Goal: Task Accomplishment & Management: Complete application form

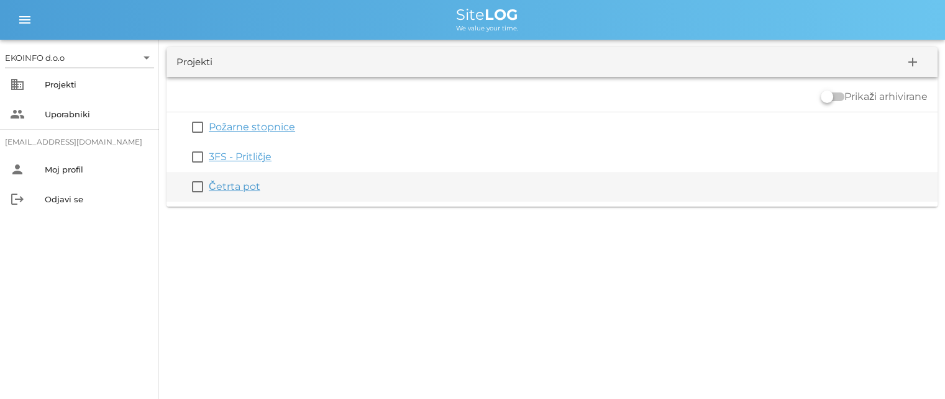
click at [239, 189] on link "Četrta pot" at bounding box center [235, 187] width 52 height 12
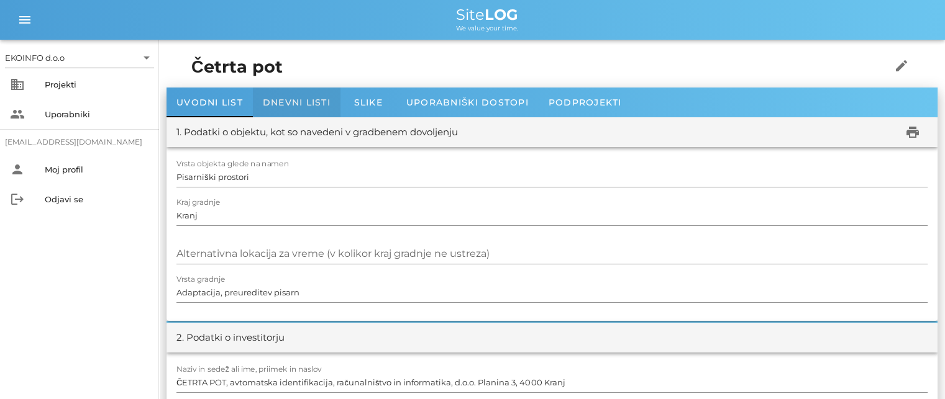
click at [291, 101] on span "Dnevni listi" at bounding box center [297, 102] width 68 height 11
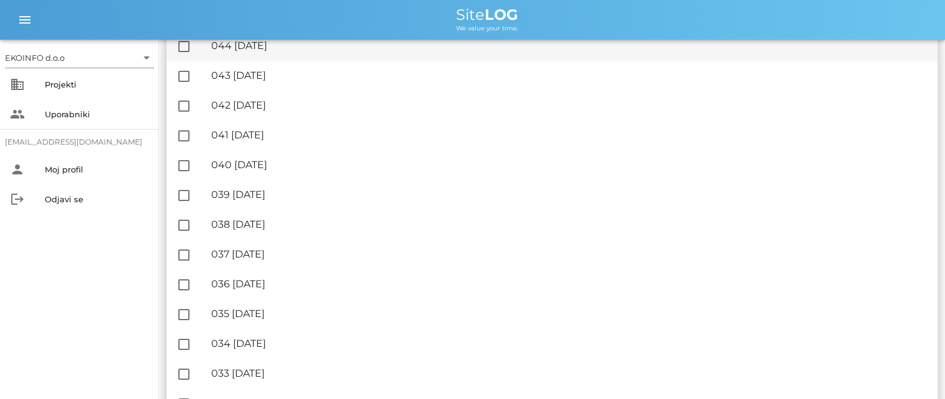
scroll to position [807, 0]
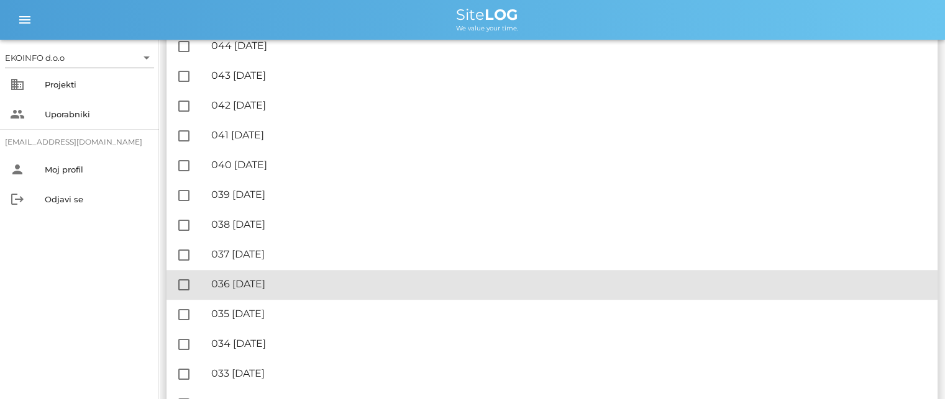
click at [276, 281] on div "🔏 036 [DATE]" at bounding box center [569, 284] width 716 height 12
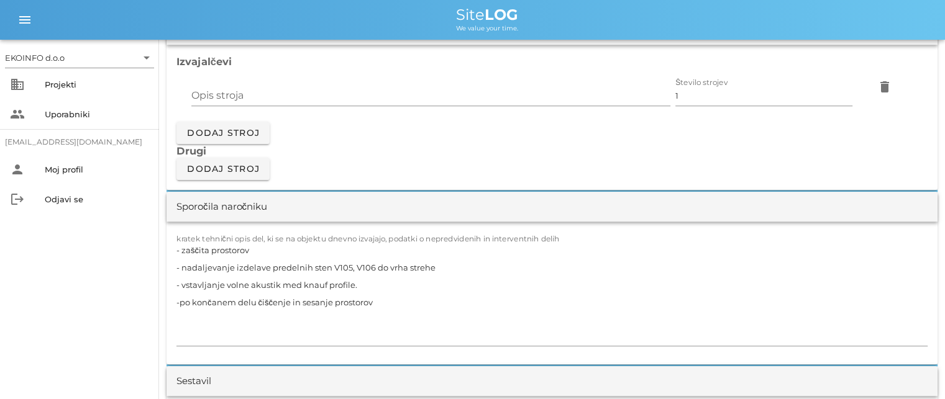
scroll to position [1180, 0]
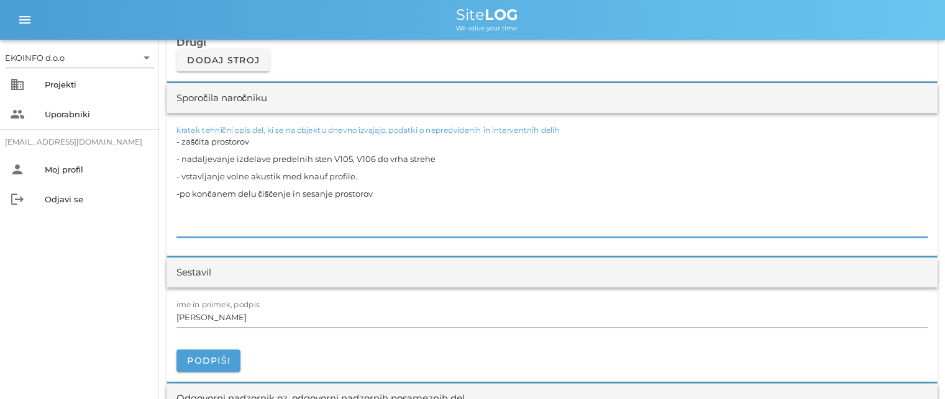
drag, startPoint x: 253, startPoint y: 139, endPoint x: 176, endPoint y: 146, distance: 77.4
click at [176, 146] on textarea "- zaščita prostorov - nadaljevanje izdelave predelnih sten V105, V106 do vrha s…" at bounding box center [551, 185] width 751 height 104
click at [253, 139] on textarea "- zaščita prostorov - nadaljevanje izdelave predelnih sten V105, V106 do vrha s…" at bounding box center [551, 185] width 751 height 104
drag, startPoint x: 253, startPoint y: 139, endPoint x: 181, endPoint y: 141, distance: 72.1
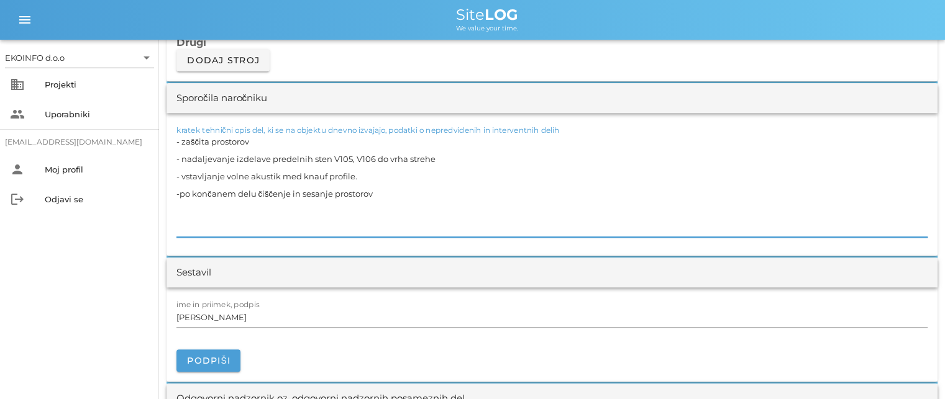
click at [181, 141] on textarea "- zaščita prostorov - nadaljevanje izdelave predelnih sten V105, V106 do vrha s…" at bounding box center [551, 185] width 751 height 104
drag, startPoint x: 435, startPoint y: 156, endPoint x: 189, endPoint y: 157, distance: 246.0
click at [189, 157] on textarea "- zaščita prostorov - nadaljevanje izdelave predelnih sten V105, V106 do vrha s…" at bounding box center [551, 185] width 751 height 104
click at [452, 173] on textarea "- zaščita prostorov - nadaljevanje izdelave predelnih sten V105, V106 do vrha s…" at bounding box center [551, 185] width 751 height 104
drag, startPoint x: 423, startPoint y: 156, endPoint x: 184, endPoint y: 165, distance: 239.3
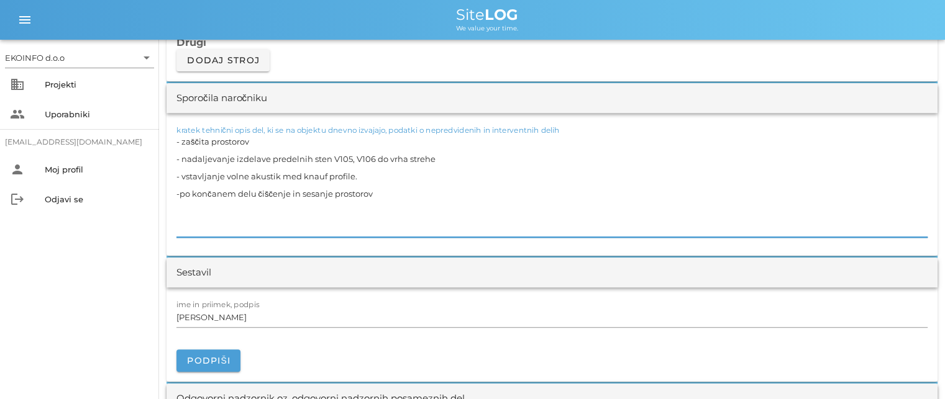
click at [184, 165] on textarea "- zaščita prostorov - nadaljevanje izdelave predelnih sten V105, V106 do vrha s…" at bounding box center [551, 185] width 751 height 104
drag, startPoint x: 353, startPoint y: 175, endPoint x: 179, endPoint y: 175, distance: 173.3
click at [179, 175] on textarea "- zaščita prostorov - nadaljevanje izdelave predelnih sten V105, V106 do vrha s…" at bounding box center [551, 185] width 751 height 104
click at [376, 193] on textarea "- zaščita prostorov - nadaljevanje izdelave predelnih sten V105, V106 do vrha s…" at bounding box center [551, 185] width 751 height 104
drag, startPoint x: 374, startPoint y: 193, endPoint x: 179, endPoint y: 200, distance: 194.5
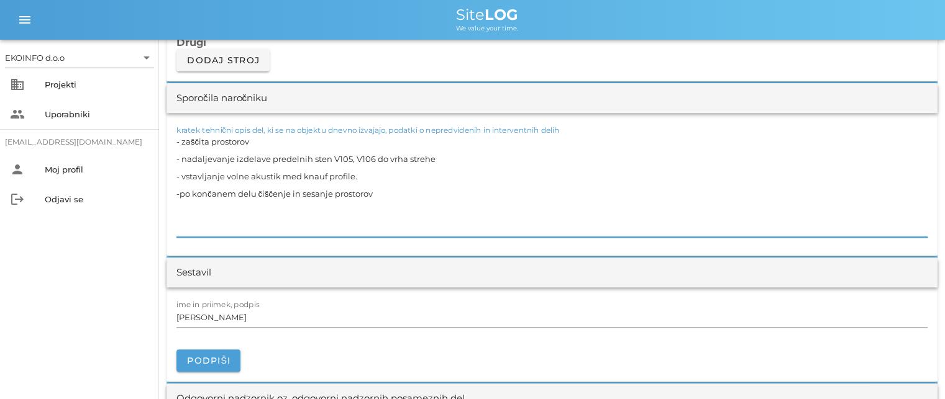
click at [179, 200] on textarea "- zaščita prostorov - nadaljevanje izdelave predelnih sten V105, V106 do vrha s…" at bounding box center [551, 185] width 751 height 104
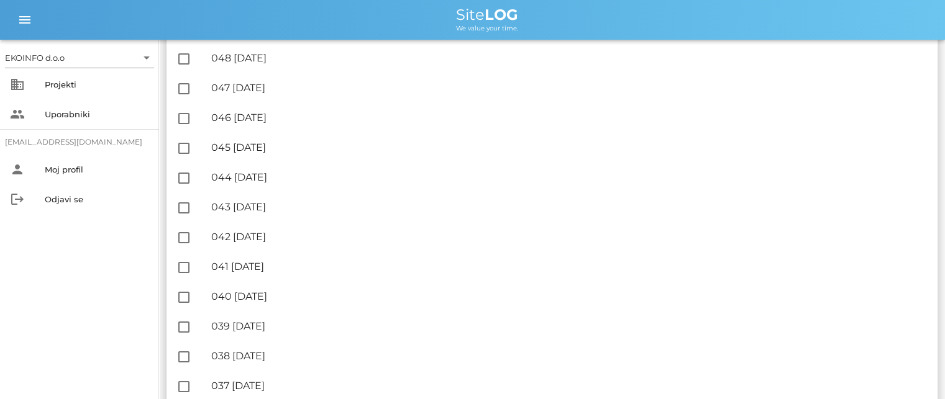
scroll to position [683, 0]
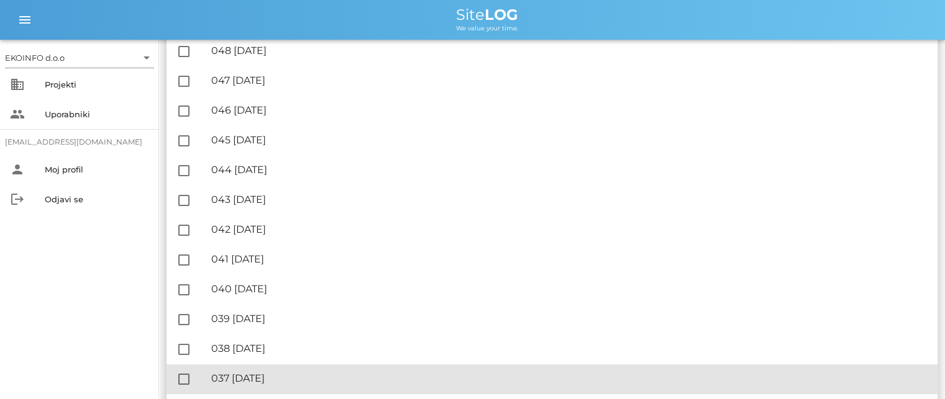
click at [289, 377] on div "🔏 037 [DATE]" at bounding box center [569, 379] width 716 height 12
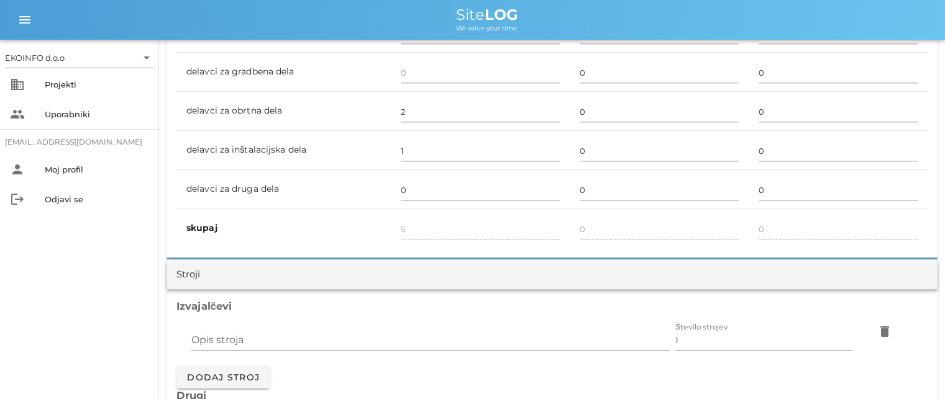
scroll to position [807, 0]
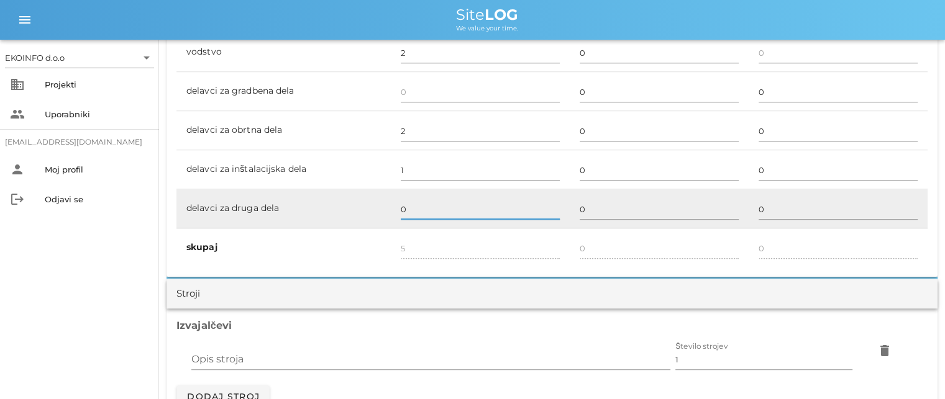
click at [407, 208] on input "0" at bounding box center [480, 209] width 159 height 20
type input "2"
type input "7"
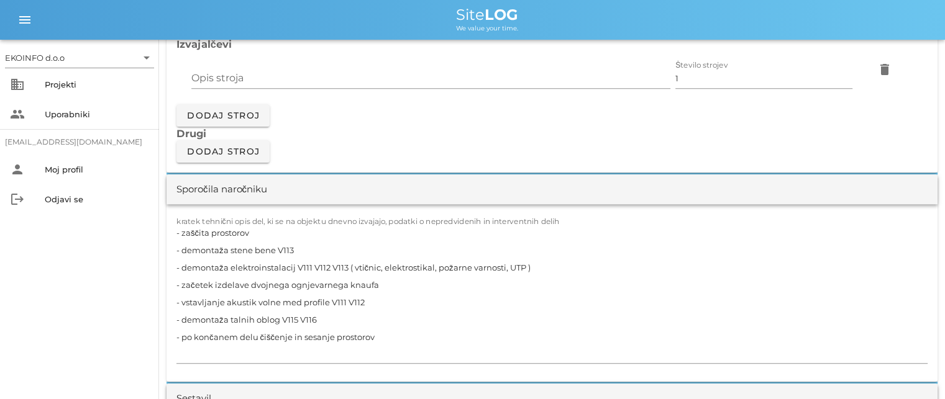
scroll to position [1118, 0]
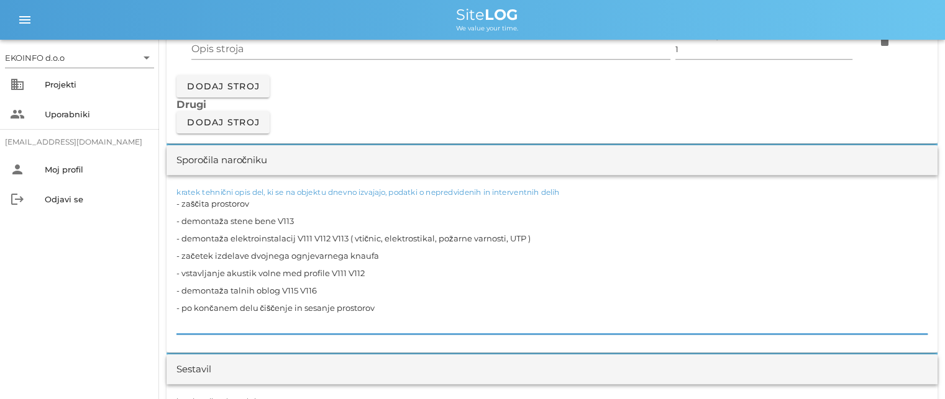
drag, startPoint x: 248, startPoint y: 202, endPoint x: 183, endPoint y: 204, distance: 65.9
click at [183, 204] on textarea "- zaščita prostorov - demontaža stene bene V113 - demontaža elektroinstalacij V…" at bounding box center [551, 264] width 751 height 139
drag, startPoint x: 295, startPoint y: 217, endPoint x: 182, endPoint y: 216, distance: 113.0
click at [182, 216] on textarea "- zaščita prostorov - demontaža stene bene V113 - demontaža elektroinstalacij V…" at bounding box center [551, 264] width 751 height 139
drag, startPoint x: 533, startPoint y: 236, endPoint x: 183, endPoint y: 240, distance: 349.7
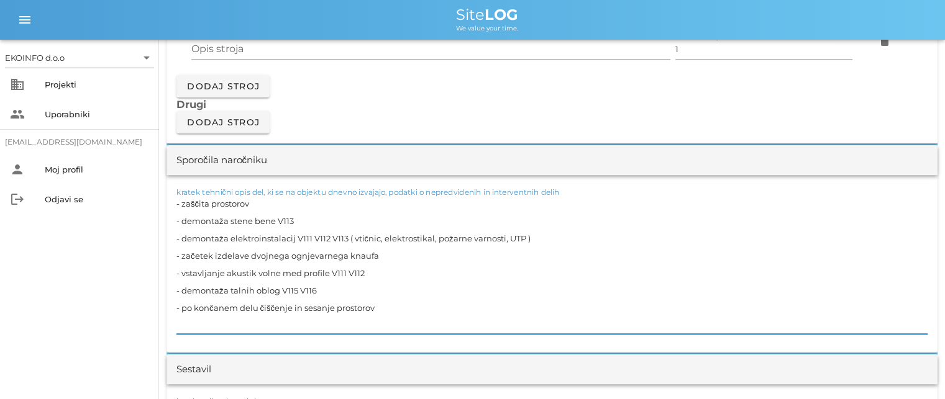
click at [181, 238] on textarea "- zaščita prostorov - demontaža stene bene V113 - demontaža elektroinstalacij V…" at bounding box center [551, 264] width 751 height 139
drag, startPoint x: 376, startPoint y: 255, endPoint x: 181, endPoint y: 257, distance: 195.0
click at [181, 257] on textarea "- zaščita prostorov - demontaža stene bene V113 - demontaža elektroinstalacij V…" at bounding box center [551, 264] width 751 height 139
drag, startPoint x: 365, startPoint y: 274, endPoint x: 182, endPoint y: 278, distance: 182.7
click at [182, 278] on textarea "- zaščita prostorov - demontaža stene bene V113 - demontaža elektroinstalacij V…" at bounding box center [551, 264] width 751 height 139
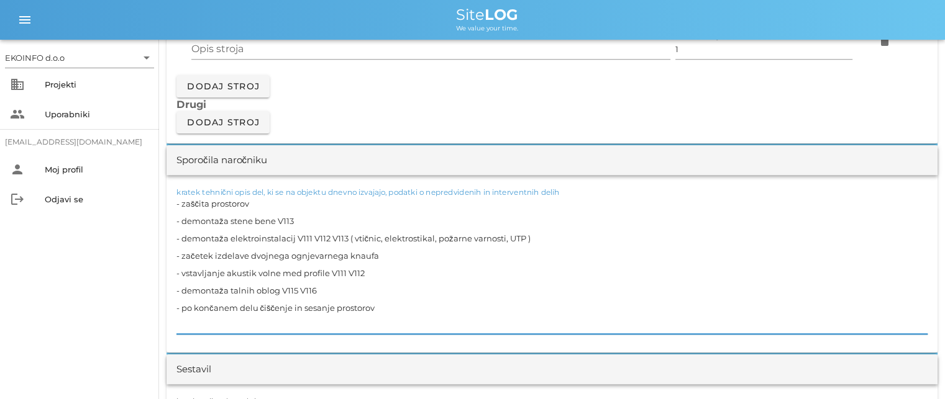
drag, startPoint x: 317, startPoint y: 291, endPoint x: 183, endPoint y: 293, distance: 133.5
click at [183, 293] on textarea "- zaščita prostorov - demontaža stene bene V113 - demontaža elektroinstalacij V…" at bounding box center [551, 264] width 751 height 139
drag, startPoint x: 375, startPoint y: 307, endPoint x: 181, endPoint y: 309, distance: 194.4
click at [181, 309] on textarea "- zaščita prostorov - demontaža stene bene V113 - demontaža elektroinstalacij V…" at bounding box center [551, 264] width 751 height 139
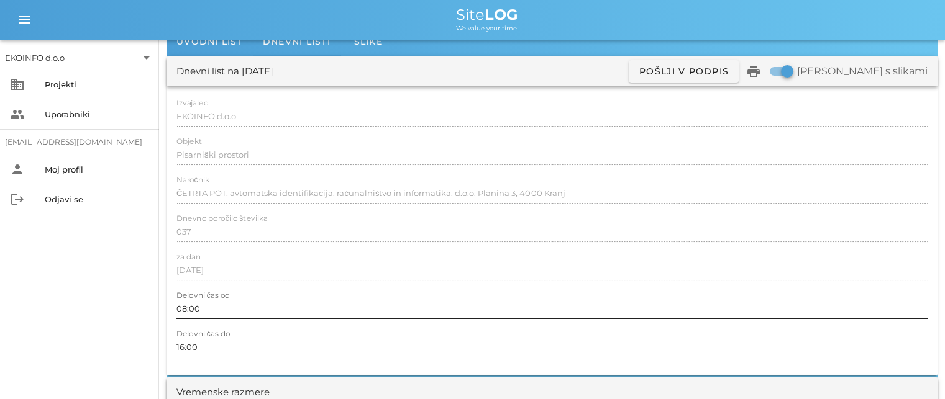
scroll to position [0, 0]
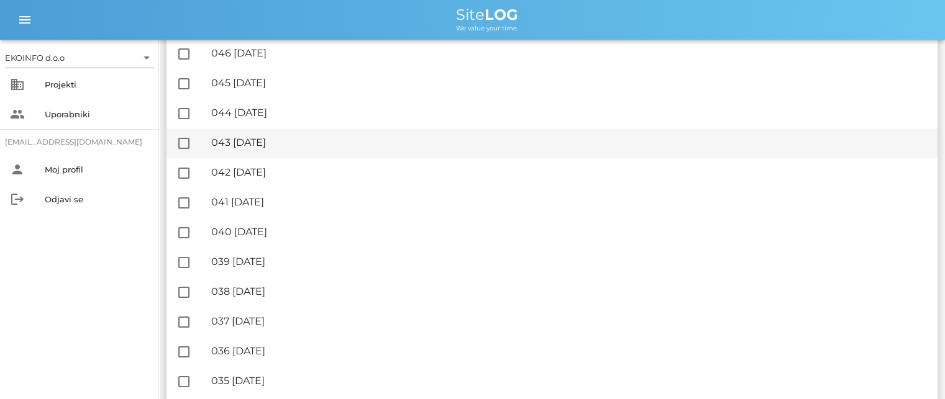
scroll to position [745, 0]
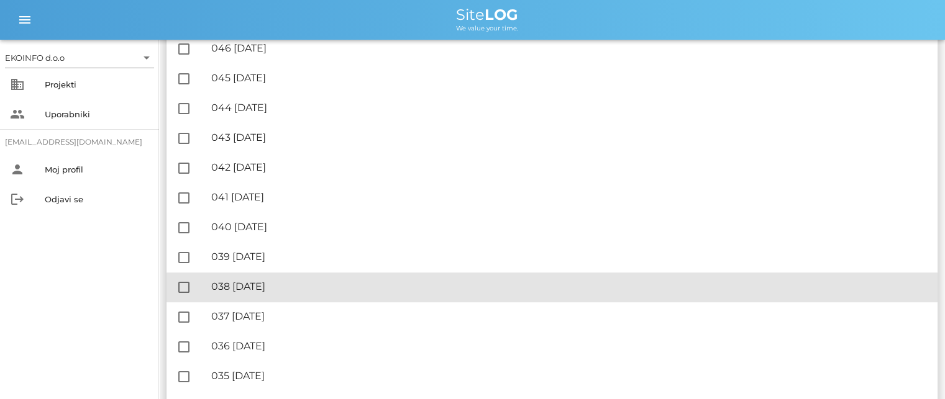
click at [284, 288] on div "🔏 038 [DATE]" at bounding box center [569, 287] width 716 height 12
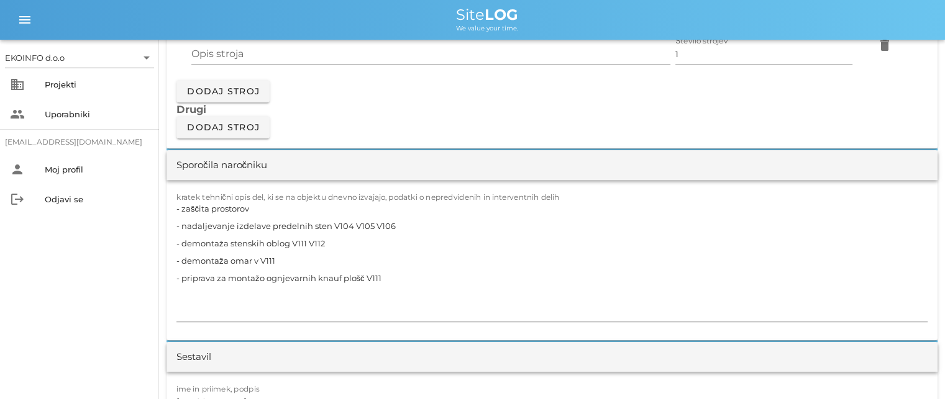
scroll to position [1118, 0]
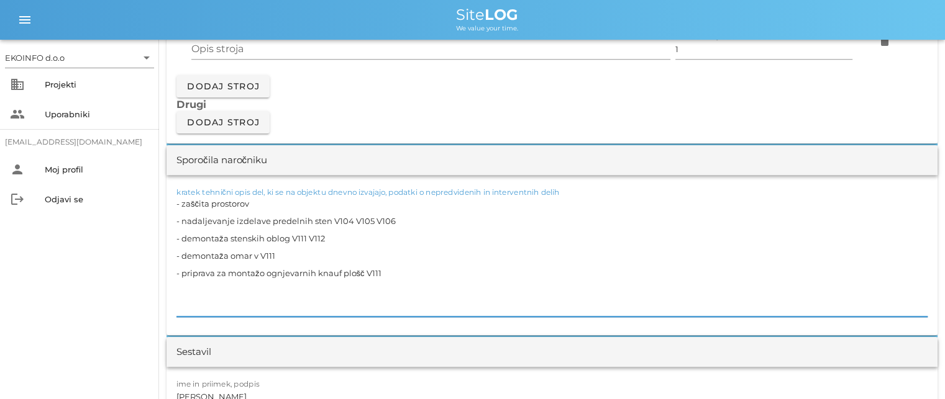
drag, startPoint x: 222, startPoint y: 202, endPoint x: 207, endPoint y: 202, distance: 14.3
click at [193, 203] on textarea "- zaščita prostorov - nadaljevanje izdelave predelnih sten V104 V105 V106 - dem…" at bounding box center [551, 256] width 751 height 122
drag, startPoint x: 257, startPoint y: 202, endPoint x: 180, endPoint y: 206, distance: 77.1
click at [180, 206] on textarea "- zaščita prostorov - nadaljevanje izdelave predelnih sten V104 V105 V106 - dem…" at bounding box center [551, 256] width 751 height 122
drag, startPoint x: 390, startPoint y: 220, endPoint x: 183, endPoint y: 218, distance: 207.5
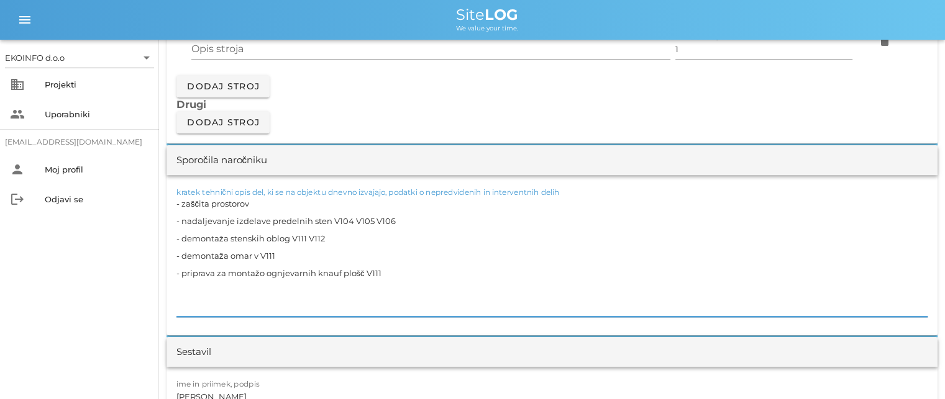
click at [183, 218] on textarea "- zaščita prostorov - nadaljevanje izdelave predelnih sten V104 V105 V106 - dem…" at bounding box center [551, 256] width 751 height 122
drag, startPoint x: 313, startPoint y: 238, endPoint x: 184, endPoint y: 233, distance: 129.3
click at [184, 233] on textarea "- zaščita prostorov - nadaljevanje izdelave predelnih sten V104 V105 V106 - dem…" at bounding box center [551, 256] width 751 height 122
drag, startPoint x: 274, startPoint y: 255, endPoint x: 183, endPoint y: 250, distance: 90.8
click at [183, 250] on textarea "- zaščita prostorov - nadaljevanje izdelave predelnih sten V104 V105 V106 - dem…" at bounding box center [551, 256] width 751 height 122
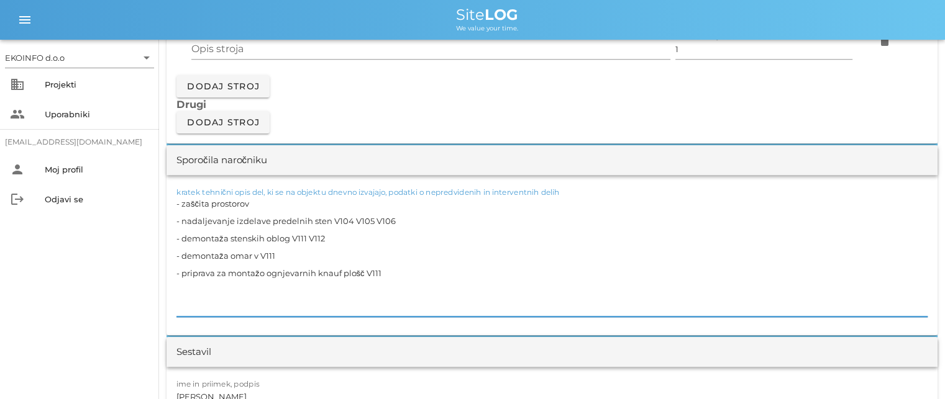
drag, startPoint x: 380, startPoint y: 270, endPoint x: 181, endPoint y: 269, distance: 198.8
click at [181, 269] on textarea "- zaščita prostorov - nadaljevanje izdelave predelnih sten V104 V105 V106 - dem…" at bounding box center [551, 256] width 751 height 122
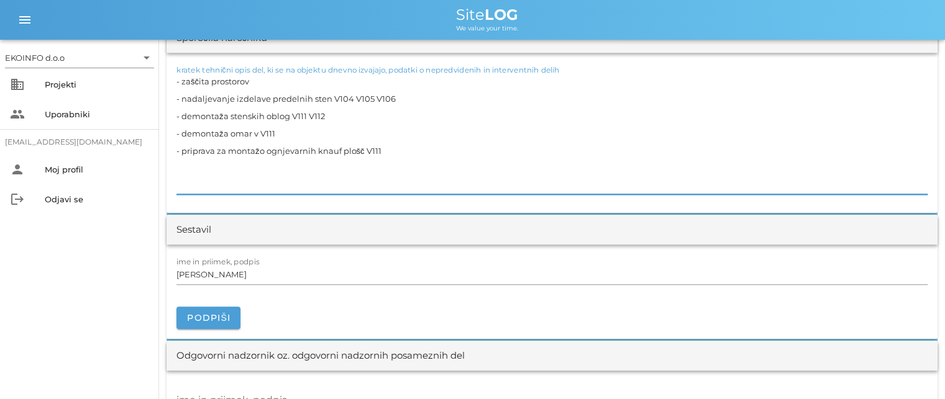
scroll to position [1242, 0]
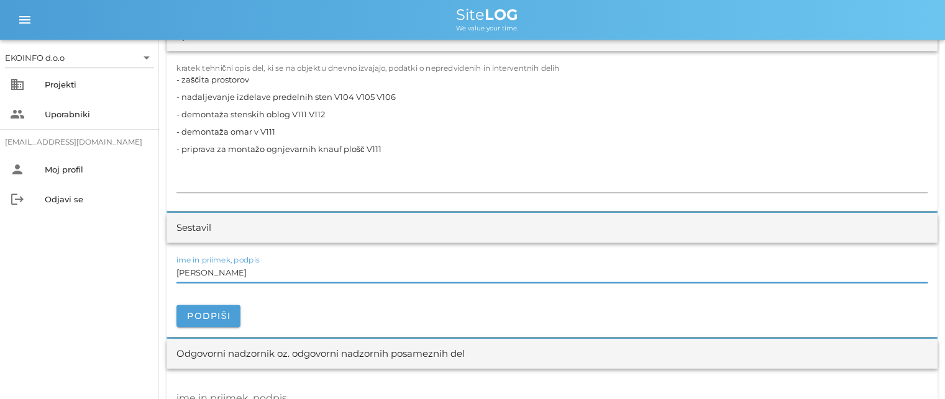
click at [228, 268] on input "[PERSON_NAME]" at bounding box center [551, 273] width 751 height 20
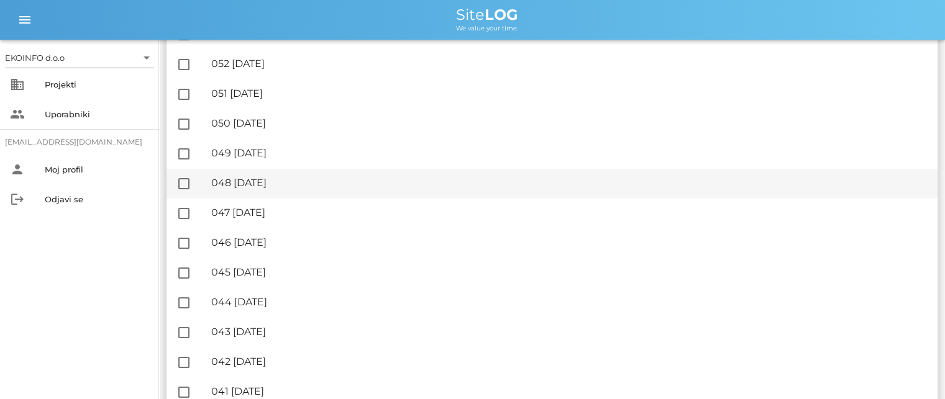
scroll to position [621, 0]
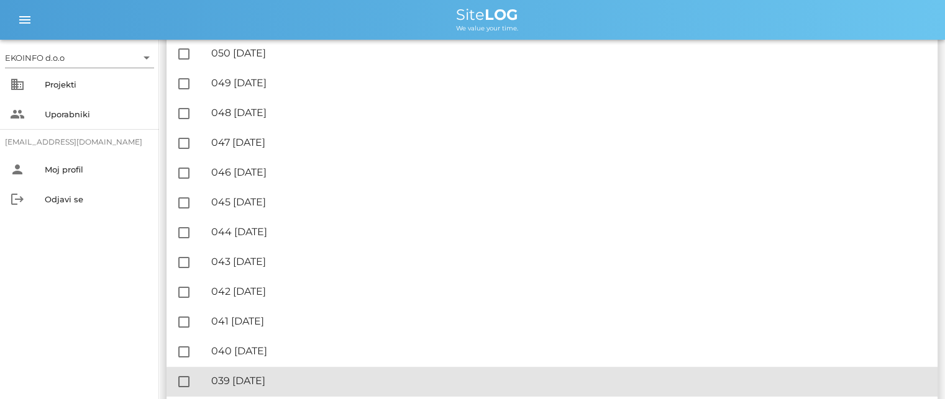
click at [282, 377] on div "🔏 039 [DATE]" at bounding box center [569, 381] width 716 height 12
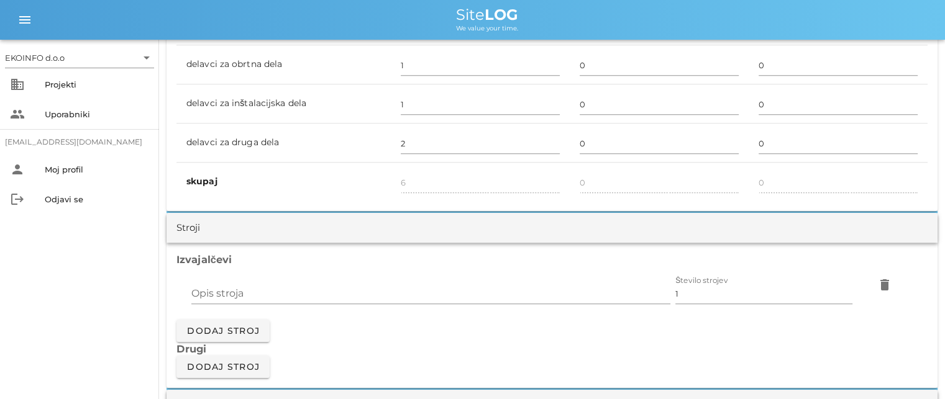
scroll to position [1118, 0]
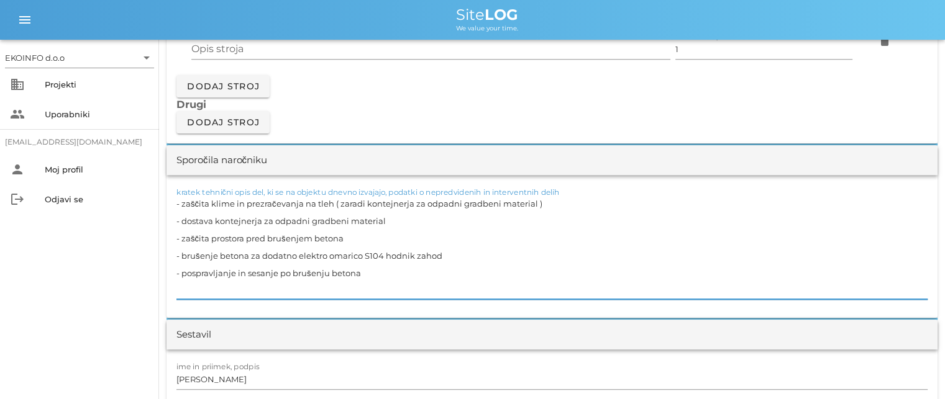
drag, startPoint x: 532, startPoint y: 206, endPoint x: 313, endPoint y: 223, distance: 219.3
click at [343, 222] on textarea "- zaščita klime in prezračevanja na tleh ( zaradi kontejnerja za odpadni gradbe…" at bounding box center [551, 247] width 751 height 104
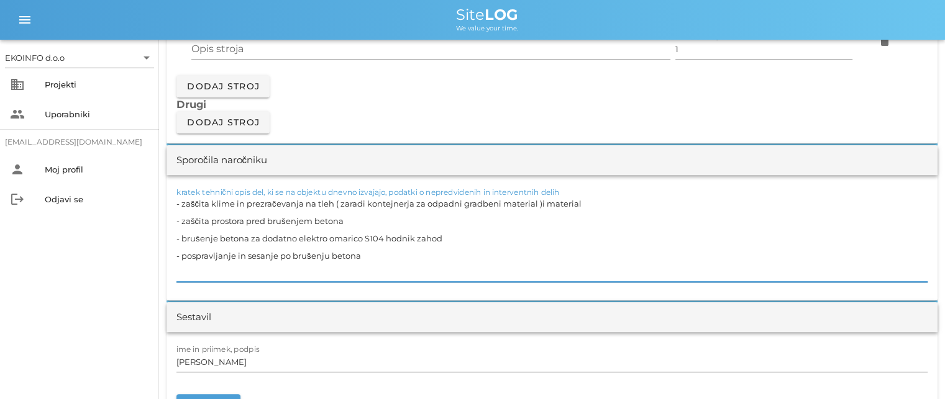
click at [501, 202] on textarea "- zaščita klime in prezračevanja na tleh ( zaradi kontejnerja za odpadni gradbe…" at bounding box center [551, 238] width 751 height 87
drag, startPoint x: 578, startPoint y: 201, endPoint x: 537, endPoint y: 207, distance: 41.4
click at [537, 207] on textarea "- zaščita klime in prezračevanja na tleh ( zaradi kontejnerja za odpadni gradbe…" at bounding box center [551, 238] width 751 height 87
drag, startPoint x: 538, startPoint y: 203, endPoint x: 180, endPoint y: 202, distance: 358.4
click at [180, 202] on textarea "- zaščita klime in prezračevanja na tleh ( zaradi kontejnerja za odpadni gradbe…" at bounding box center [551, 238] width 751 height 87
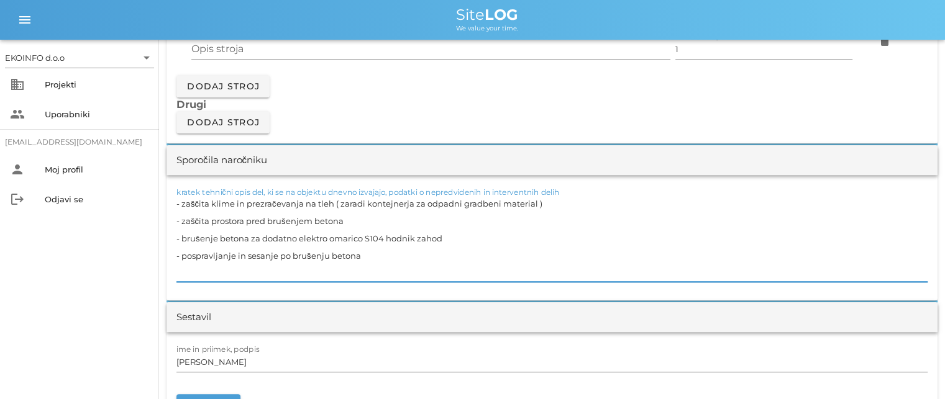
type textarea "- zaščita klime in prezračevanja na tleh ( zaradi kontejnerja za odpadni gradbe…"
drag, startPoint x: 341, startPoint y: 220, endPoint x: 183, endPoint y: 213, distance: 158.6
click at [183, 213] on textarea "- zaščita klime in prezračevanja na tleh ( zaradi kontejnerja za odpadni gradbe…" at bounding box center [551, 238] width 751 height 87
click at [352, 219] on textarea "- zaščita klime in prezračevanja na tleh ( zaradi kontejnerja za odpadni gradbe…" at bounding box center [551, 238] width 751 height 87
drag, startPoint x: 348, startPoint y: 219, endPoint x: 183, endPoint y: 222, distance: 165.9
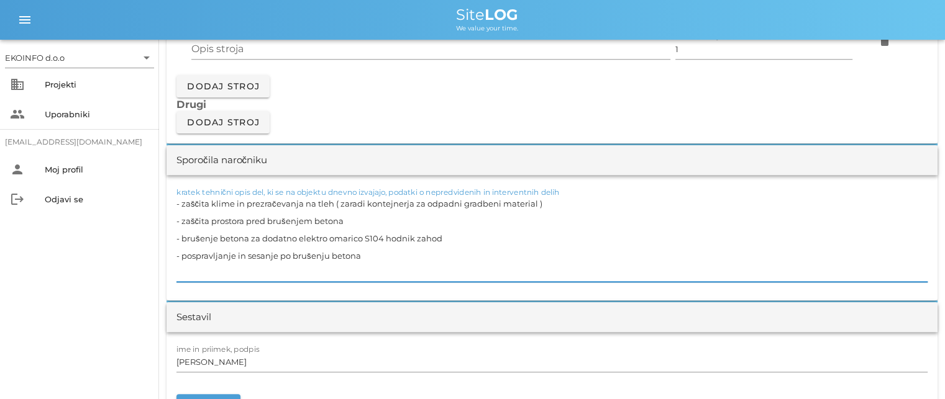
click at [183, 222] on textarea "- zaščita klime in prezračevanja na tleh ( zaradi kontejnerja za odpadni gradbe…" at bounding box center [551, 238] width 751 height 87
drag, startPoint x: 441, startPoint y: 239, endPoint x: 181, endPoint y: 237, distance: 259.6
click at [181, 237] on textarea "- zaščita klime in prezračevanja na tleh ( zaradi kontejnerja za odpadni gradbe…" at bounding box center [551, 238] width 751 height 87
drag, startPoint x: 359, startPoint y: 255, endPoint x: 181, endPoint y: 260, distance: 177.7
click at [181, 260] on textarea "- zaščita klime in prezračevanja na tleh ( zaradi kontejnerja za odpadni gradbe…" at bounding box center [551, 238] width 751 height 87
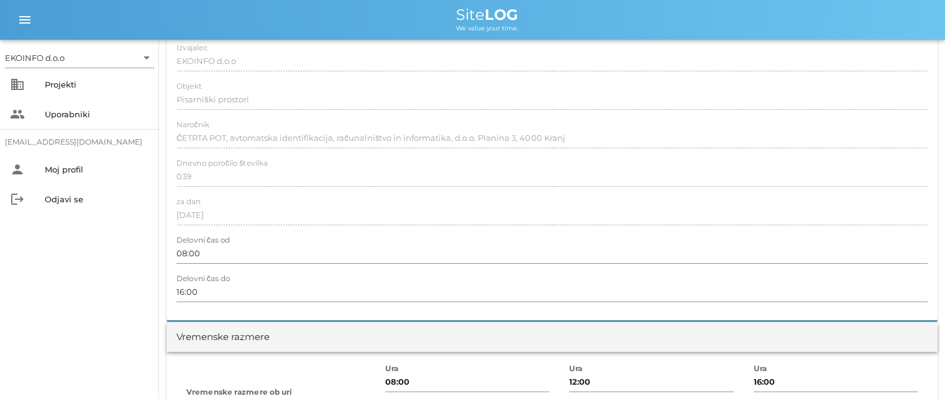
scroll to position [0, 0]
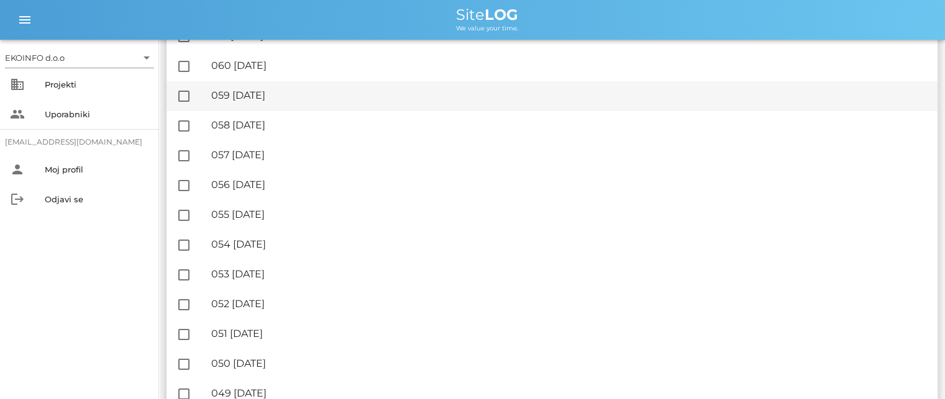
scroll to position [497, 0]
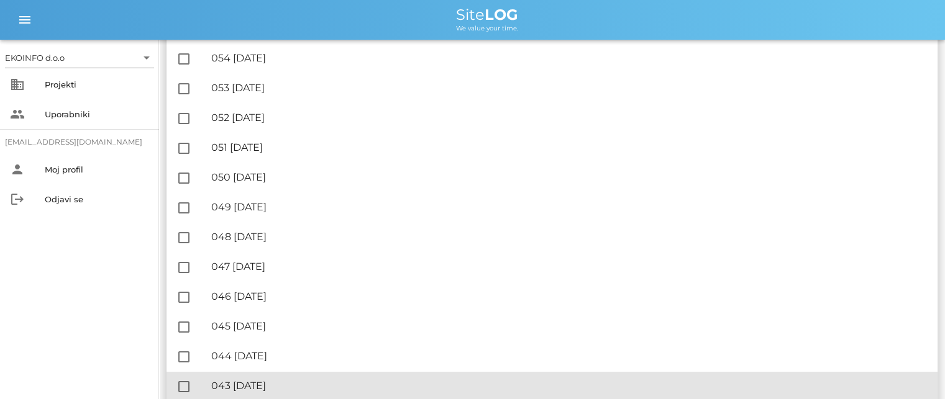
click at [289, 386] on div "🔏 043 [DATE]" at bounding box center [569, 386] width 716 height 12
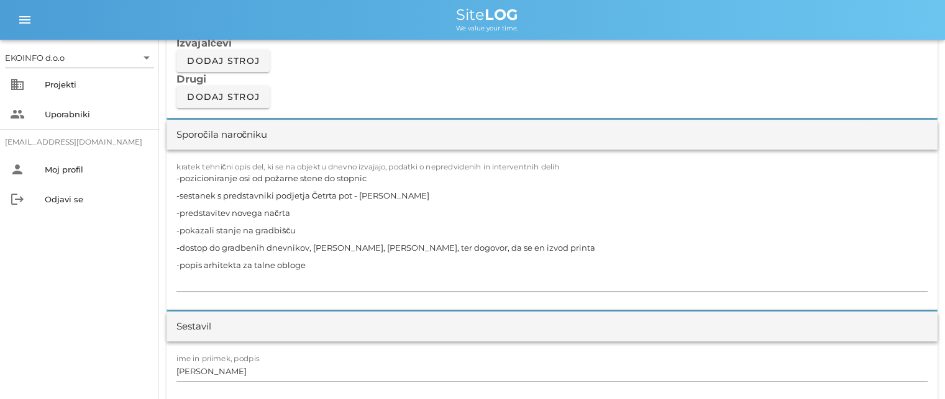
scroll to position [1118, 0]
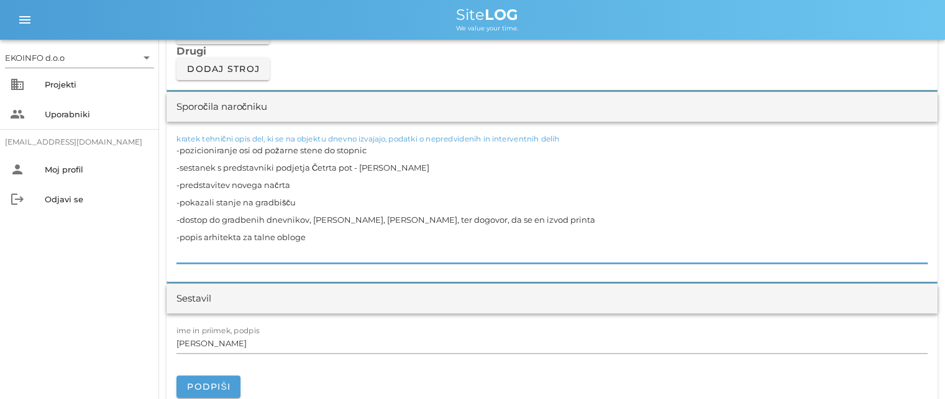
drag, startPoint x: 365, startPoint y: 148, endPoint x: 181, endPoint y: 152, distance: 184.5
click at [181, 152] on textarea "-pozicioniranje osi od požarne stene do stopnic -sestanek s predstavniki podjet…" at bounding box center [551, 203] width 751 height 122
drag, startPoint x: 416, startPoint y: 168, endPoint x: 181, endPoint y: 166, distance: 234.2
click at [181, 166] on textarea "-pozicioniranje osi od požarne stene do stopnic -sestanek s predstavniki podjet…" at bounding box center [551, 203] width 751 height 122
drag, startPoint x: 292, startPoint y: 186, endPoint x: 179, endPoint y: 186, distance: 112.4
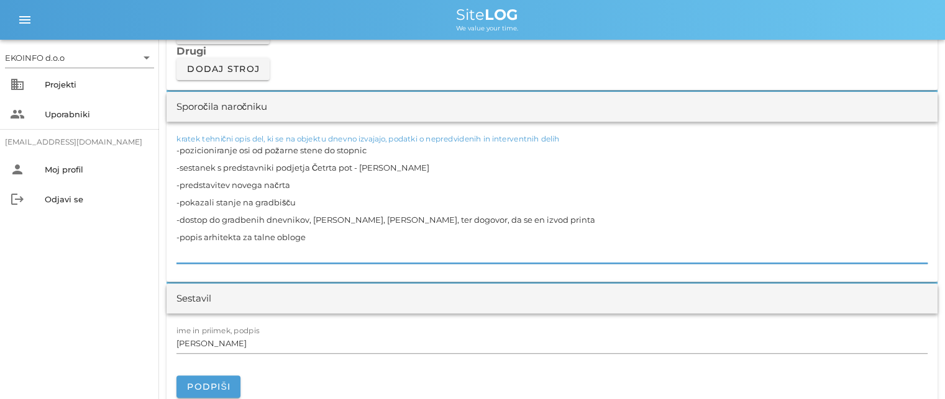
click at [179, 186] on textarea "-pozicioniranje osi od požarne stene do stopnic -sestanek s predstavniki podjet…" at bounding box center [551, 203] width 751 height 122
click at [291, 201] on textarea "-pozicioniranje osi od požarne stene do stopnic -sestanek s predstavniki podjet…" at bounding box center [551, 203] width 751 height 122
drag, startPoint x: 296, startPoint y: 200, endPoint x: 184, endPoint y: 203, distance: 111.8
click at [189, 203] on textarea "-pozicioniranje osi od požarne stene do stopnic -sestanek s predstavniki podjet…" at bounding box center [551, 203] width 751 height 122
click at [180, 203] on textarea "-pozicioniranje osi od požarne stene do stopnic -sestanek s predstavniki podjet…" at bounding box center [551, 203] width 751 height 122
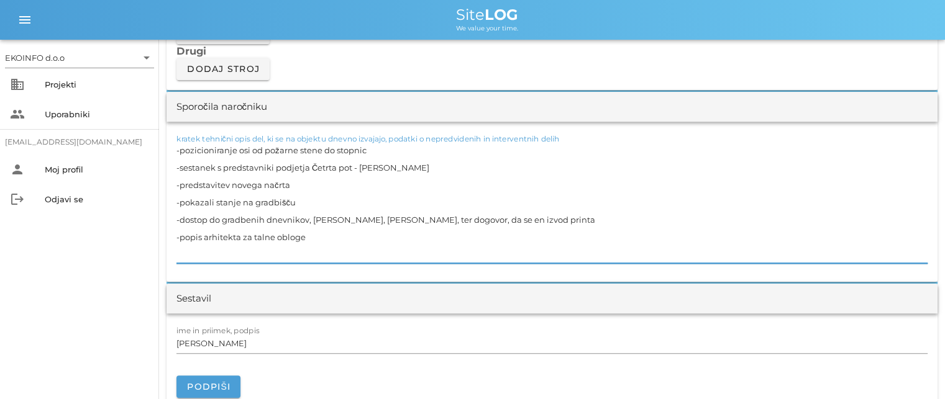
drag, startPoint x: 297, startPoint y: 201, endPoint x: 181, endPoint y: 208, distance: 115.8
click at [181, 208] on textarea "-pozicioniranje osi od požarne stene do stopnic -sestanek s predstavniki podjet…" at bounding box center [551, 203] width 751 height 122
drag, startPoint x: 554, startPoint y: 219, endPoint x: 179, endPoint y: 222, distance: 375.2
click at [179, 222] on textarea "-pozicioniranje osi od požarne stene do stopnic -sestanek s predstavniki podjet…" at bounding box center [551, 203] width 751 height 122
drag, startPoint x: 308, startPoint y: 238, endPoint x: 180, endPoint y: 240, distance: 128.0
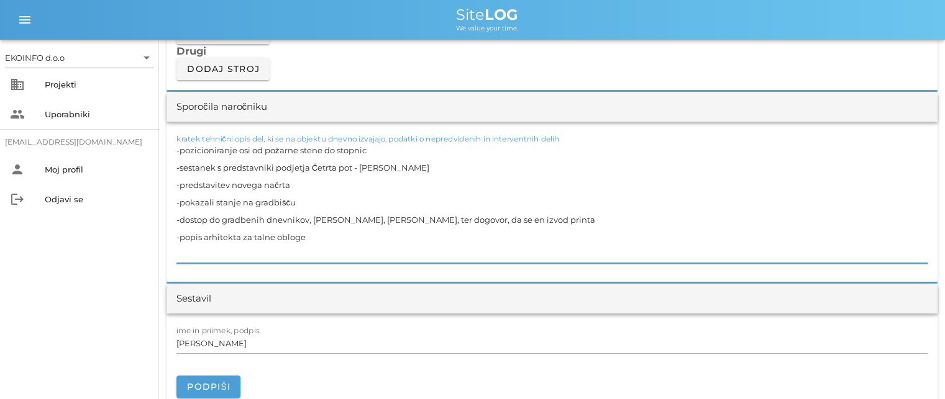
click at [180, 240] on textarea "-pozicioniranje osi od požarne stene do stopnic -sestanek s predstavniki podjet…" at bounding box center [551, 203] width 751 height 122
click at [233, 340] on input "[PERSON_NAME]" at bounding box center [551, 344] width 751 height 20
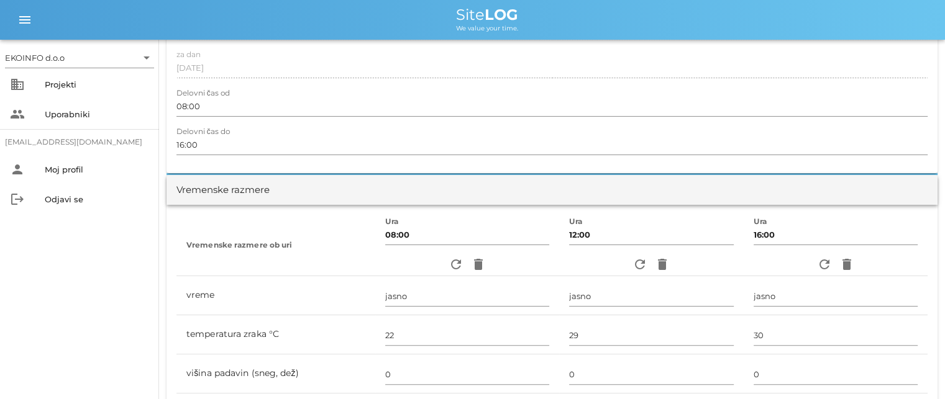
scroll to position [0, 0]
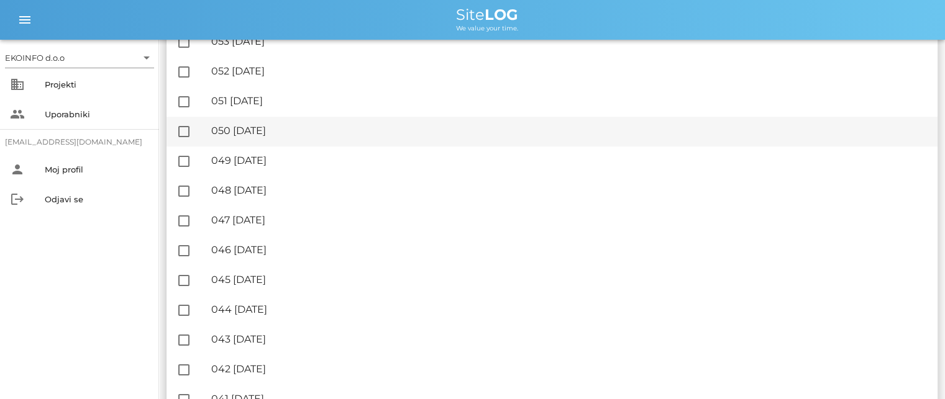
scroll to position [621, 0]
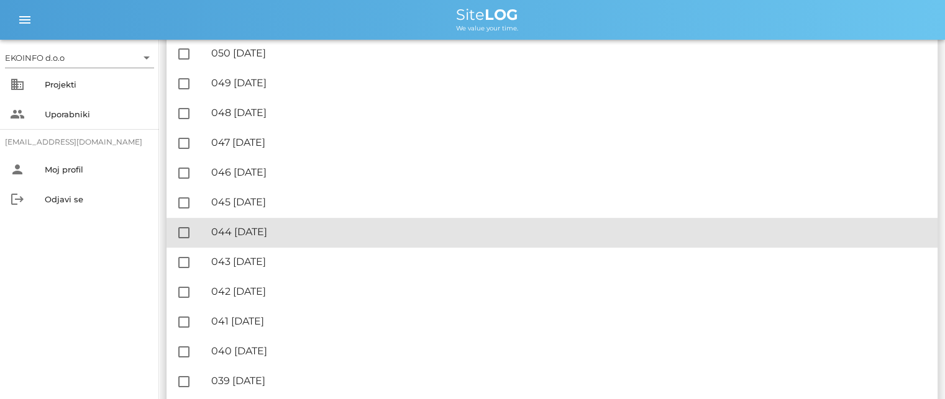
click at [279, 230] on div "🔏 044 [DATE]" at bounding box center [569, 232] width 716 height 12
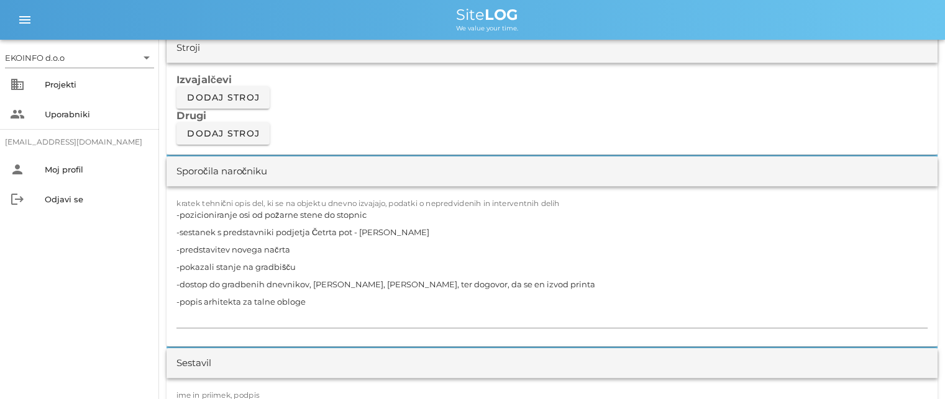
scroll to position [1056, 0]
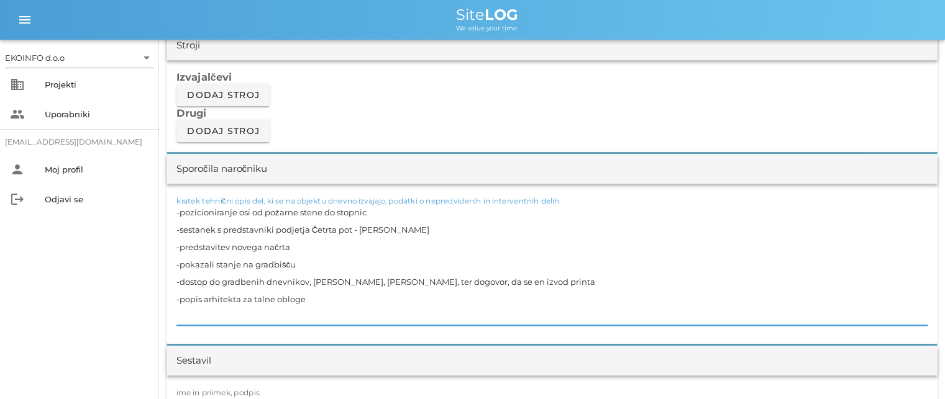
drag, startPoint x: 313, startPoint y: 297, endPoint x: 168, endPoint y: 203, distance: 172.4
click at [168, 203] on div "kratek tehnični opis del, ki se na objektu dnevno izvajajo, podatki o nepredvid…" at bounding box center [551, 264] width 771 height 160
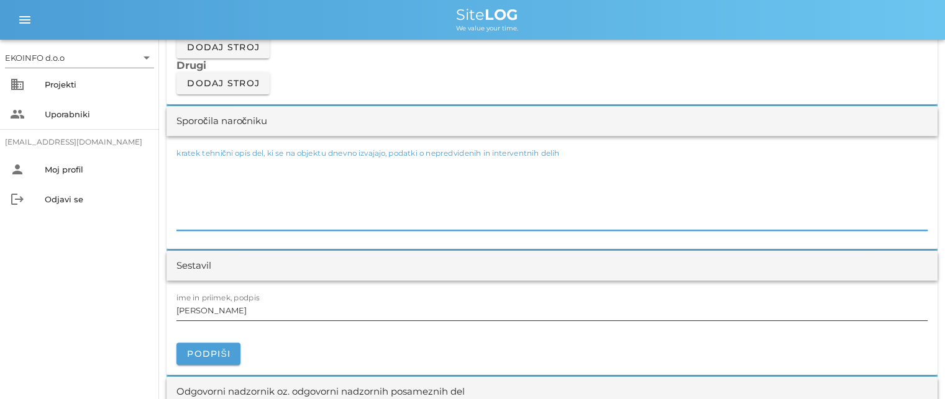
scroll to position [1118, 0]
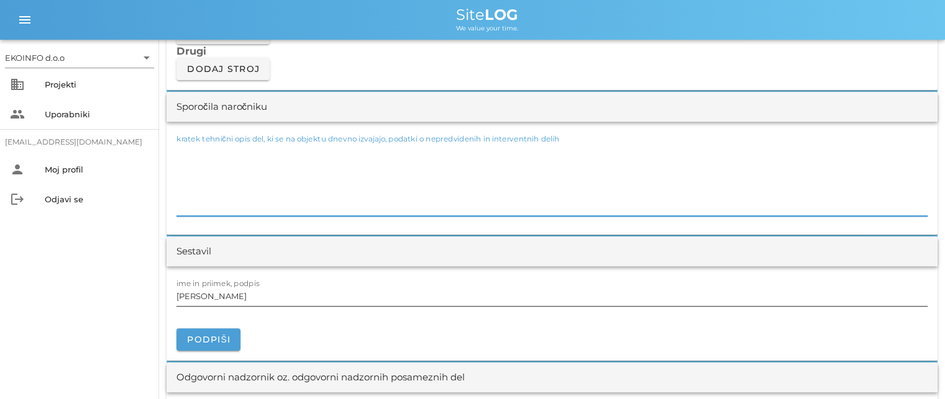
click at [231, 298] on input "[PERSON_NAME]" at bounding box center [551, 296] width 751 height 20
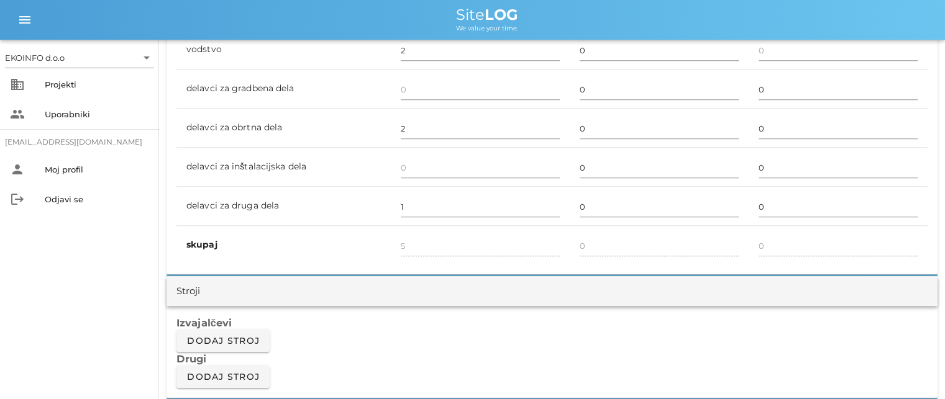
scroll to position [683, 0]
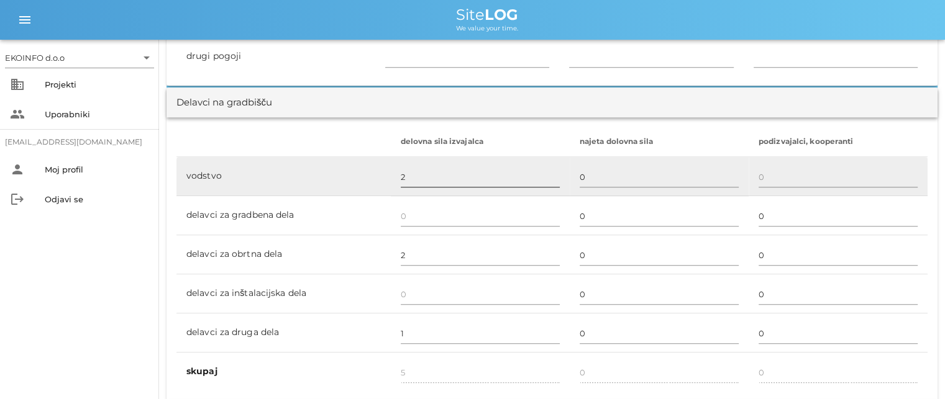
click at [401, 178] on input "2" at bounding box center [480, 177] width 159 height 20
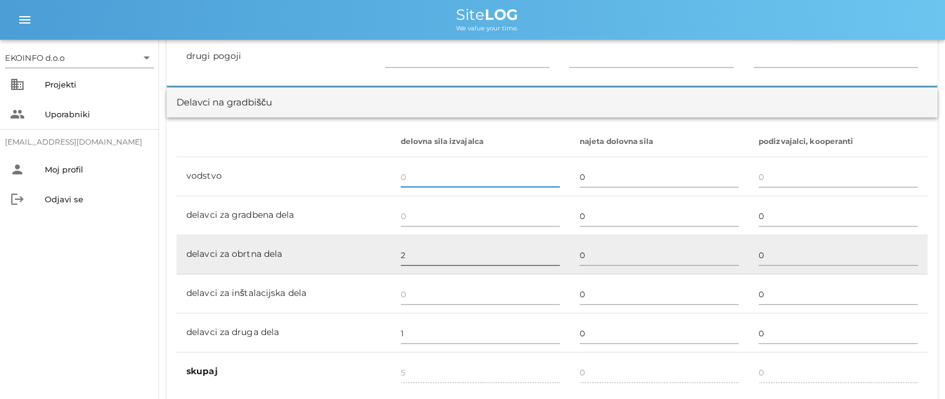
type input "3"
click at [401, 258] on input "2" at bounding box center [480, 255] width 159 height 20
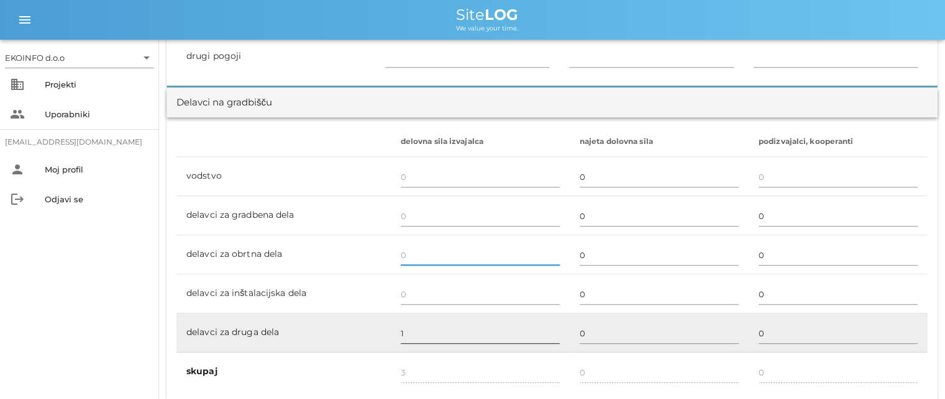
click at [404, 335] on input "1" at bounding box center [480, 334] width 159 height 20
type input "1"
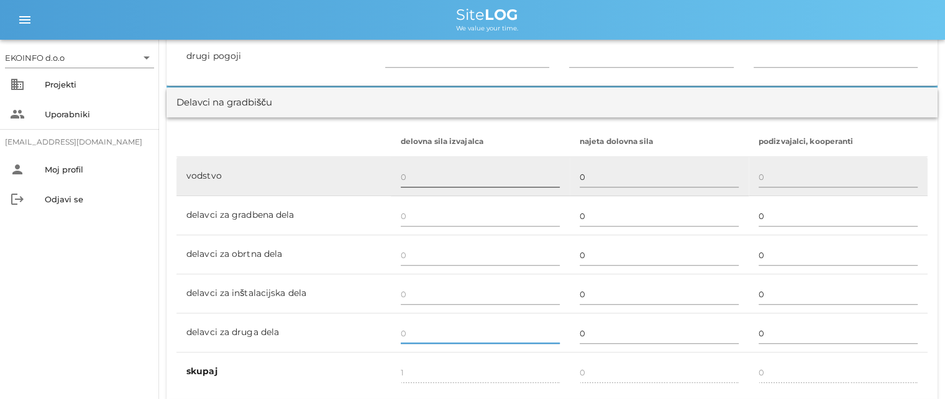
click at [403, 181] on input "text" at bounding box center [480, 177] width 159 height 20
type input "0"
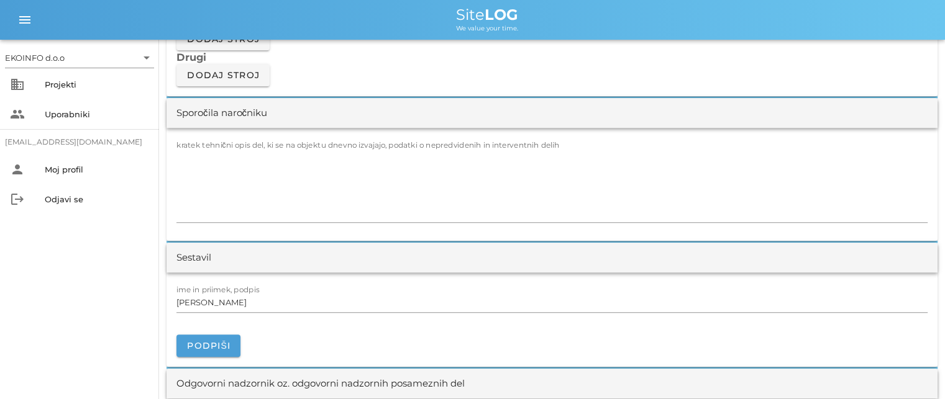
scroll to position [1118, 0]
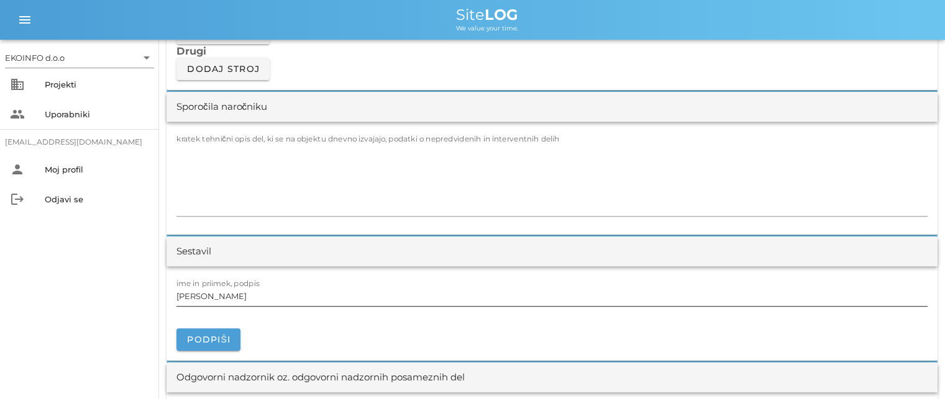
click at [230, 289] on input "[PERSON_NAME]" at bounding box center [551, 296] width 751 height 20
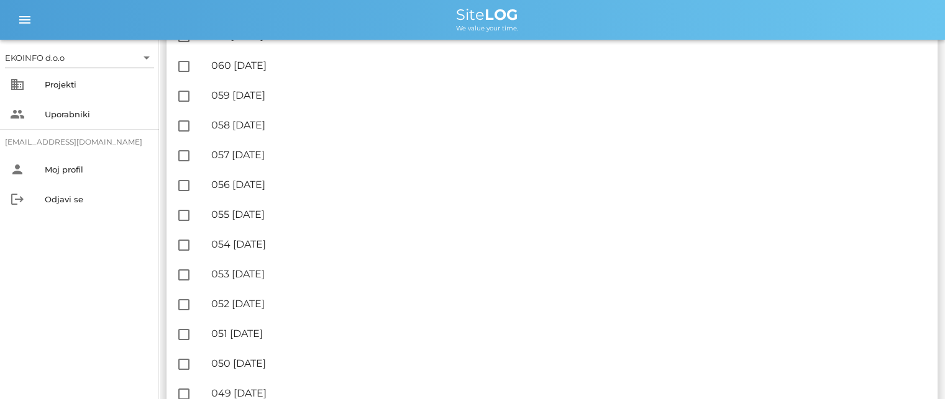
scroll to position [497, 0]
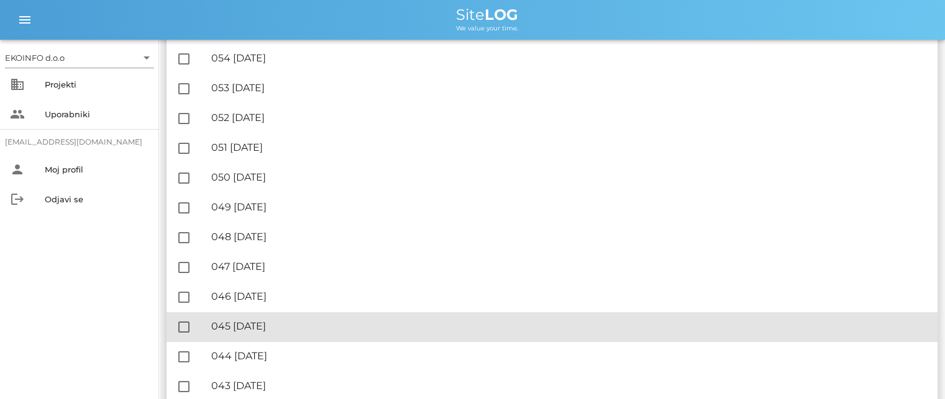
click at [281, 329] on div "🔏 045 [DATE]" at bounding box center [569, 326] width 716 height 12
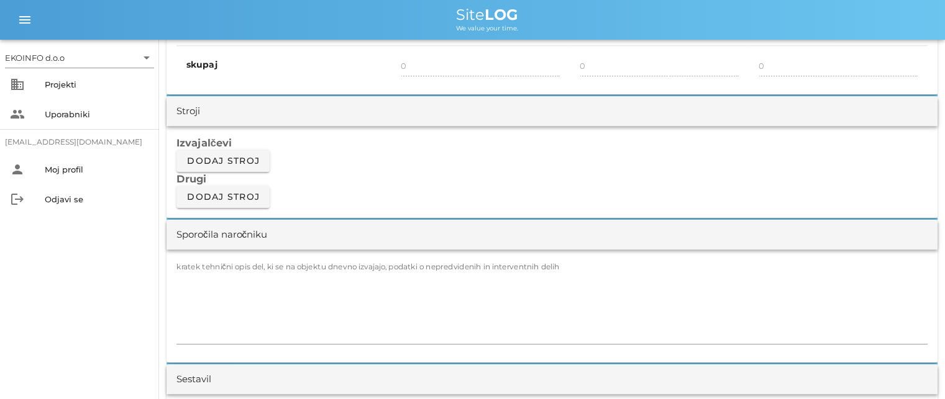
scroll to position [994, 0]
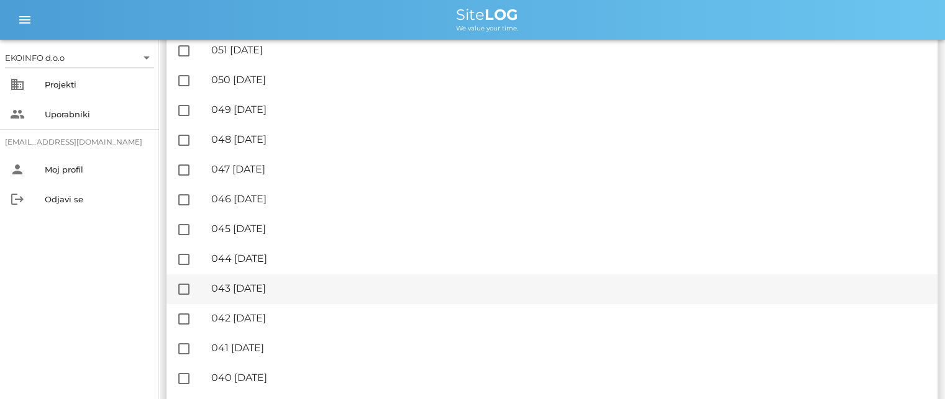
scroll to position [559, 0]
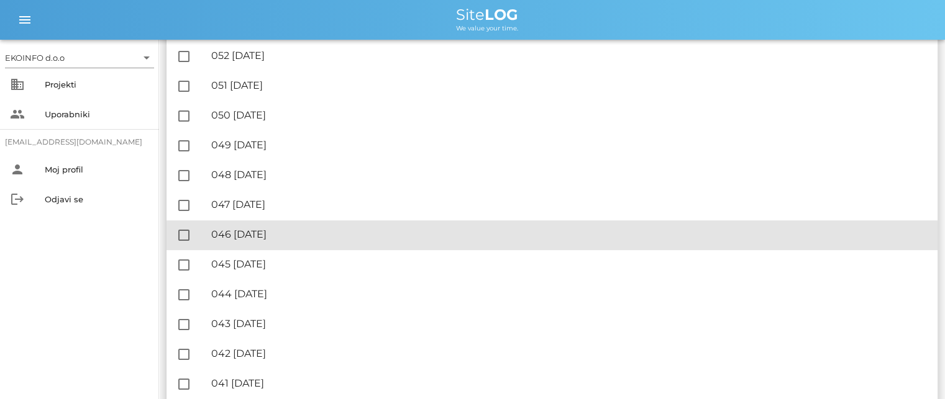
click at [276, 235] on div "🔏 046 [DATE]" at bounding box center [569, 235] width 716 height 12
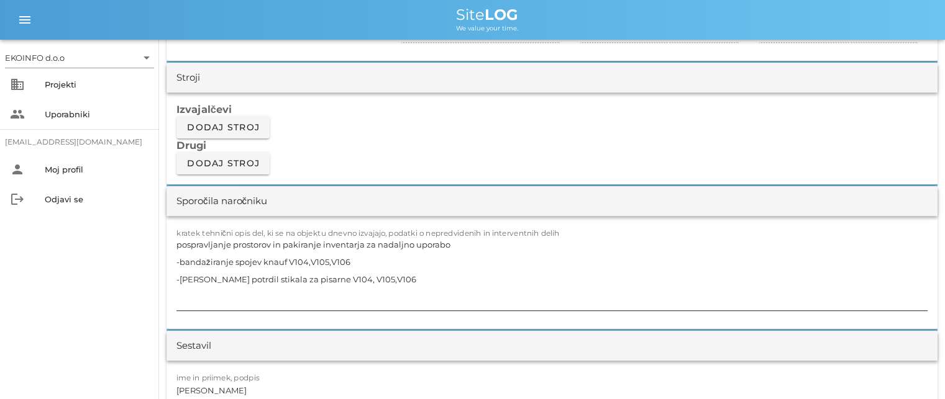
scroll to position [994, 0]
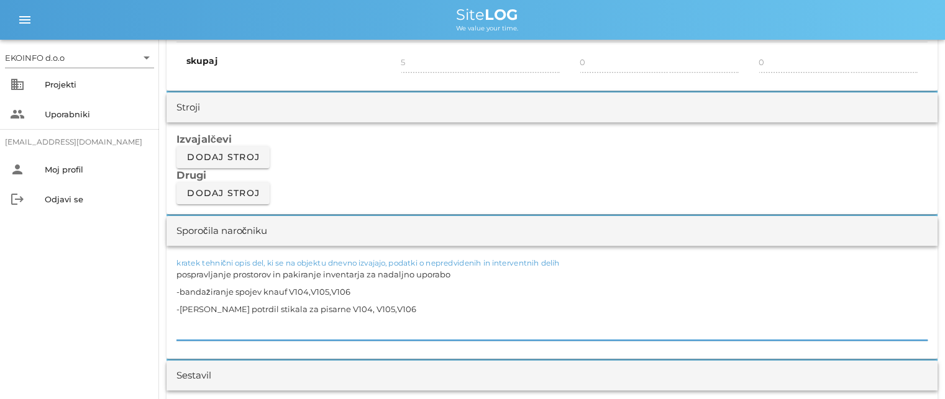
drag, startPoint x: 432, startPoint y: 273, endPoint x: 204, endPoint y: 276, distance: 228.0
click at [204, 276] on textarea "pospravljanje prostorov in pakiranje inventarja za nadaljno uporabo -bandažiran…" at bounding box center [551, 303] width 751 height 75
click at [449, 276] on textarea "pospravljanje prostorov in pakiranje inventarja za nadaljno uporabo -bandažiran…" at bounding box center [551, 303] width 751 height 75
drag, startPoint x: 436, startPoint y: 273, endPoint x: 178, endPoint y: 276, distance: 258.4
click at [178, 276] on textarea "pospravljanje prostorov in pakiranje inventarja za nadaljno uporabo -bandažiran…" at bounding box center [551, 303] width 751 height 75
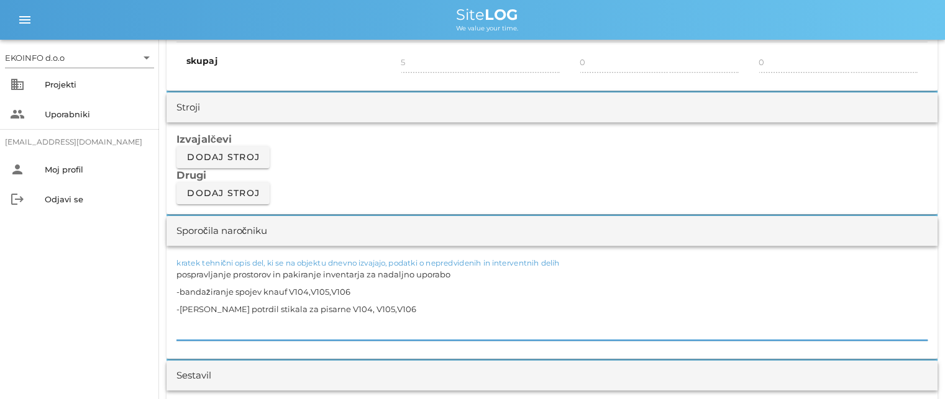
drag, startPoint x: 350, startPoint y: 290, endPoint x: 179, endPoint y: 293, distance: 170.8
click at [179, 293] on textarea "pospravljanje prostorov in pakiranje inventarja za nadaljno uporabo -bandažiran…" at bounding box center [551, 303] width 751 height 75
drag, startPoint x: 394, startPoint y: 307, endPoint x: 179, endPoint y: 307, distance: 215.5
click at [179, 307] on textarea "pospravljanje prostorov in pakiranje inventarja za nadaljno uporabo -bandažiran…" at bounding box center [551, 303] width 751 height 75
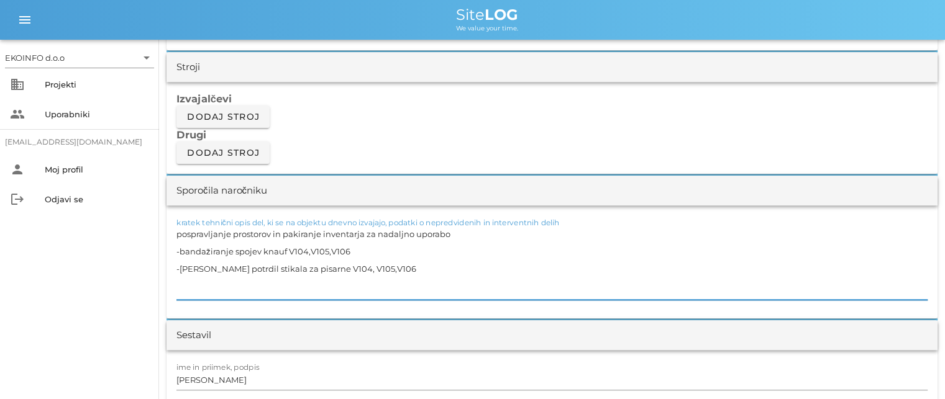
scroll to position [1056, 0]
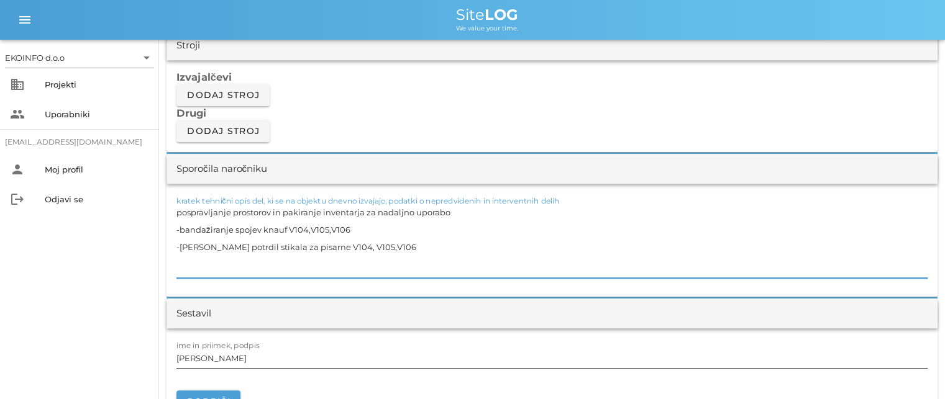
click at [234, 362] on input "[PERSON_NAME]" at bounding box center [551, 358] width 751 height 20
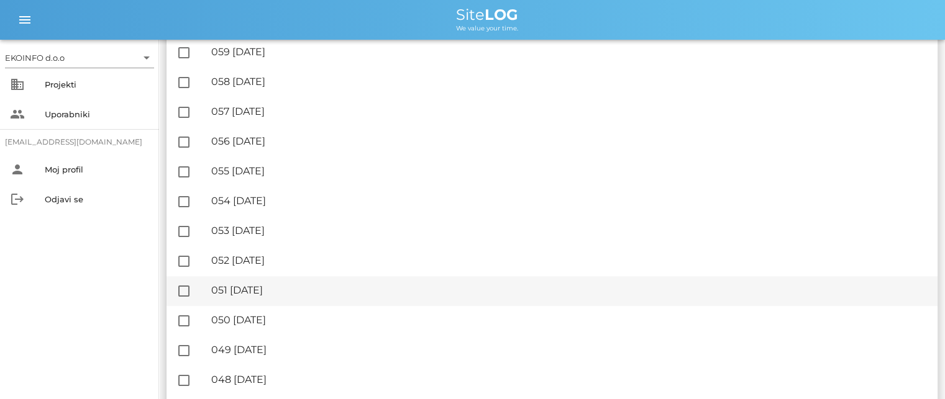
scroll to position [373, 0]
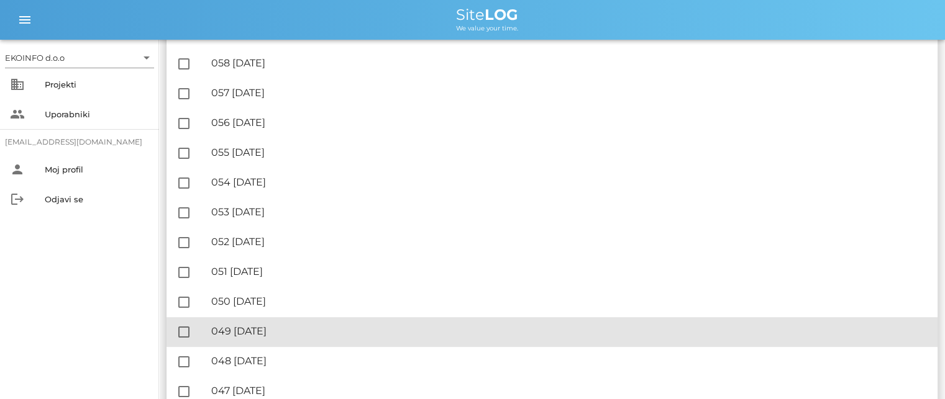
click at [261, 335] on div "🔏 049 [DATE]" at bounding box center [569, 331] width 716 height 12
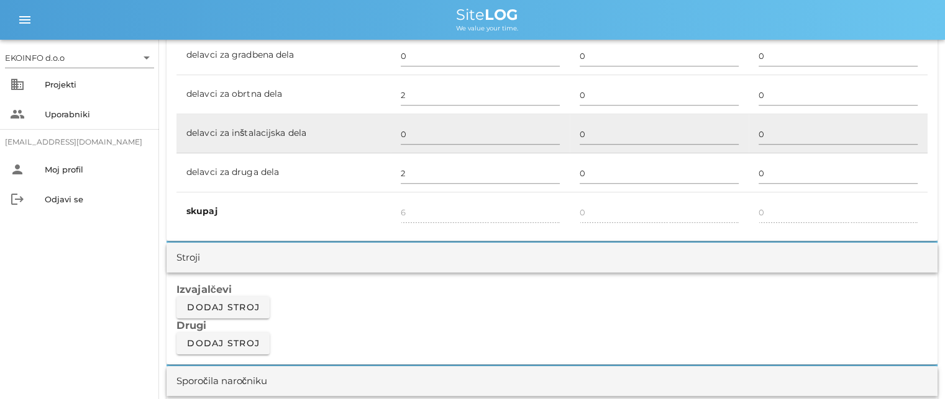
scroll to position [807, 0]
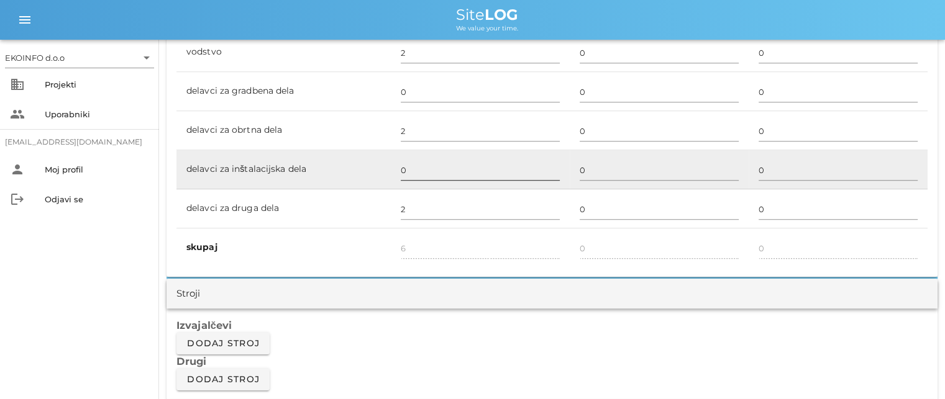
click at [405, 166] on input "0" at bounding box center [480, 170] width 159 height 20
type input "1"
type input "7"
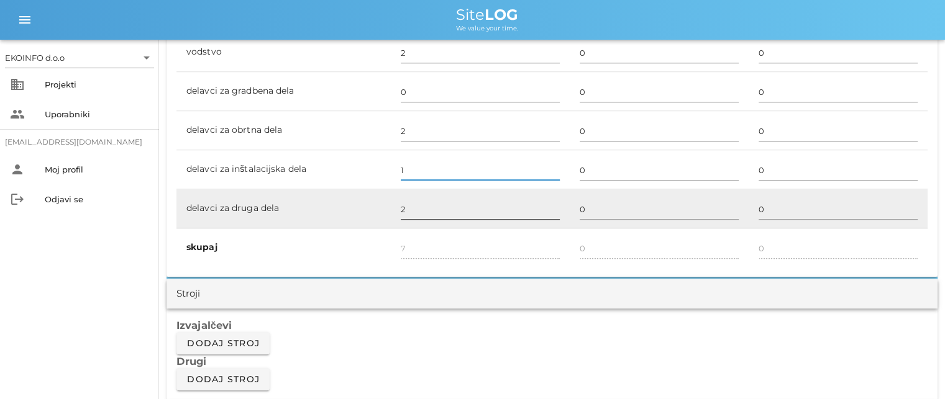
click at [409, 206] on input "2" at bounding box center [480, 209] width 159 height 20
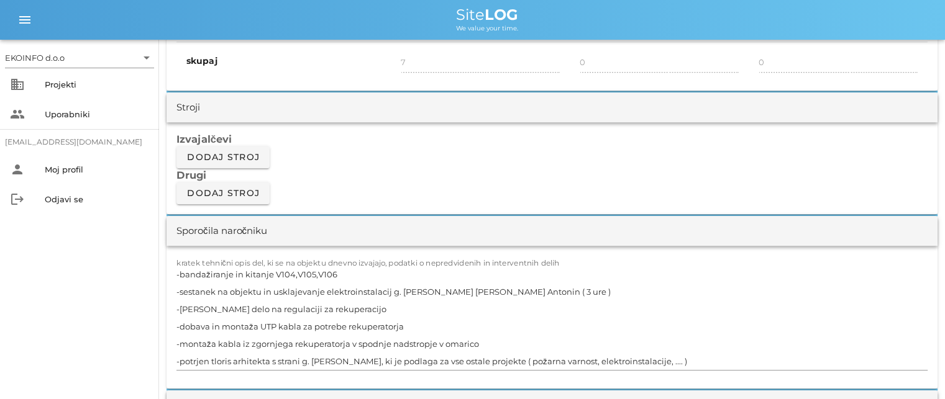
scroll to position [1056, 0]
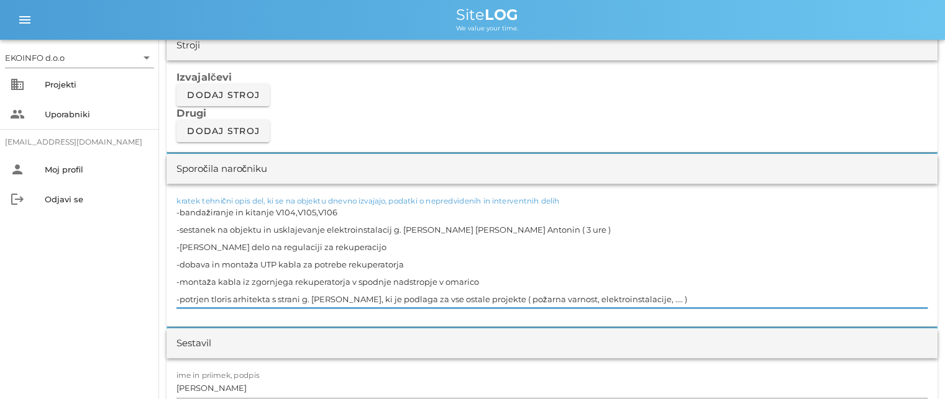
drag, startPoint x: 335, startPoint y: 209, endPoint x: 181, endPoint y: 211, distance: 154.7
click at [181, 211] on textarea "-bandažiranje in kitanje V104,V105,V106 -sestanek na objektu in usklajevanje el…" at bounding box center [551, 256] width 751 height 104
drag, startPoint x: 538, startPoint y: 228, endPoint x: 180, endPoint y: 230, distance: 357.8
click at [180, 230] on textarea "-bandažiranje in kitanje V104,V105,V106 -sestanek na objektu in usklajevanje el…" at bounding box center [551, 256] width 751 height 104
drag, startPoint x: 368, startPoint y: 246, endPoint x: 180, endPoint y: 245, distance: 187.6
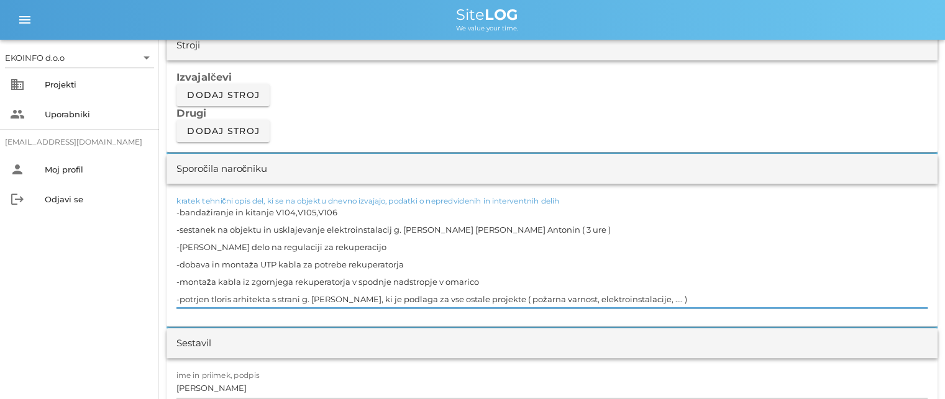
click at [180, 245] on textarea "-bandažiranje in kitanje V104,V105,V106 -sestanek na objektu in usklajevanje el…" at bounding box center [551, 256] width 751 height 104
drag, startPoint x: 399, startPoint y: 265, endPoint x: 178, endPoint y: 263, distance: 220.5
click at [178, 263] on textarea "-bandažiranje in kitanje V104,V105,V106 -sestanek na objektu in usklajevanje el…" at bounding box center [551, 256] width 751 height 104
drag, startPoint x: 483, startPoint y: 280, endPoint x: 179, endPoint y: 279, distance: 303.1
click at [179, 279] on textarea "-bandažiranje in kitanje V104,V105,V106 -sestanek na objektu in usklajevanje el…" at bounding box center [551, 256] width 751 height 104
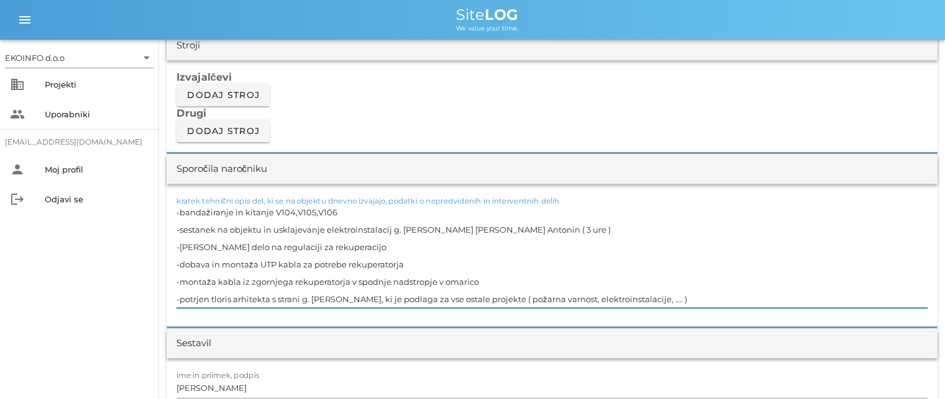
drag, startPoint x: 670, startPoint y: 297, endPoint x: 181, endPoint y: 298, distance: 489.4
click at [181, 298] on textarea "-bandažiranje in kitanje V104,V105,V106 -sestanek na objektu in usklajevanje el…" at bounding box center [551, 256] width 751 height 104
click at [346, 284] on textarea "-bandažiranje in kitanje V104,V105,V106 -sestanek na objektu in usklajevanje el…" at bounding box center [551, 256] width 751 height 104
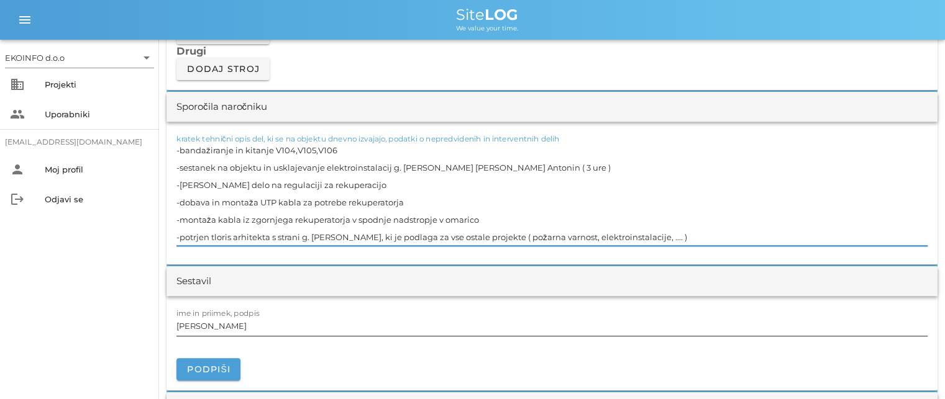
click at [238, 324] on input "[PERSON_NAME]" at bounding box center [551, 326] width 751 height 20
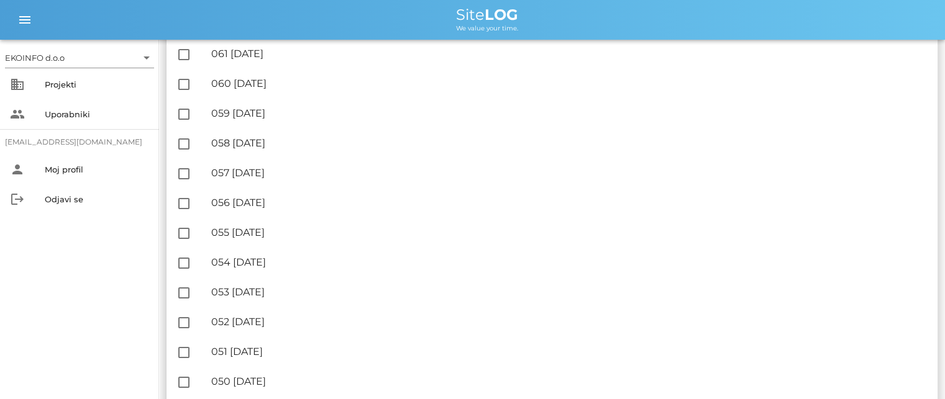
scroll to position [311, 0]
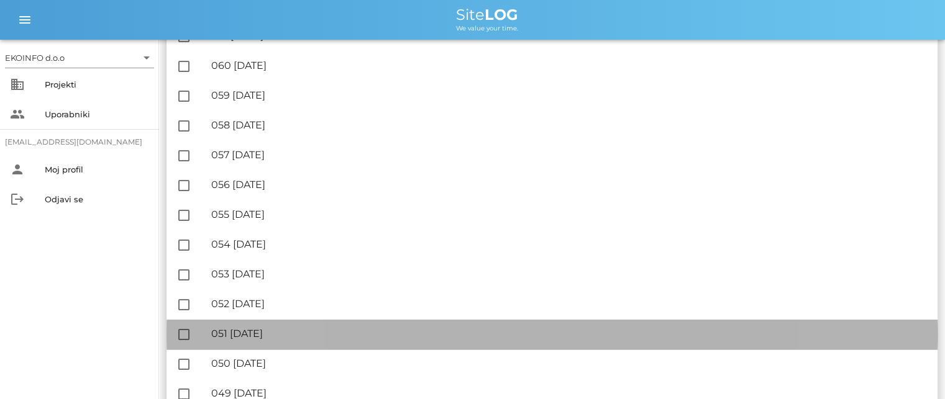
click at [281, 336] on div "🔏 051 [DATE]" at bounding box center [569, 334] width 716 height 12
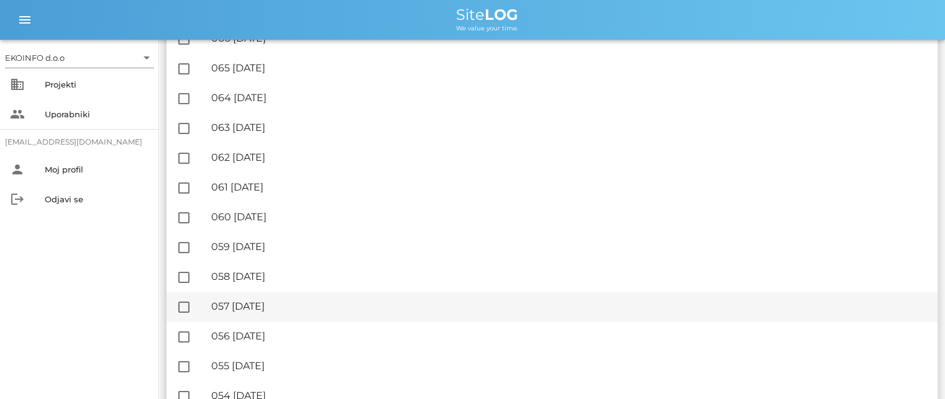
scroll to position [248, 0]
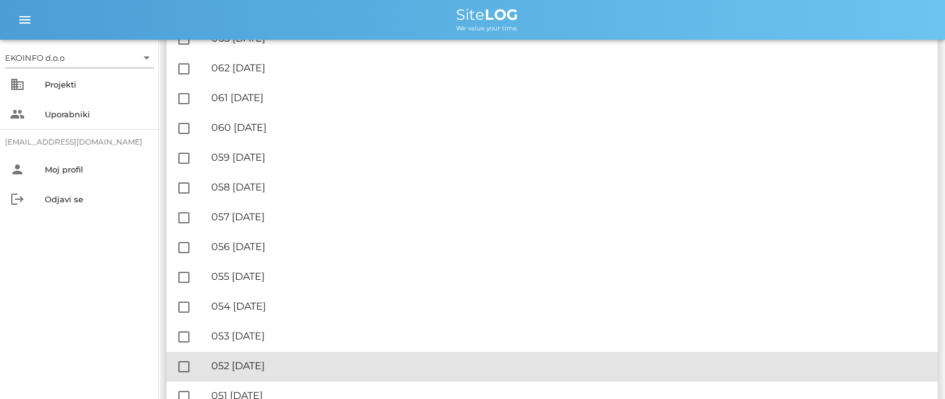
click at [286, 365] on div "🔏 052 [DATE]" at bounding box center [569, 366] width 716 height 12
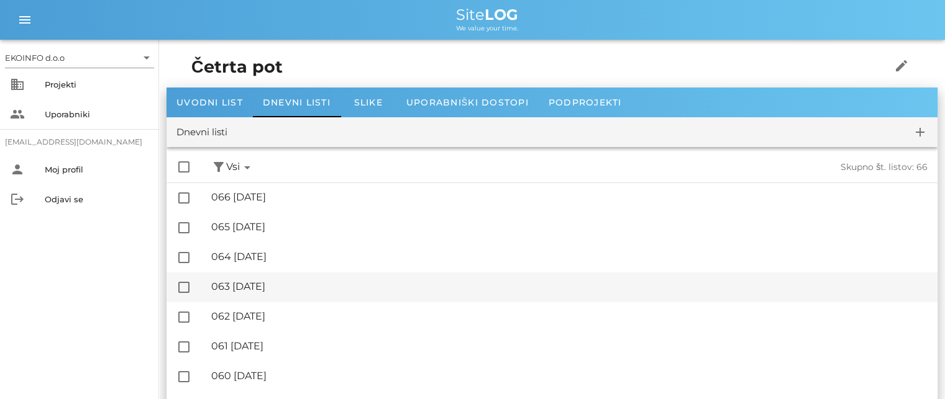
scroll to position [311, 0]
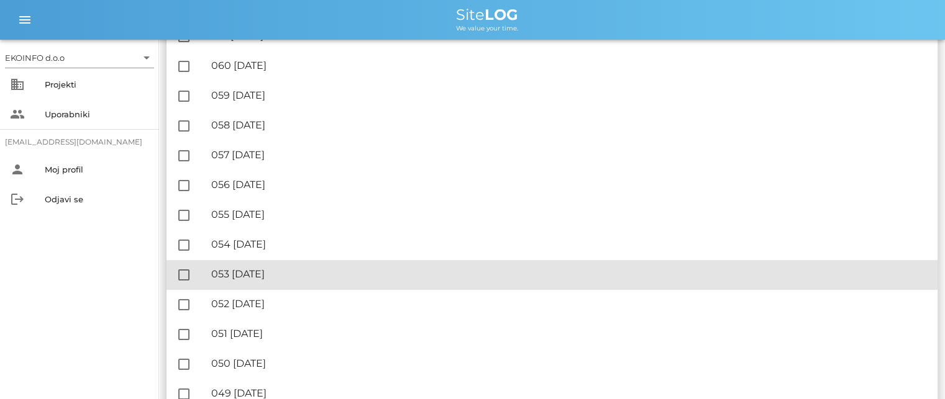
click at [288, 273] on div "🔏 053 [DATE]" at bounding box center [569, 274] width 716 height 12
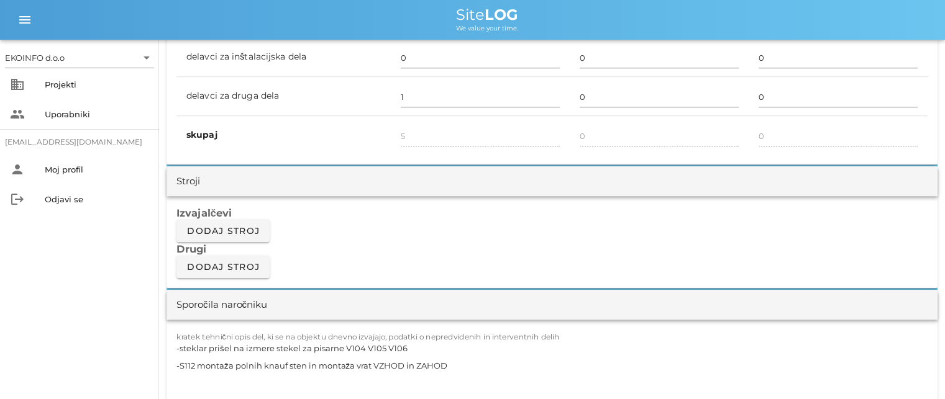
scroll to position [1118, 0]
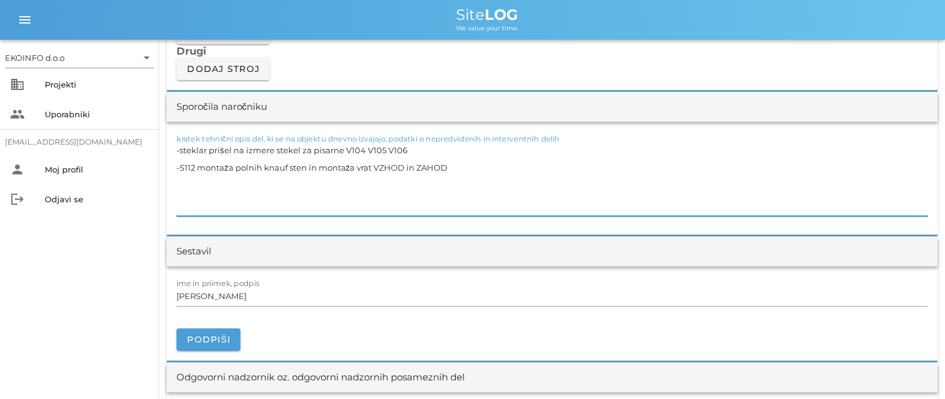
drag, startPoint x: 398, startPoint y: 146, endPoint x: 181, endPoint y: 153, distance: 216.9
click at [181, 153] on textarea "-steklar prišel na izmere stekel za pisarne V104 V105 V106 -S112 montaža polnih…" at bounding box center [551, 179] width 751 height 75
drag, startPoint x: 447, startPoint y: 167, endPoint x: 181, endPoint y: 171, distance: 265.9
click at [181, 171] on textarea "-steklar prišel na izmere stekel za pisarne V104 V105 V106 -S112 montaža polnih…" at bounding box center [551, 179] width 751 height 75
click at [237, 296] on input "[PERSON_NAME]" at bounding box center [551, 296] width 751 height 20
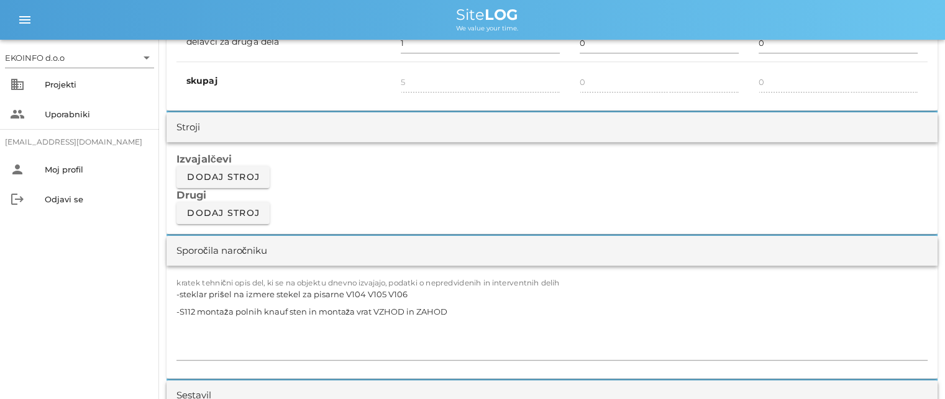
scroll to position [994, 0]
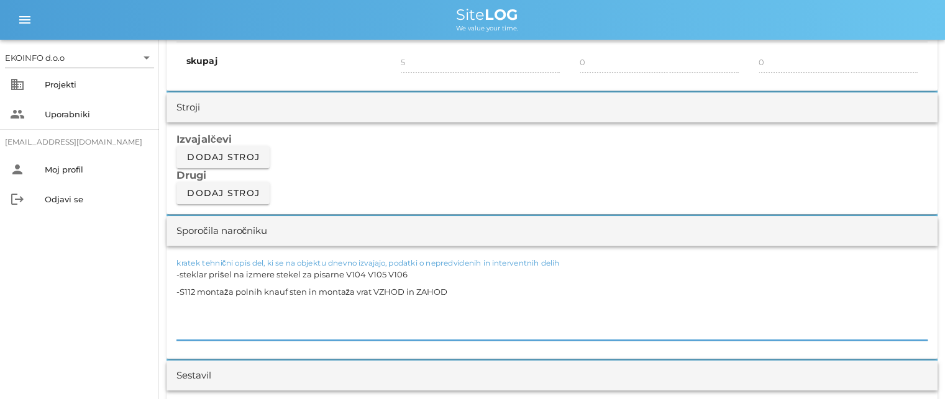
drag, startPoint x: 406, startPoint y: 273, endPoint x: 189, endPoint y: 278, distance: 216.8
click at [196, 277] on textarea "-steklar prišel na izmere stekel za pisarne V104 V105 V106 -S112 montaža polnih…" at bounding box center [551, 303] width 751 height 75
drag, startPoint x: 189, startPoint y: 278, endPoint x: 217, endPoint y: 277, distance: 28.0
click at [217, 277] on textarea "-steklar prišel na izmere stekel za pisarne V104 V105 V106 -S112 montaža polnih…" at bounding box center [551, 303] width 751 height 75
click at [408, 274] on textarea "-steklar prišel na izmere stekel za pisarne V104 V105 V106 -S112 montaža polnih…" at bounding box center [551, 303] width 751 height 75
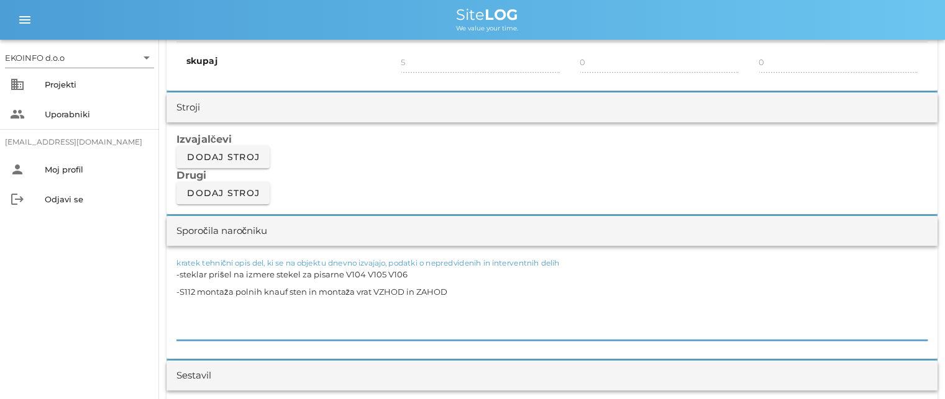
drag, startPoint x: 405, startPoint y: 271, endPoint x: 179, endPoint y: 278, distance: 226.2
click at [179, 278] on textarea "-steklar prišel na izmere stekel za pisarne V104 V105 V106 -S112 montaža polnih…" at bounding box center [551, 303] width 751 height 75
drag, startPoint x: 430, startPoint y: 284, endPoint x: 397, endPoint y: 297, distance: 34.6
click at [429, 284] on textarea "-steklar prišel na izmere stekel za pisarne V104 V105 V106 -S112 montaža polnih…" at bounding box center [551, 303] width 751 height 75
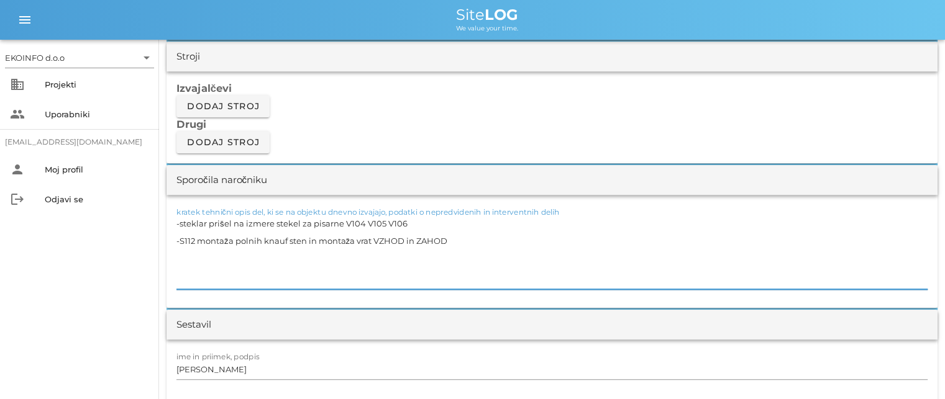
scroll to position [1118, 0]
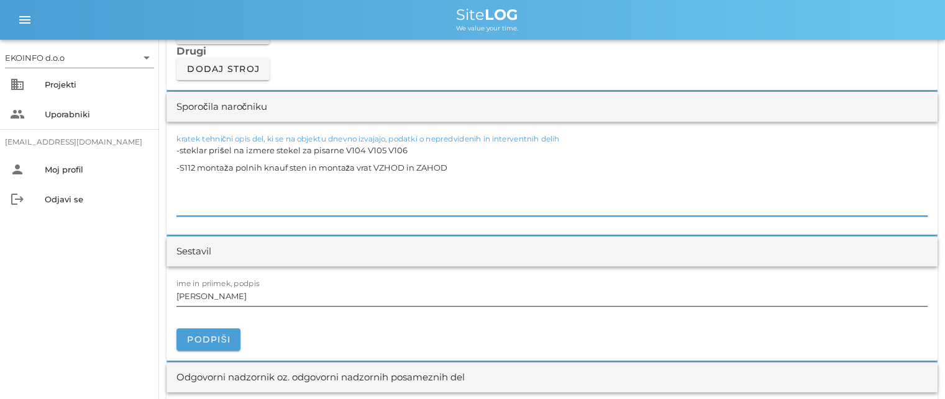
click at [234, 293] on input "[PERSON_NAME]" at bounding box center [551, 296] width 751 height 20
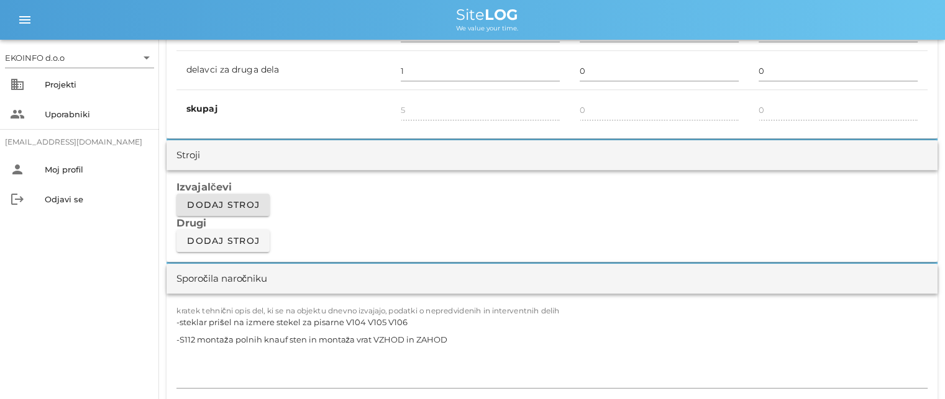
scroll to position [870, 0]
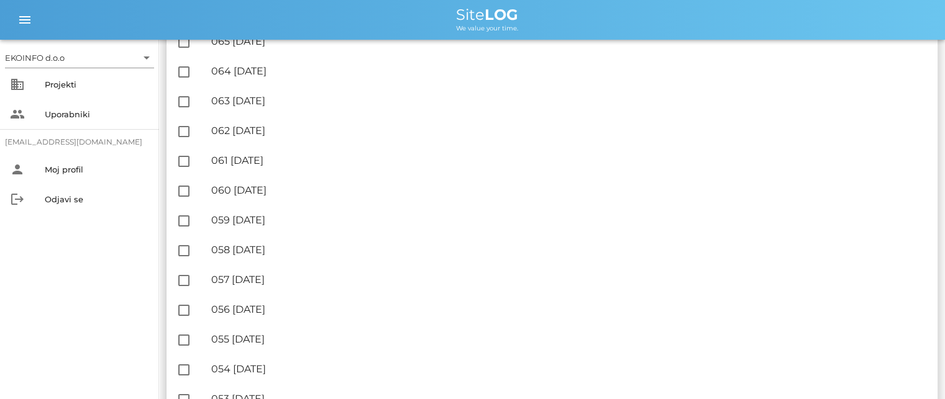
scroll to position [186, 0]
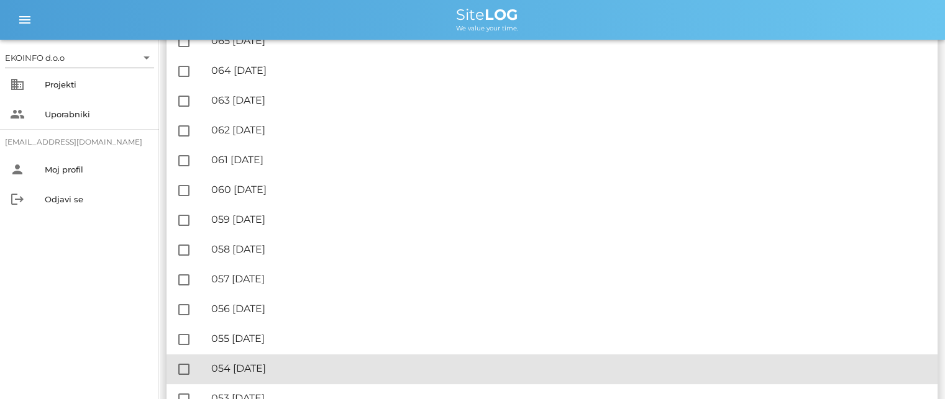
click at [263, 370] on div "🔏 054 [DATE]" at bounding box center [569, 369] width 716 height 12
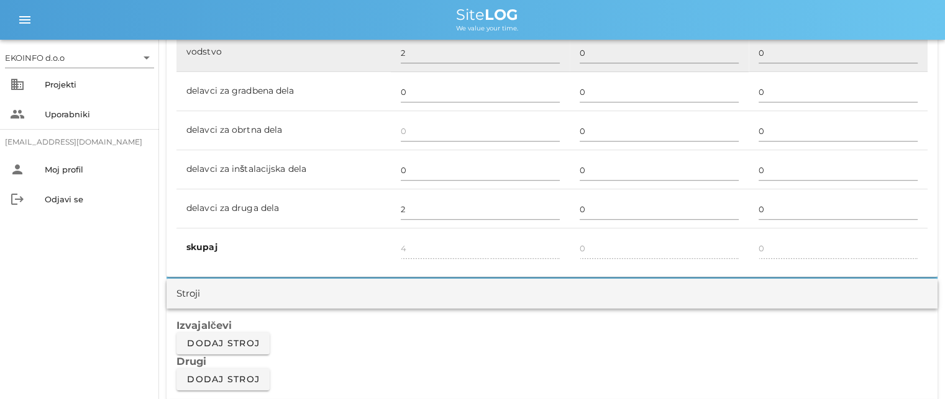
scroll to position [745, 0]
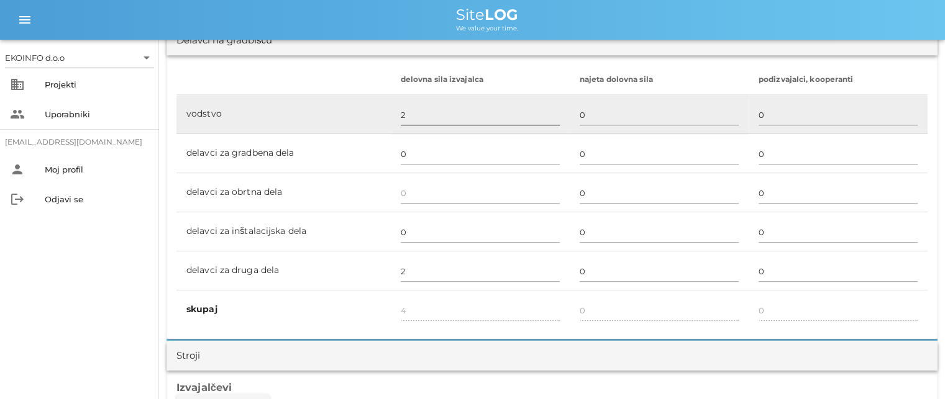
click at [402, 114] on input "2" at bounding box center [480, 115] width 159 height 20
type input "1"
type input "3"
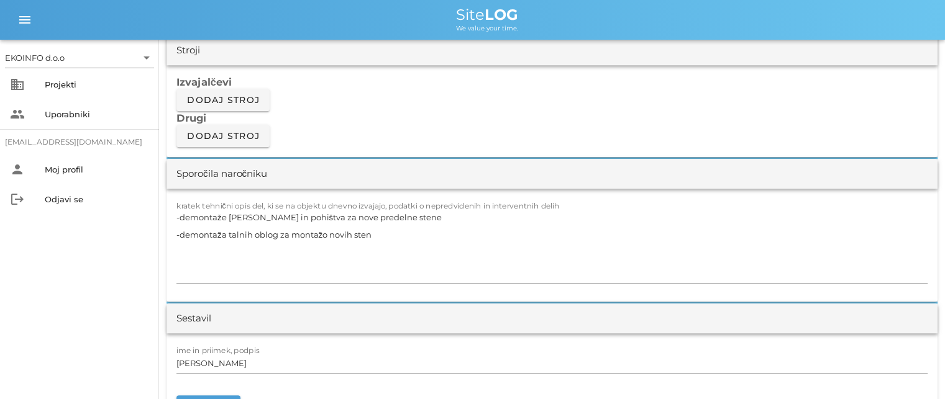
scroll to position [1056, 0]
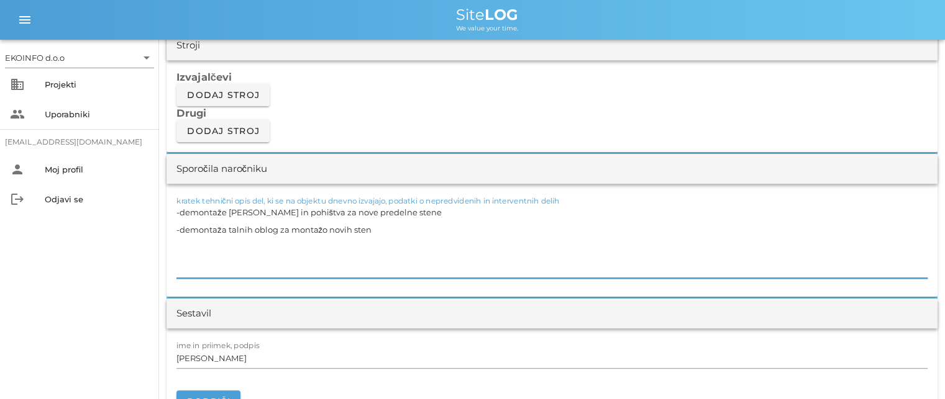
drag, startPoint x: 395, startPoint y: 210, endPoint x: 179, endPoint y: 205, distance: 215.6
click at [179, 205] on textarea "-demontaže [PERSON_NAME] in pohištva za nove predelne stene -demontaža talnih o…" at bounding box center [551, 241] width 751 height 75
drag, startPoint x: 371, startPoint y: 230, endPoint x: 180, endPoint y: 225, distance: 190.8
click at [180, 225] on textarea "-demontaže [PERSON_NAME] in pohištva za nove predelne stene -demontaža talnih o…" at bounding box center [551, 241] width 751 height 75
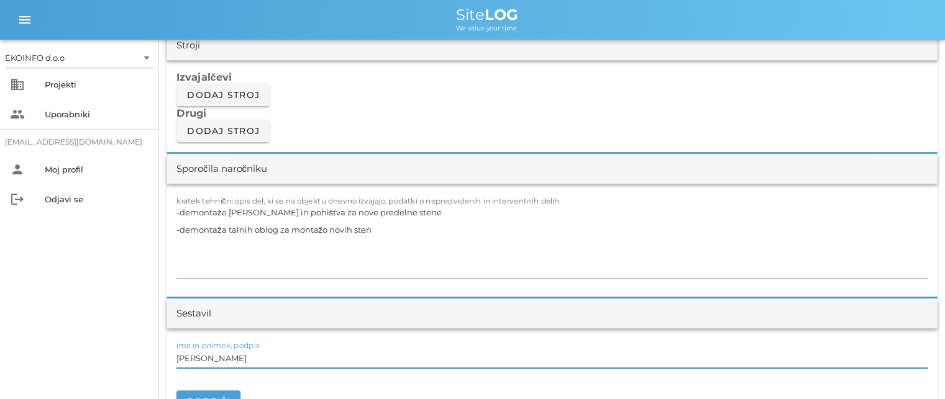
click at [237, 355] on input "[PERSON_NAME]" at bounding box center [551, 358] width 751 height 20
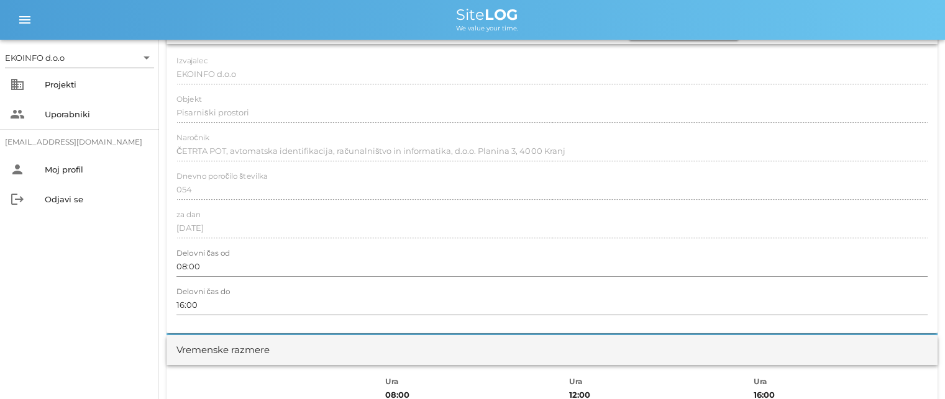
scroll to position [0, 0]
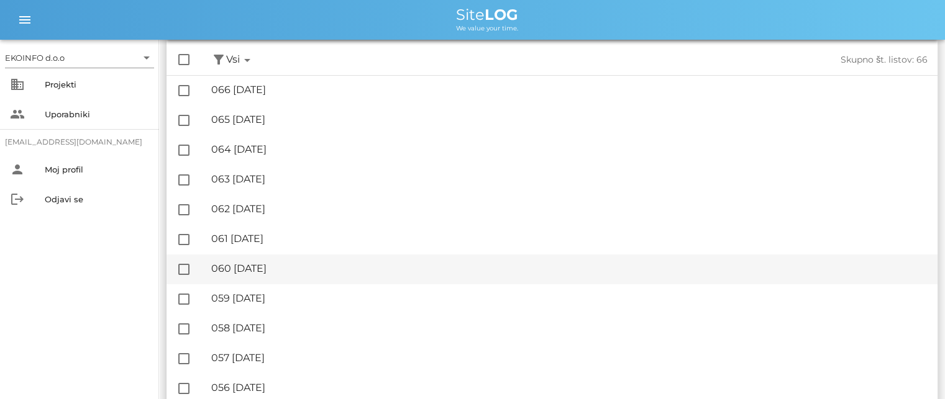
scroll to position [186, 0]
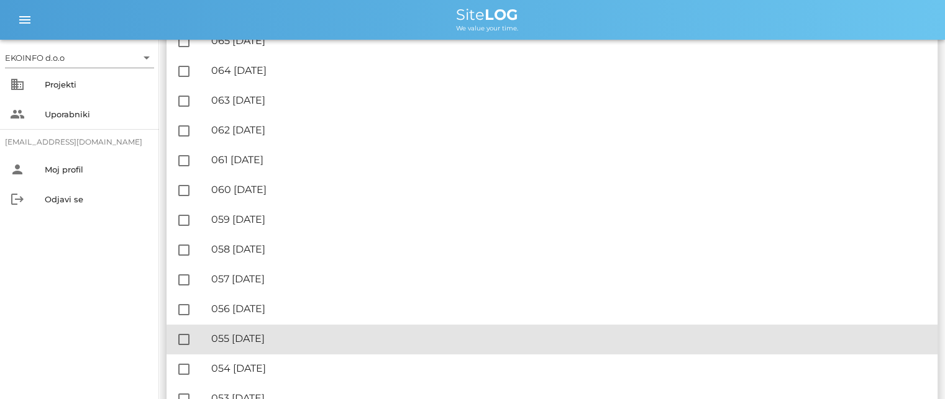
click at [266, 344] on div "🔏 055 [DATE]" at bounding box center [569, 339] width 716 height 12
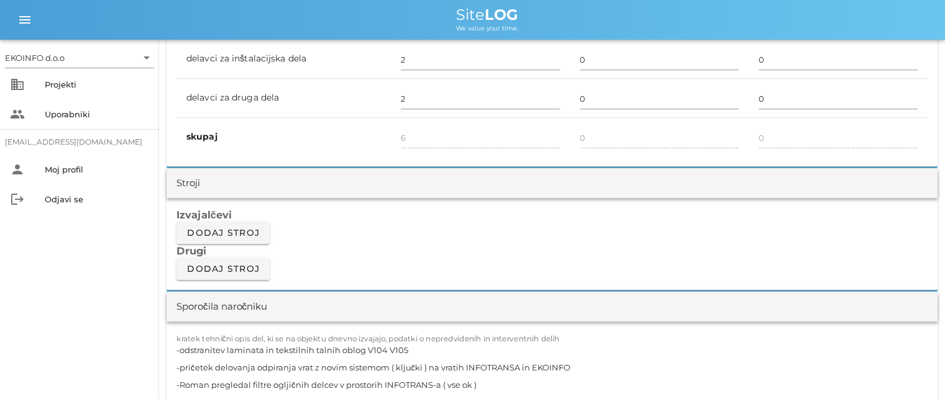
scroll to position [932, 0]
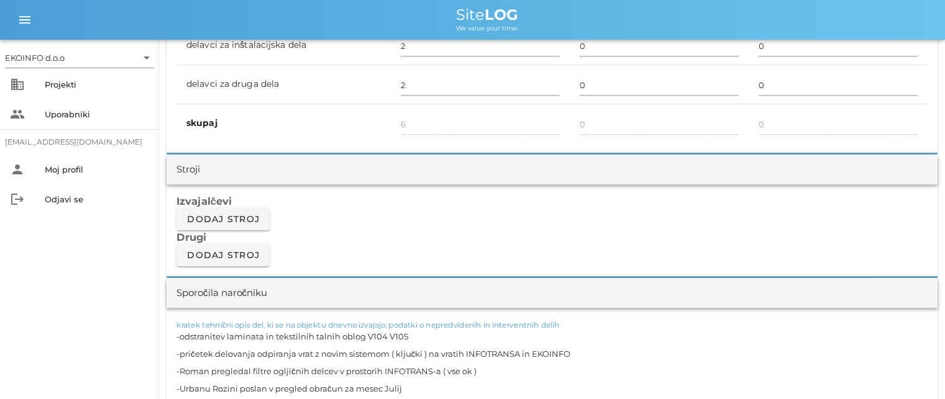
drag, startPoint x: 408, startPoint y: 332, endPoint x: 181, endPoint y: 337, distance: 226.8
click at [181, 337] on textarea "-odstranitev laminata in tekstilnih talnih oblog V104 V105 -pričetek delovanja …" at bounding box center [551, 371] width 751 height 87
drag, startPoint x: 566, startPoint y: 353, endPoint x: 179, endPoint y: 348, distance: 387.6
click at [179, 348] on textarea "-odstranitev laminata in tekstilnih talnih oblog V104 V105 -pričetek delovanja …" at bounding box center [551, 371] width 751 height 87
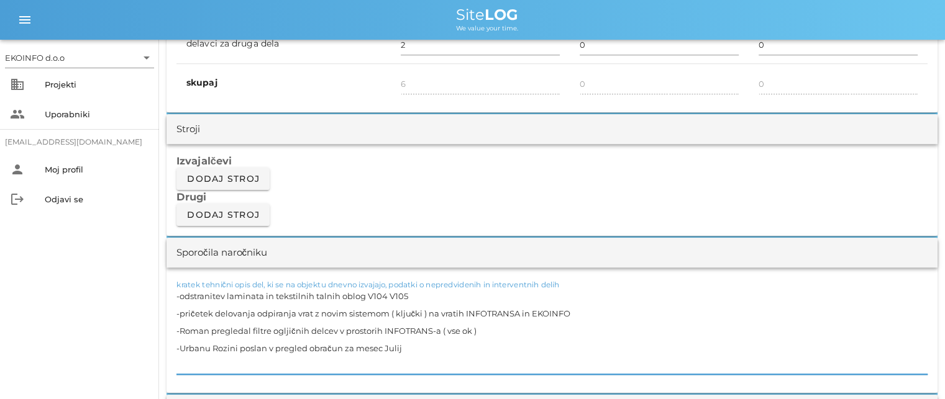
scroll to position [994, 0]
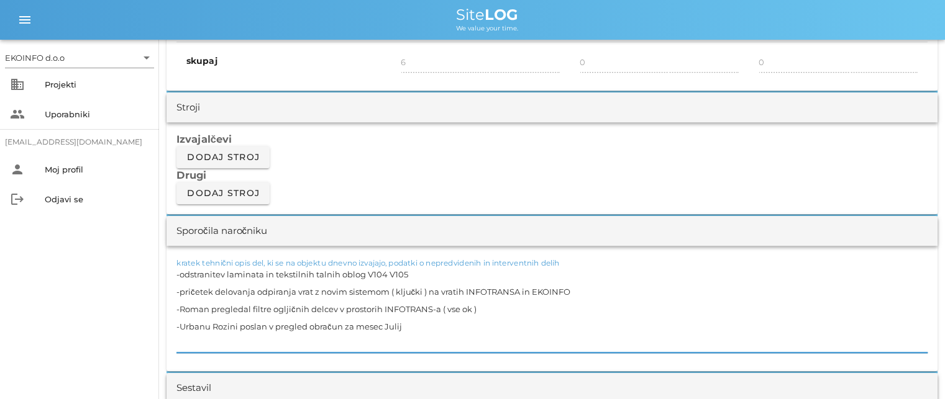
drag, startPoint x: 477, startPoint y: 308, endPoint x: 180, endPoint y: 313, distance: 296.9
click at [180, 313] on textarea "-odstranitev laminata in tekstilnih talnih oblog V104 V105 -pričetek delovanja …" at bounding box center [551, 309] width 751 height 87
drag, startPoint x: 402, startPoint y: 324, endPoint x: 178, endPoint y: 323, distance: 224.2
click at [178, 323] on textarea "-odstranitev laminata in tekstilnih talnih oblog V104 V105 -pričetek delovanja …" at bounding box center [551, 309] width 751 height 87
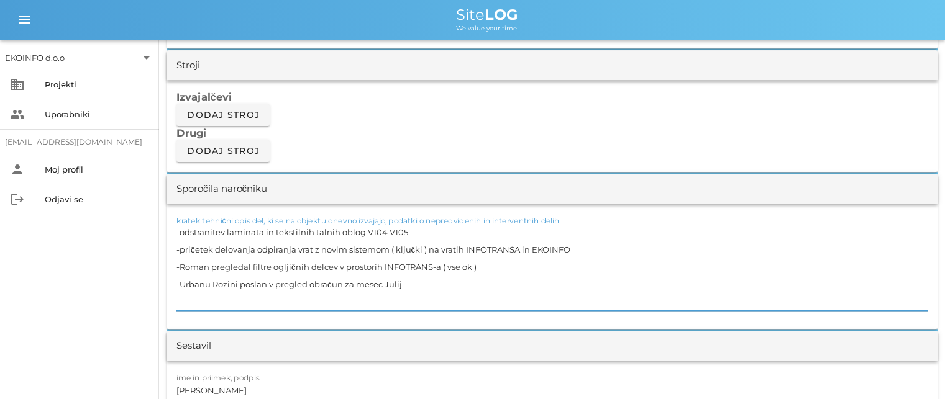
scroll to position [1056, 0]
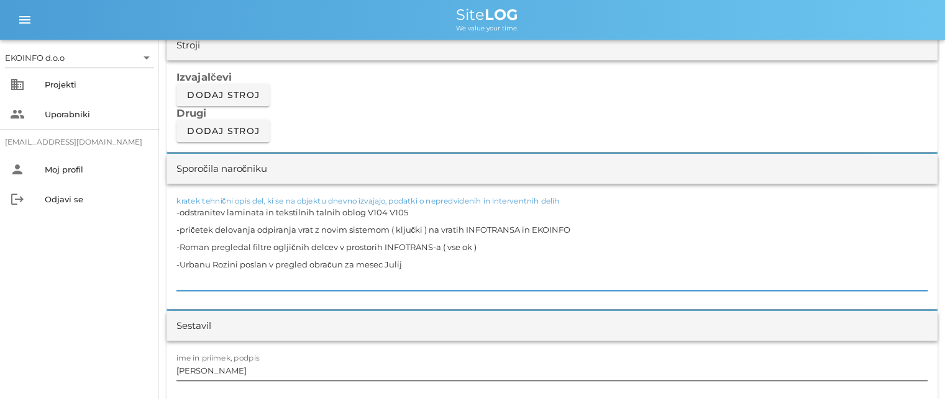
click at [231, 373] on input "[PERSON_NAME]" at bounding box center [551, 371] width 751 height 20
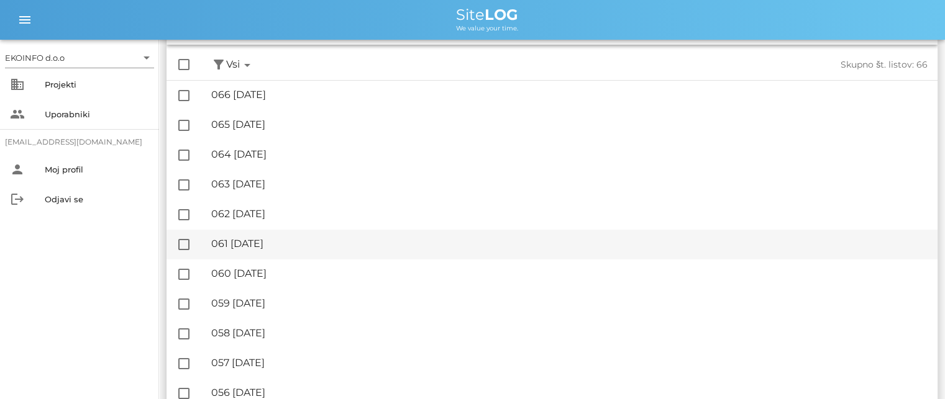
scroll to position [124, 0]
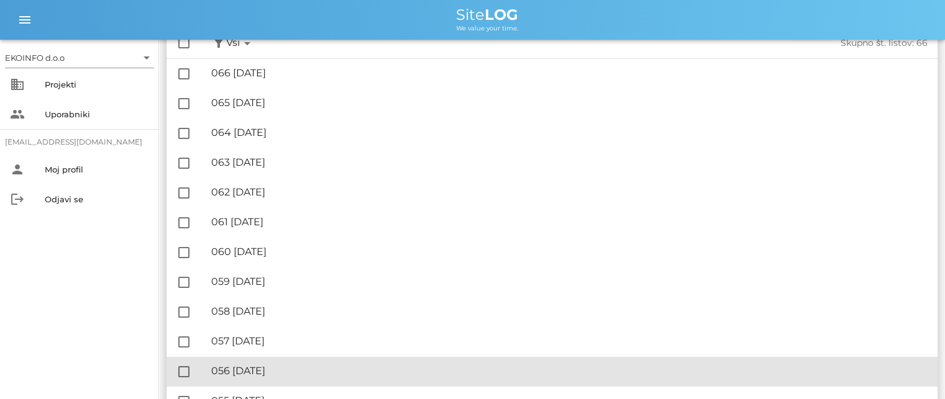
click at [278, 369] on div "🔏 056 [DATE]" at bounding box center [569, 371] width 716 height 12
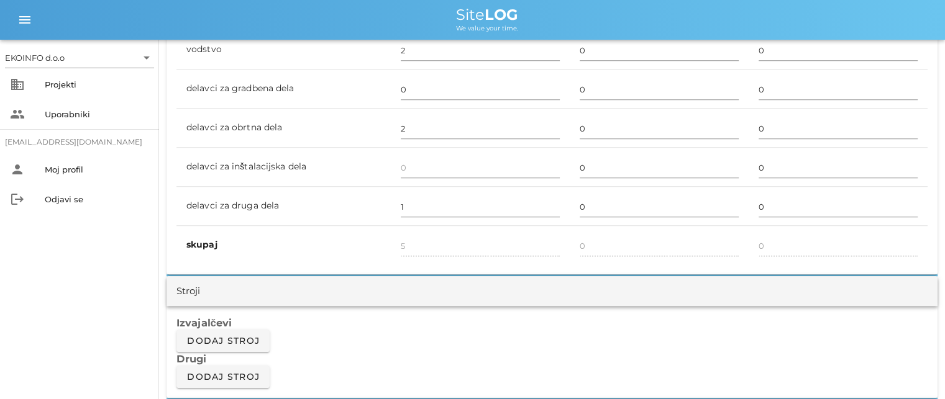
scroll to position [807, 0]
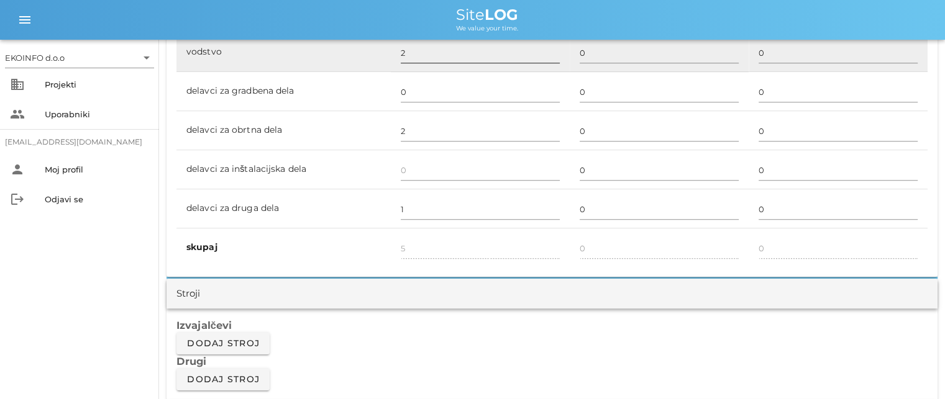
click at [405, 52] on input "2" at bounding box center [480, 53] width 159 height 20
type input "1"
type input "4"
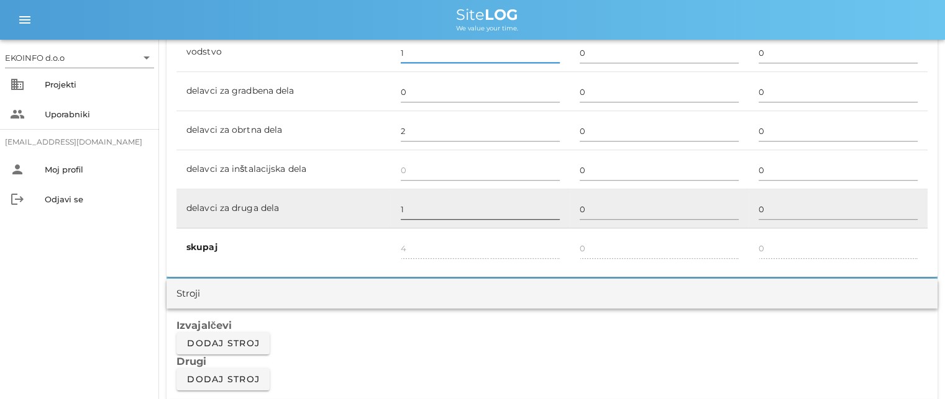
click at [412, 206] on input "1" at bounding box center [480, 209] width 159 height 20
type input "2"
type input "5"
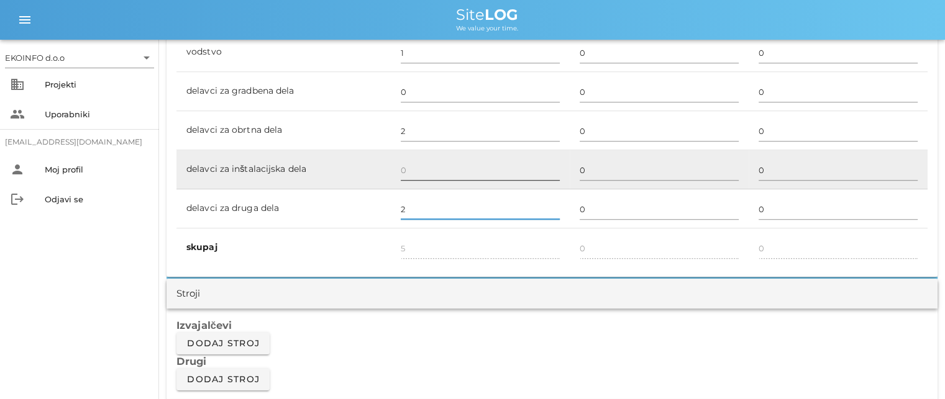
click at [415, 175] on input "text" at bounding box center [480, 170] width 159 height 20
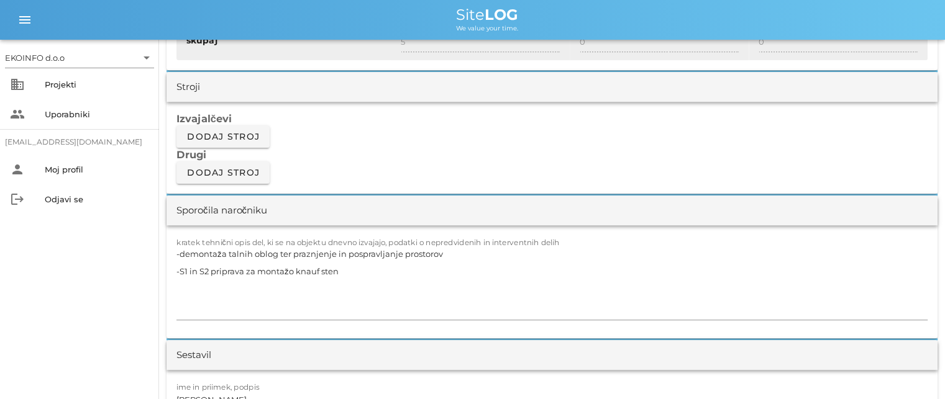
scroll to position [1056, 0]
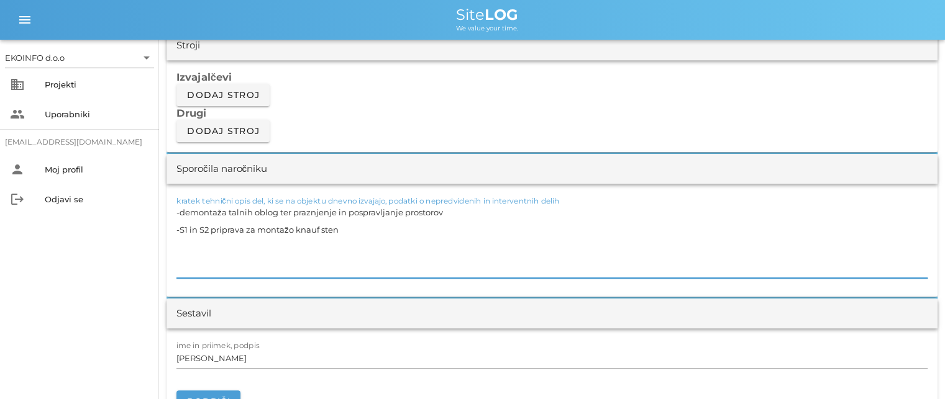
drag, startPoint x: 443, startPoint y: 213, endPoint x: 179, endPoint y: 213, distance: 264.0
click at [179, 213] on textarea "-demontaža talnih oblog ter praznjenje in pospravljanje prostorov -S1 in S2 pri…" at bounding box center [551, 241] width 751 height 75
drag, startPoint x: 330, startPoint y: 227, endPoint x: 179, endPoint y: 231, distance: 151.0
click at [179, 231] on textarea "-demontaža talnih oblog ter praznjenje in pospravljanje prostorov -S1 in S2 pri…" at bounding box center [551, 241] width 751 height 75
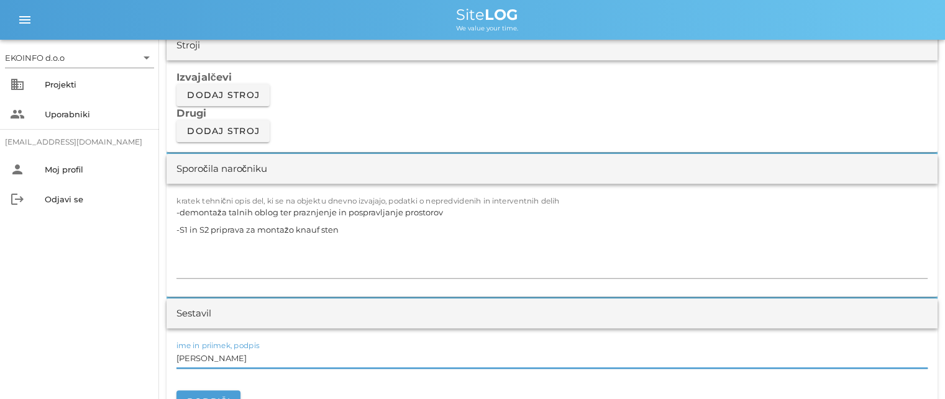
click at [232, 363] on input "[PERSON_NAME]" at bounding box center [551, 358] width 751 height 20
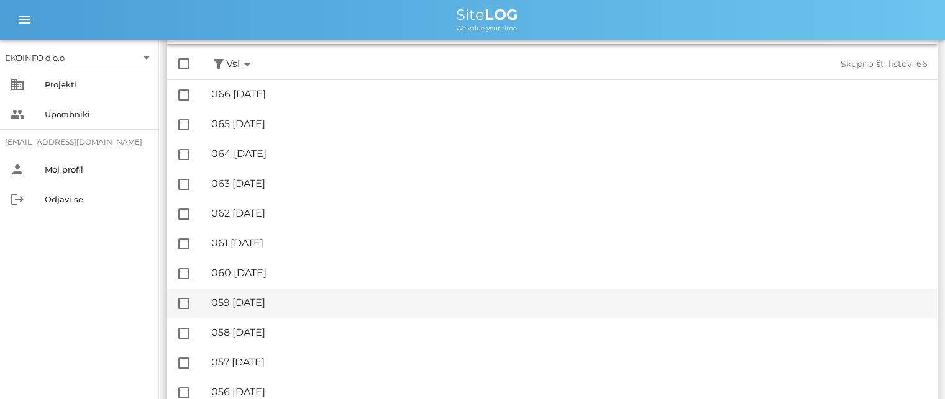
scroll to position [124, 0]
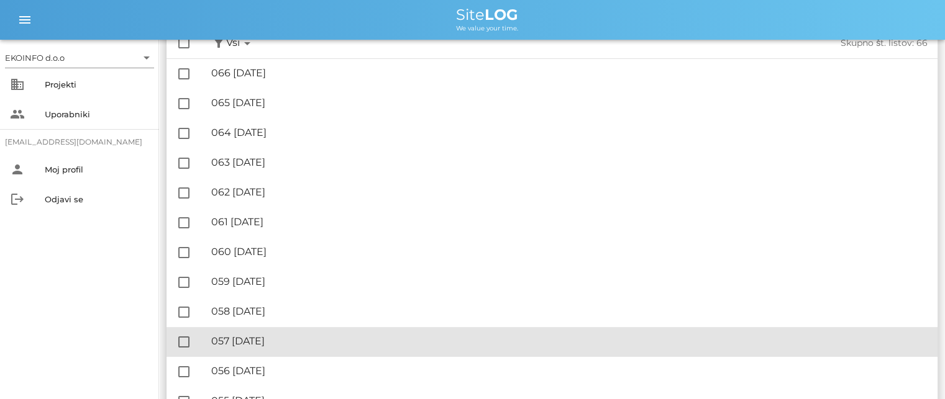
click at [263, 340] on div "🔏 057 [DATE]" at bounding box center [569, 341] width 716 height 12
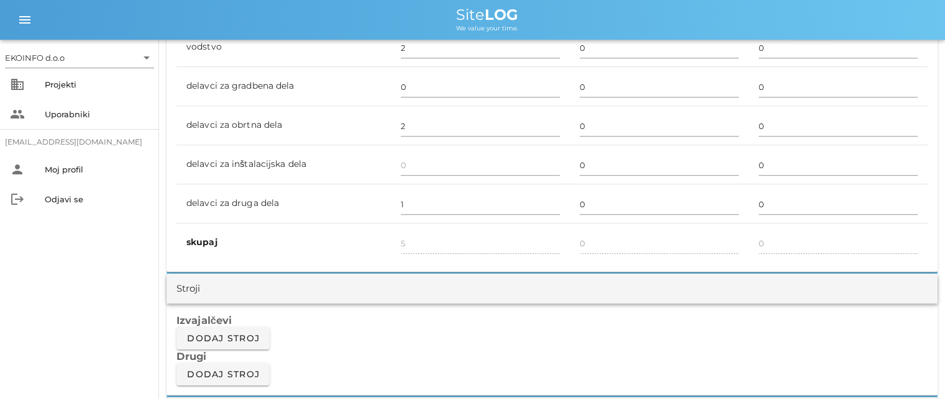
scroll to position [807, 0]
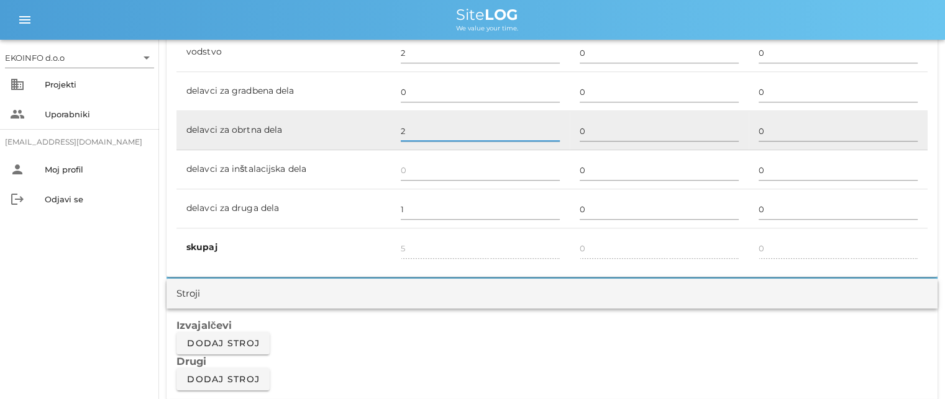
click at [401, 129] on input "2" at bounding box center [480, 131] width 159 height 20
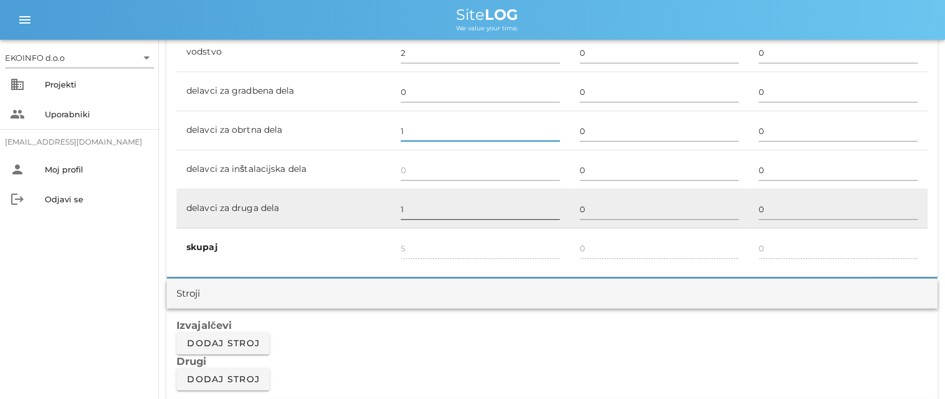
type input "1"
type input "4"
click at [407, 207] on input "1" at bounding box center [480, 209] width 159 height 20
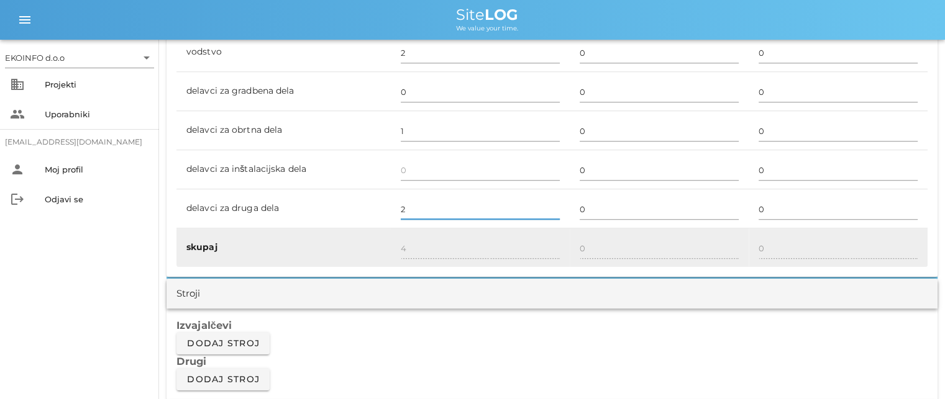
type input "2"
type input "5"
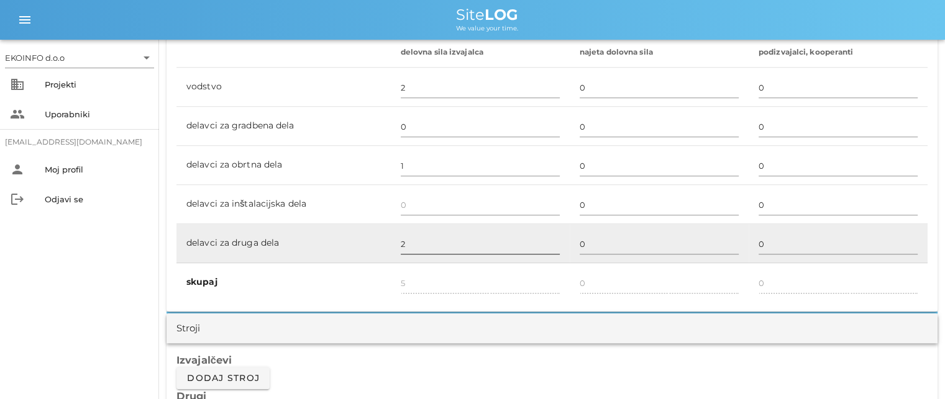
scroll to position [745, 0]
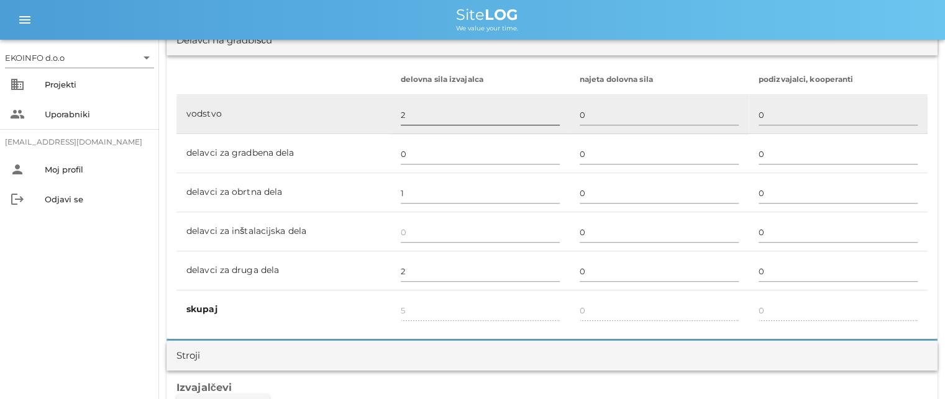
click at [404, 115] on input "2" at bounding box center [480, 115] width 159 height 20
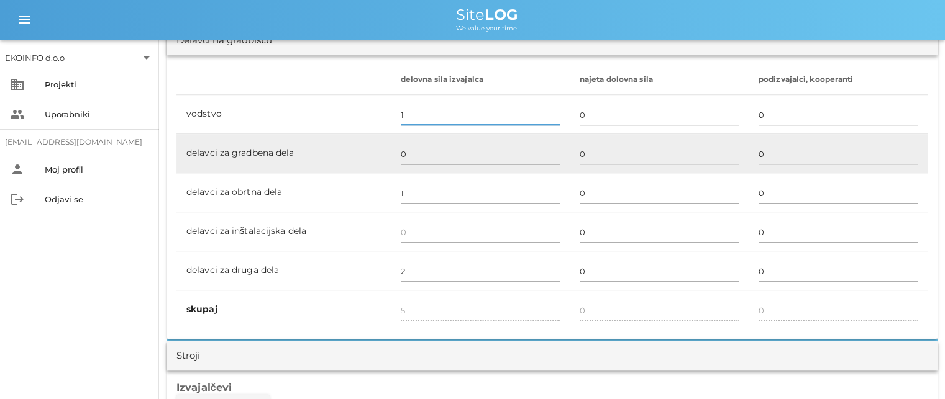
type input "1"
type input "4"
click at [405, 151] on input "0" at bounding box center [480, 154] width 159 height 20
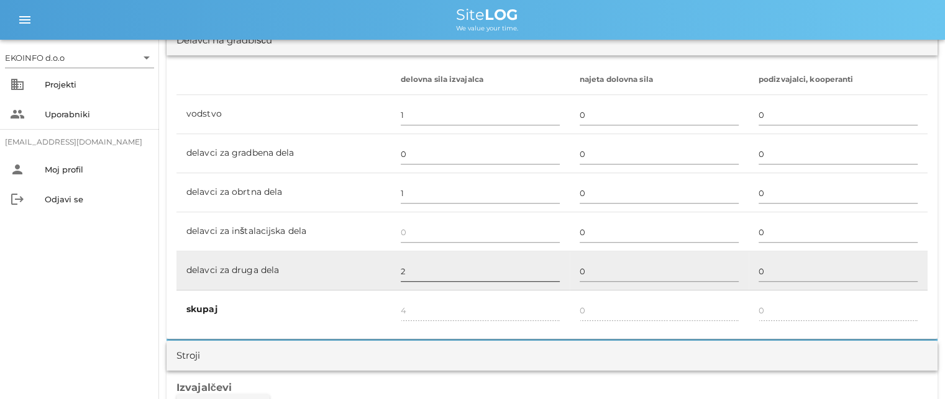
click at [410, 269] on input "2" at bounding box center [480, 271] width 159 height 20
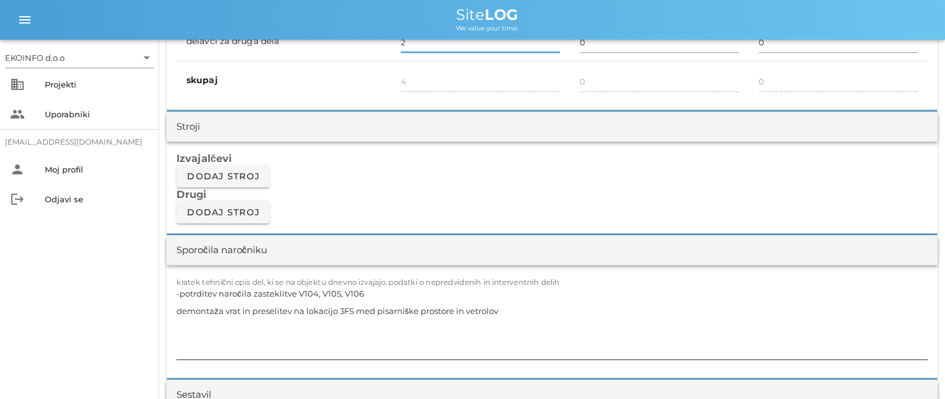
scroll to position [994, 0]
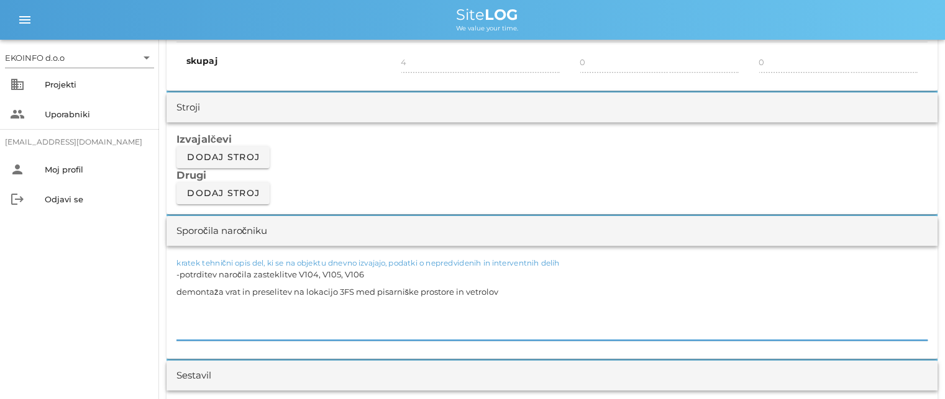
drag, startPoint x: 366, startPoint y: 270, endPoint x: 214, endPoint y: 275, distance: 151.6
click at [227, 275] on textarea "-potrditev naročila zasteklitve V104, V105, V106 demontaža vrat in preselitev n…" at bounding box center [551, 303] width 751 height 75
click at [202, 276] on textarea "-potrditev naročila zasteklitve V104, V105, V106 demontaža vrat in preselitev n…" at bounding box center [551, 303] width 751 height 75
click at [365, 273] on textarea "-potrditev naročila zasteklitve V104, V105, V106 demontaža vrat in preselitev n…" at bounding box center [551, 303] width 751 height 75
drag, startPoint x: 365, startPoint y: 273, endPoint x: 181, endPoint y: 281, distance: 184.6
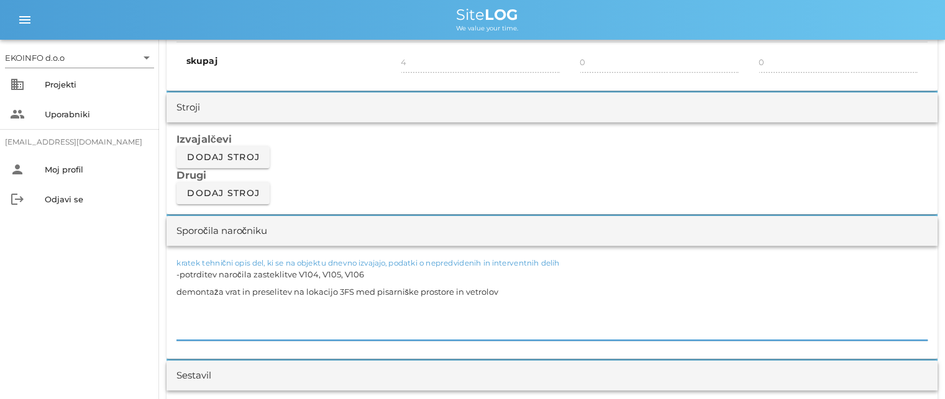
click at [181, 281] on textarea "-potrditev naročila zasteklitve V104, V105, V106 demontaža vrat in preselitev n…" at bounding box center [551, 303] width 751 height 75
drag, startPoint x: 494, startPoint y: 288, endPoint x: 175, endPoint y: 299, distance: 320.0
click at [175, 299] on div "kratek tehnični opis del, ki se na objektu dnevno izvajajo, podatki o nepredvid…" at bounding box center [551, 302] width 771 height 113
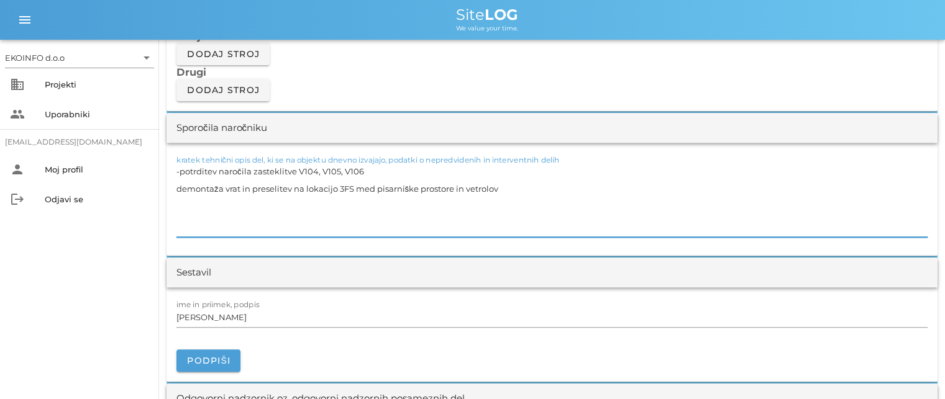
scroll to position [1118, 0]
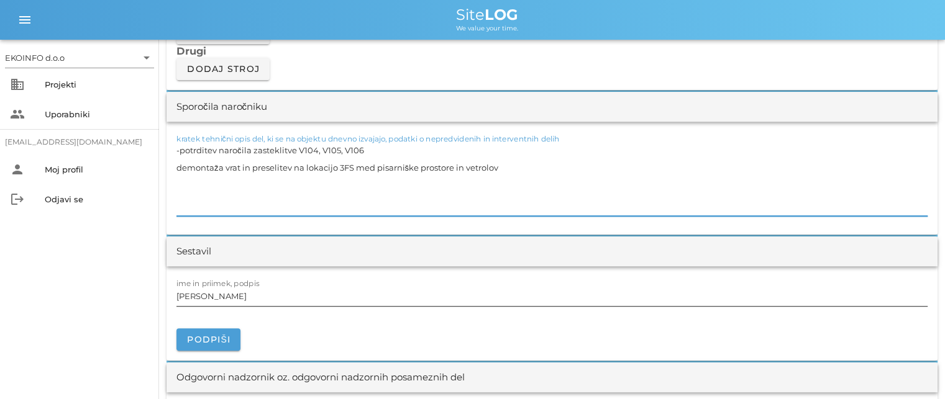
click at [236, 294] on input "[PERSON_NAME]" at bounding box center [551, 296] width 751 height 20
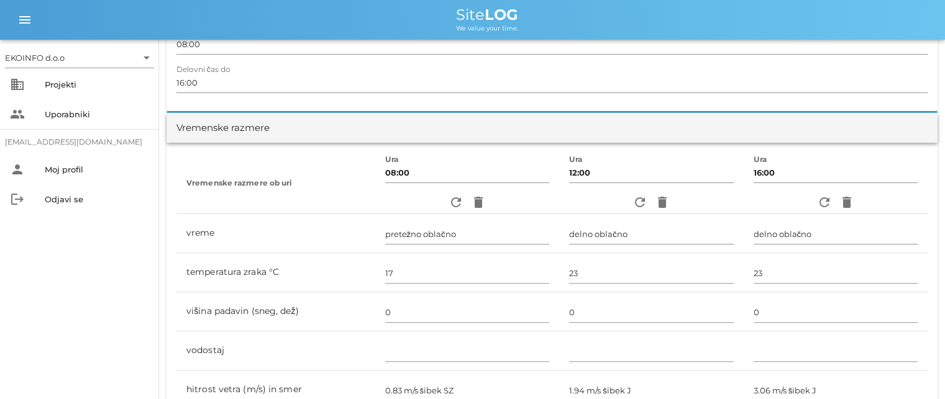
scroll to position [0, 0]
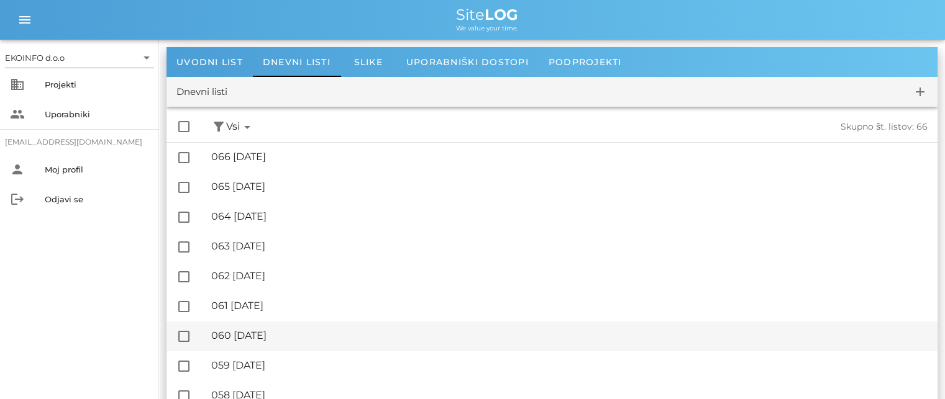
scroll to position [62, 0]
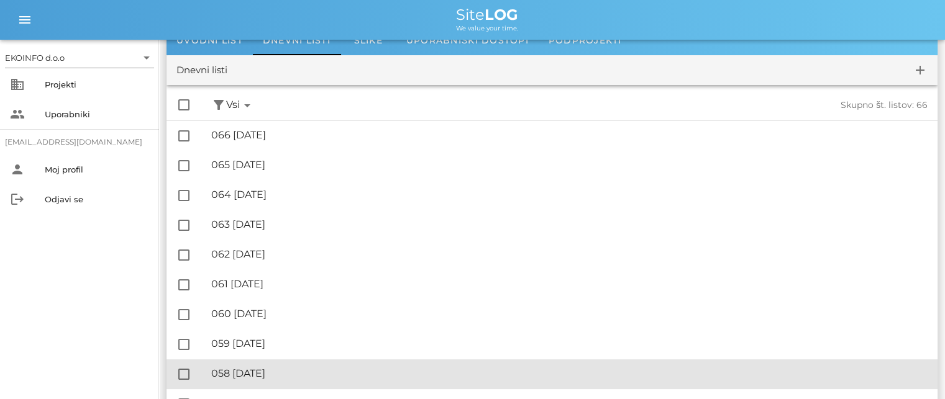
click at [294, 368] on div "🔏 058 [DATE]" at bounding box center [569, 374] width 716 height 12
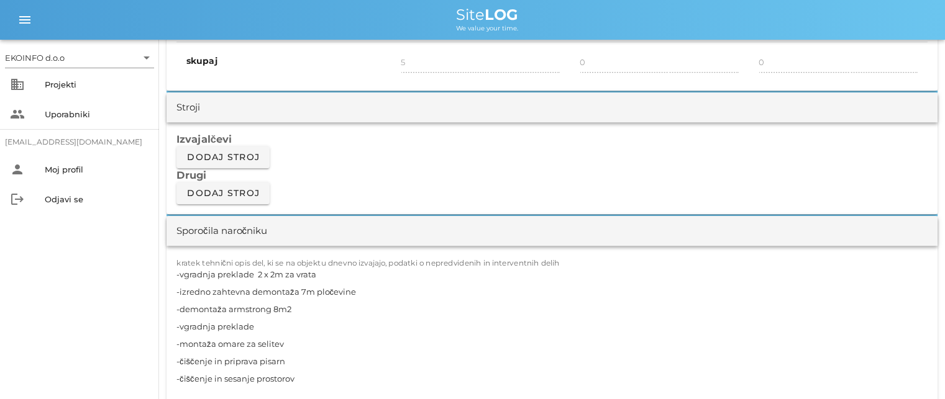
scroll to position [1056, 0]
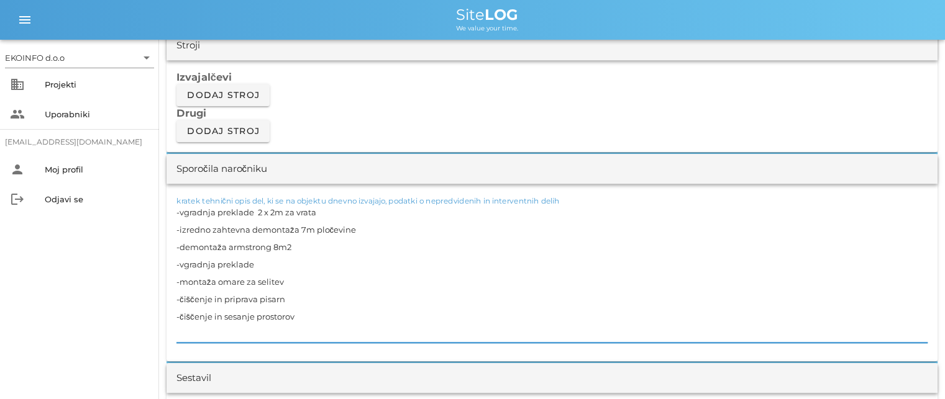
drag, startPoint x: 303, startPoint y: 249, endPoint x: 166, endPoint y: 206, distance: 143.4
click at [166, 206] on div "kratek tehnični opis del, ki se na objektu dnevno izvajajo, podatki o nepredvid…" at bounding box center [551, 273] width 771 height 178
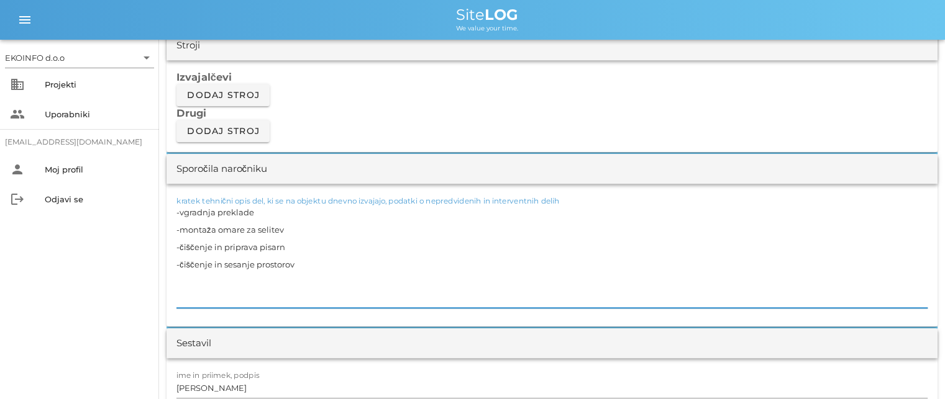
click at [177, 224] on textarea "-vgradnja preklade -montaža omare za selitev -čiščenje in priprava pisarn -čišč…" at bounding box center [551, 256] width 751 height 104
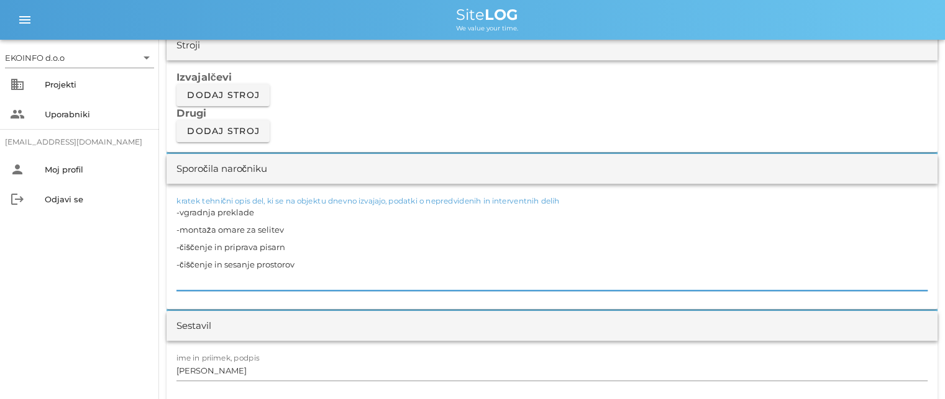
drag, startPoint x: 258, startPoint y: 211, endPoint x: 160, endPoint y: 214, distance: 97.6
click at [160, 214] on div "[DATE] Close Četrta pot Uvodni list Dnevni listi Slike Dnevni list na [DATE] ✓ …" at bounding box center [552, 399] width 786 height 2831
click at [293, 246] on textarea "-[PERSON_NAME] za selitev -čiščenje in priprava pisarn -čiščenje in sesanje pro…" at bounding box center [551, 247] width 751 height 87
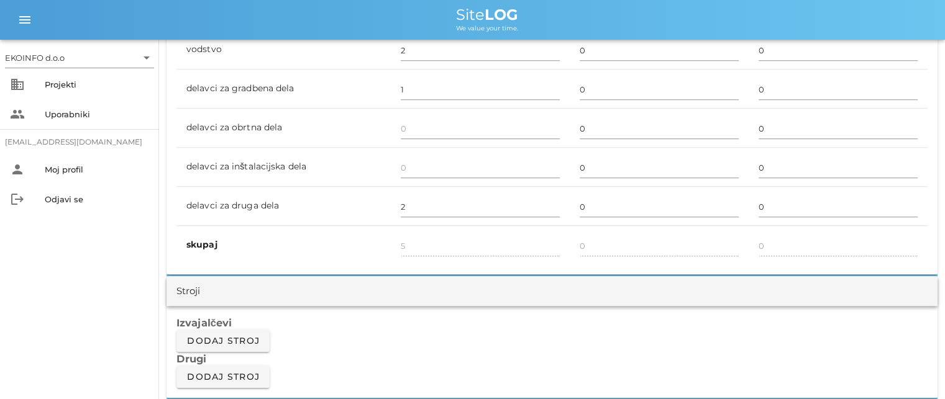
scroll to position [745, 0]
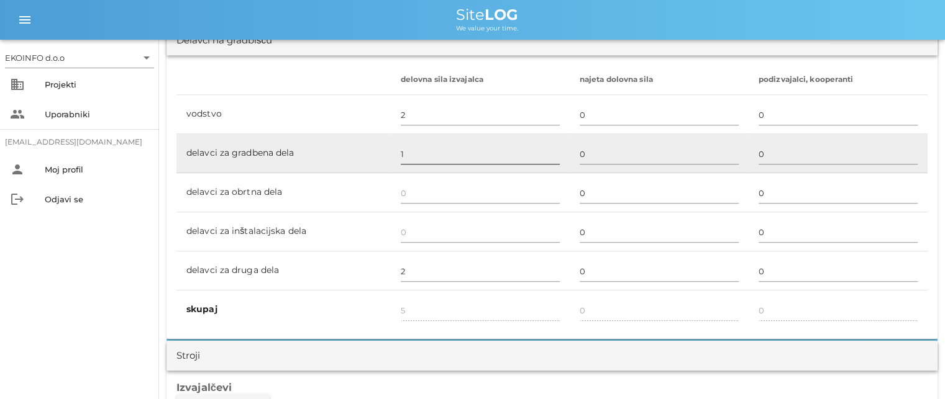
type textarea "-[PERSON_NAME] za selitev -čiščenje in priprava pisarn -čiščenje in sesanje pro…"
click at [401, 158] on input "1" at bounding box center [480, 154] width 159 height 20
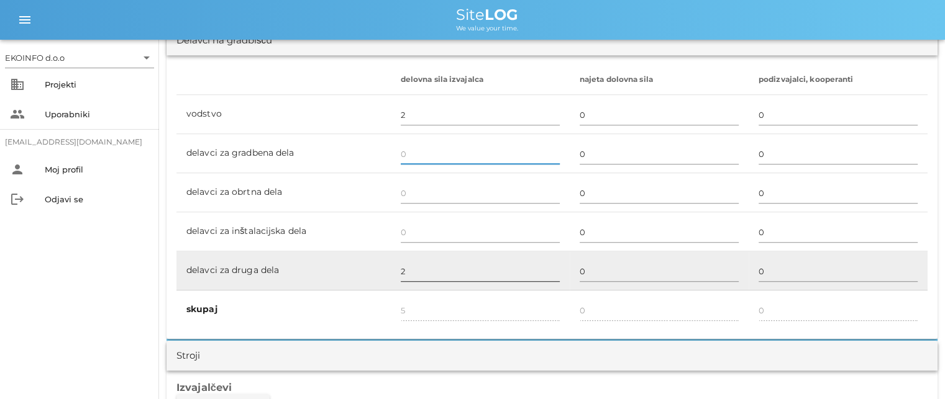
click at [409, 270] on input "2" at bounding box center [480, 271] width 159 height 20
type input "4"
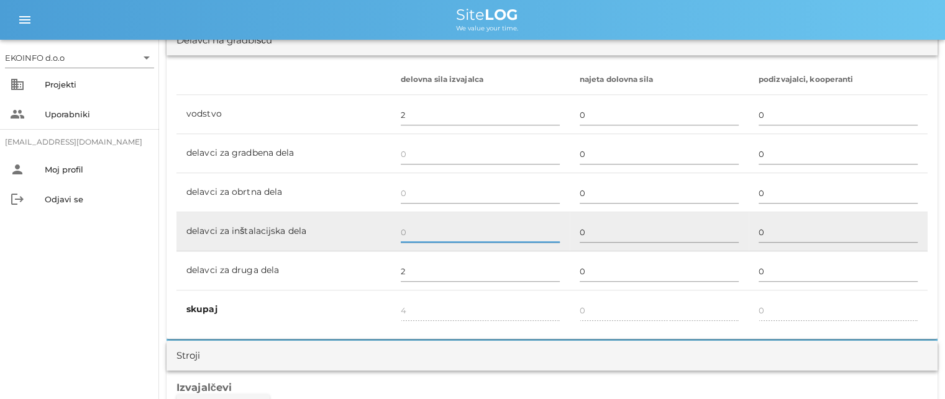
click at [405, 231] on input "text" at bounding box center [480, 232] width 159 height 20
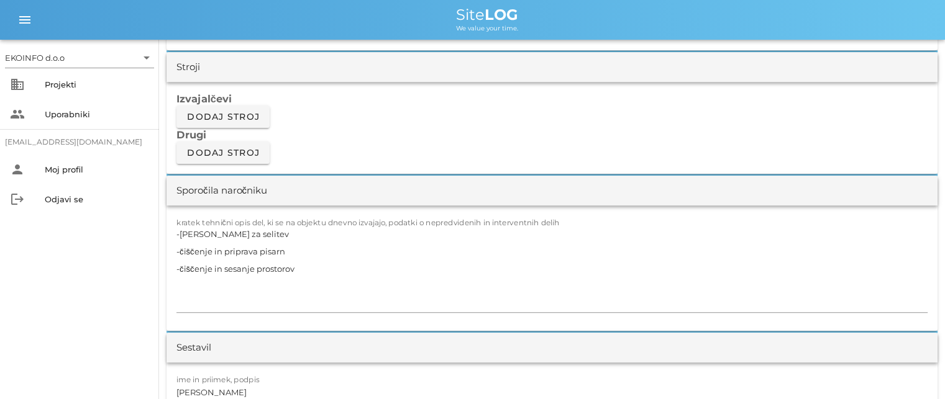
scroll to position [1056, 0]
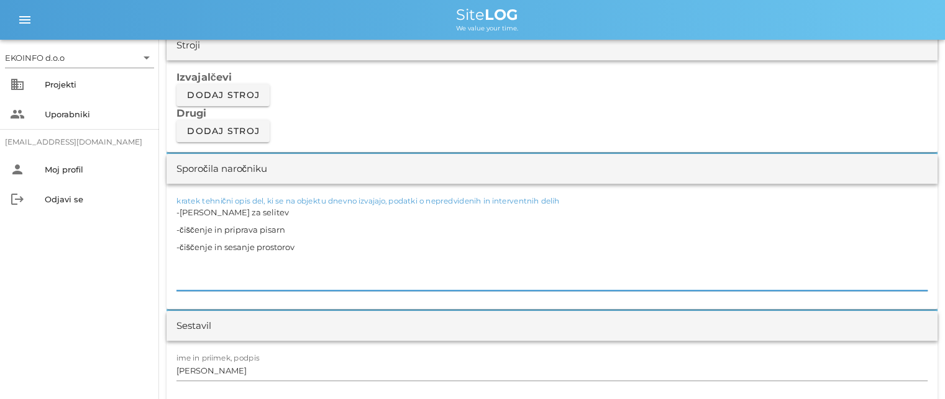
drag, startPoint x: 291, startPoint y: 229, endPoint x: 181, endPoint y: 230, distance: 109.3
click at [181, 230] on textarea "-[PERSON_NAME] za selitev -čiščenje in priprava pisarn -čiščenje in sesanje pro…" at bounding box center [551, 247] width 751 height 87
drag, startPoint x: 286, startPoint y: 243, endPoint x: 179, endPoint y: 247, distance: 106.9
click at [179, 247] on textarea "-[PERSON_NAME] za selitev -čiščenje in priprava pisarn -čiščenje in sesanje pro…" at bounding box center [551, 247] width 751 height 87
drag, startPoint x: 298, startPoint y: 261, endPoint x: 179, endPoint y: 265, distance: 119.3
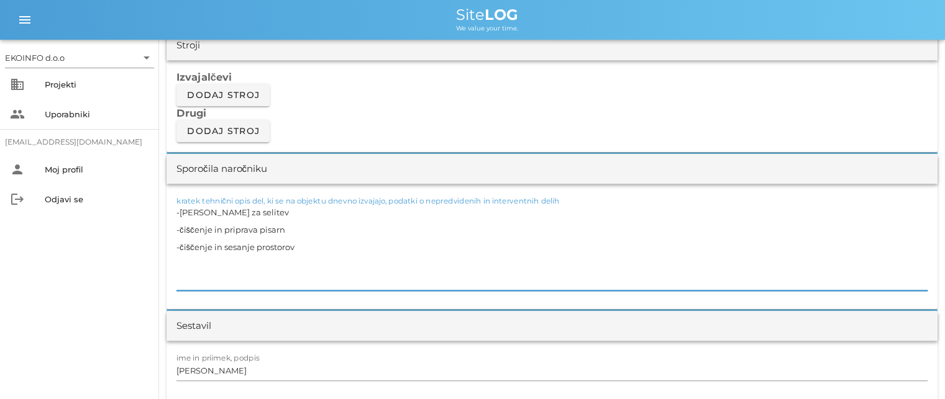
click at [179, 265] on textarea "-[PERSON_NAME] za selitev -čiščenje in priprava pisarn -čiščenje in sesanje pro…" at bounding box center [551, 247] width 751 height 87
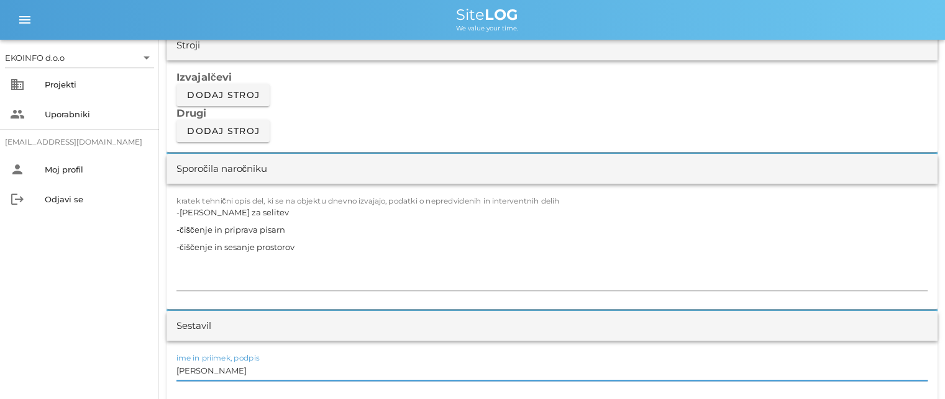
click at [235, 373] on input "[PERSON_NAME]" at bounding box center [551, 371] width 751 height 20
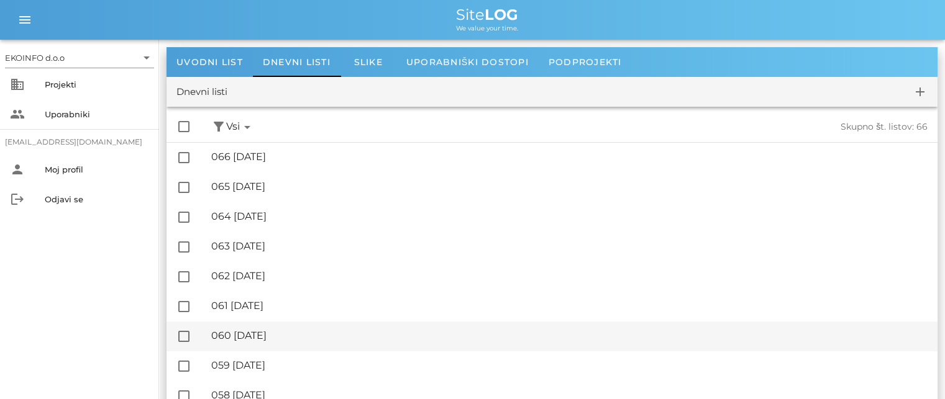
scroll to position [62, 0]
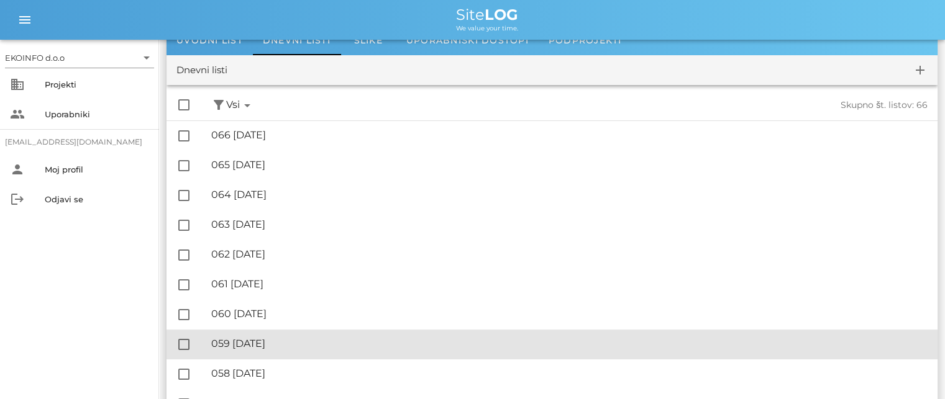
click at [289, 343] on div "🔏 059 [DATE]" at bounding box center [569, 344] width 716 height 12
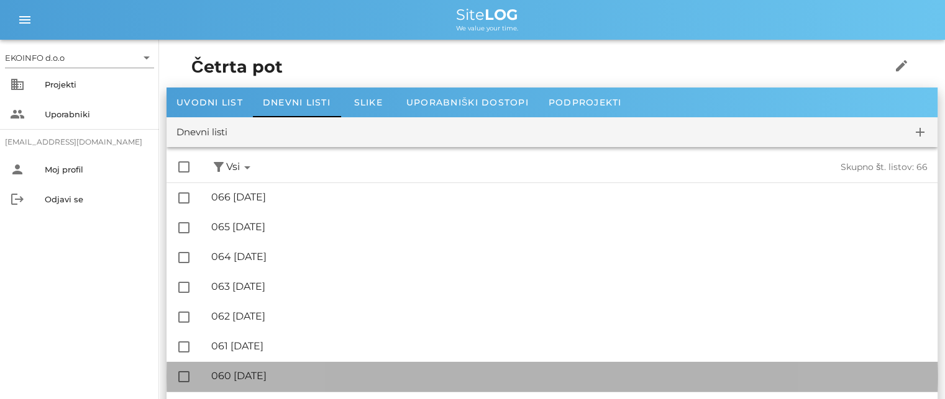
click at [304, 377] on div "🔏 060 [DATE]" at bounding box center [569, 376] width 716 height 12
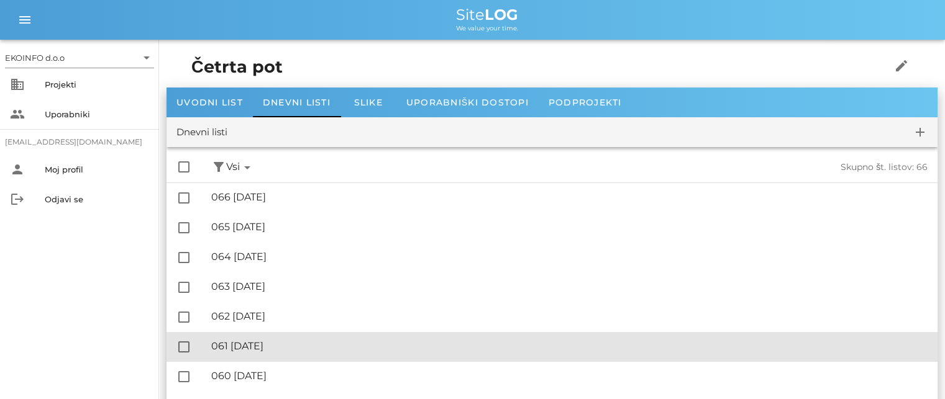
click at [261, 341] on div "🔏 061 [DATE]" at bounding box center [569, 346] width 716 height 12
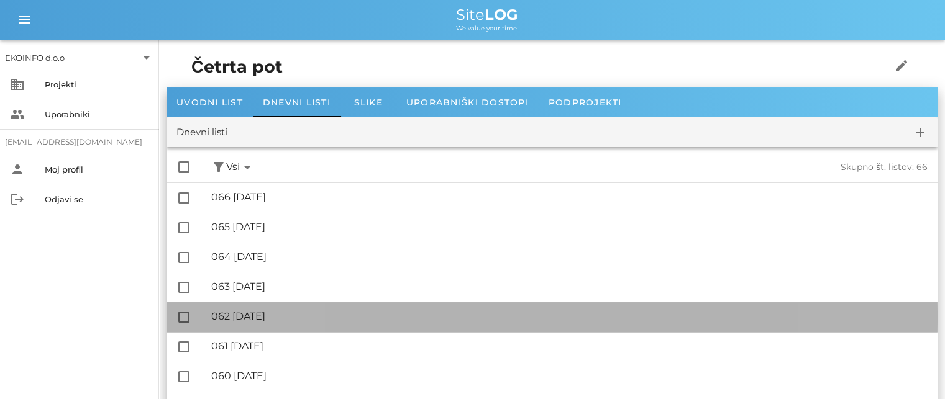
click at [279, 315] on div "🔏 062 [GEOGRAPHIC_DATA][DATE]" at bounding box center [569, 317] width 716 height 12
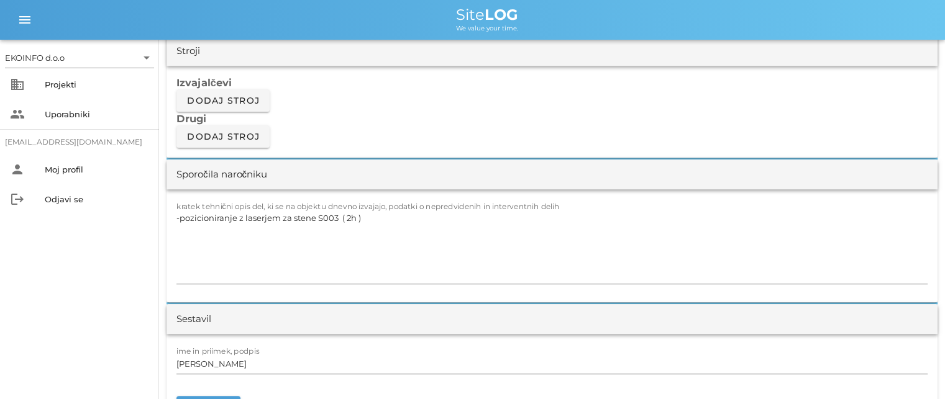
scroll to position [1056, 0]
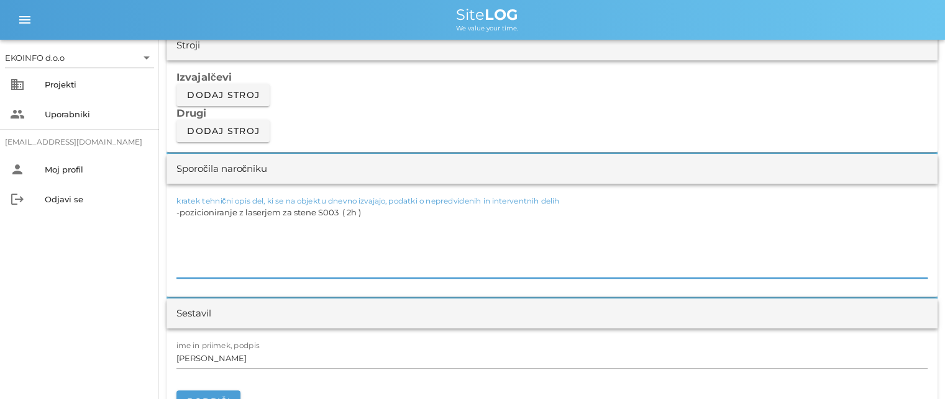
drag, startPoint x: 363, startPoint y: 210, endPoint x: 181, endPoint y: 212, distance: 182.0
click at [181, 212] on textarea "-pozicioniranje z laserjem za stene S003 ( 2h )" at bounding box center [551, 241] width 751 height 75
click at [368, 214] on textarea "-pozicioniranje z laserjem za stene S003 ( 2h )" at bounding box center [551, 241] width 751 height 75
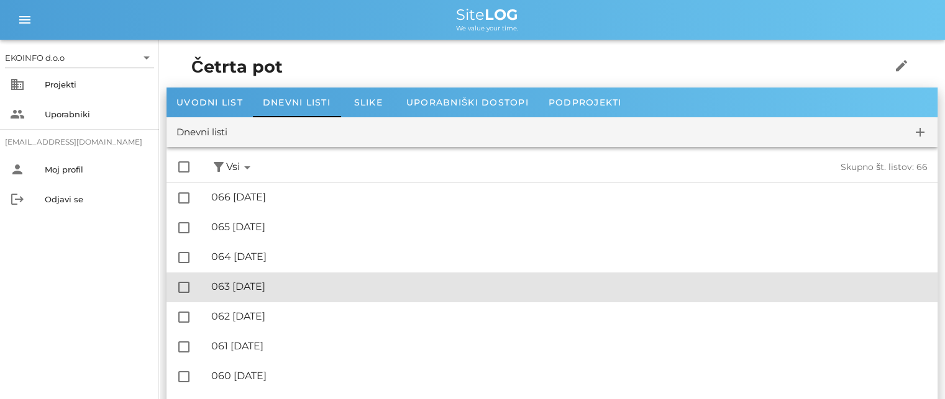
click at [268, 284] on div "🔏 063 [DATE]" at bounding box center [569, 287] width 716 height 12
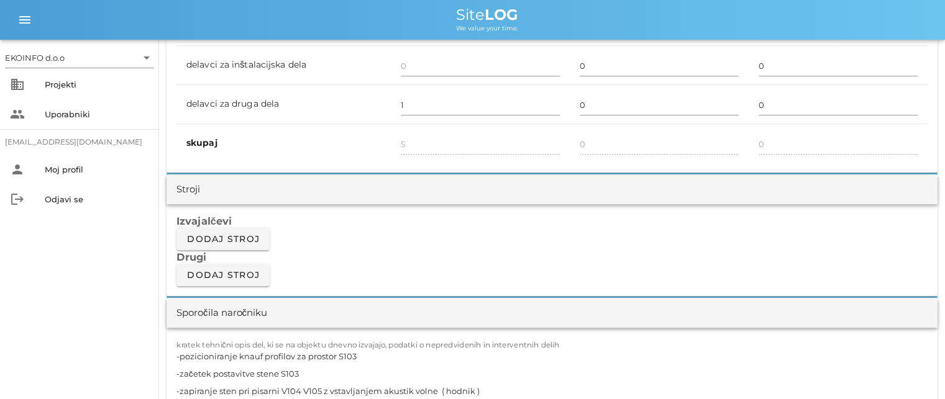
scroll to position [994, 0]
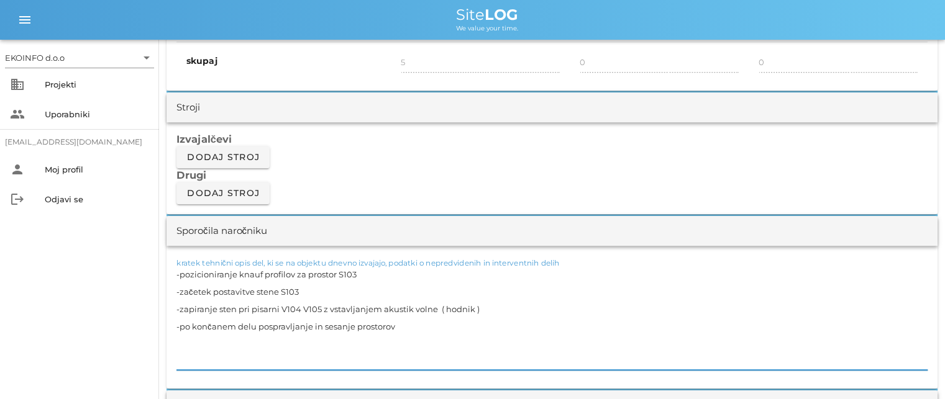
drag, startPoint x: 347, startPoint y: 275, endPoint x: 179, endPoint y: 275, distance: 168.3
click at [179, 275] on textarea "-pozicioniranje knauf profilov za prostor S103 -začetek postavitve stene S103 -…" at bounding box center [551, 318] width 751 height 104
drag, startPoint x: 287, startPoint y: 290, endPoint x: 179, endPoint y: 289, distance: 108.1
click at [179, 289] on textarea "-pozicioniranje knauf profilov za prostor S103 -začetek postavitve stene S103 -…" at bounding box center [551, 318] width 751 height 104
drag, startPoint x: 475, startPoint y: 307, endPoint x: 181, endPoint y: 301, distance: 293.8
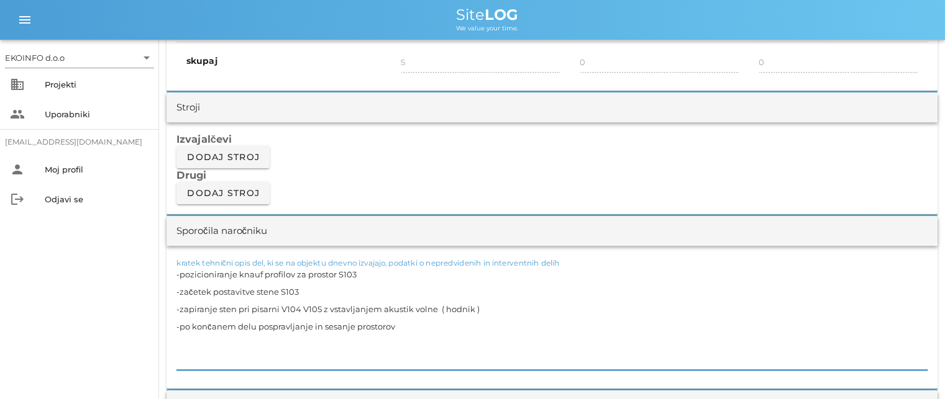
click at [181, 301] on textarea "-pozicioniranje knauf profilov za prostor S103 -začetek postavitve stene S103 -…" at bounding box center [551, 318] width 751 height 104
drag, startPoint x: 395, startPoint y: 325, endPoint x: 179, endPoint y: 319, distance: 215.6
click at [179, 319] on textarea "-pozicioniranje knauf profilov za prostor S103 -začetek postavitve stene S103 -…" at bounding box center [551, 318] width 751 height 104
click at [352, 287] on textarea "-pozicioniranje knauf profilov za prostor S103 -začetek postavitve stene S103 -…" at bounding box center [551, 318] width 751 height 104
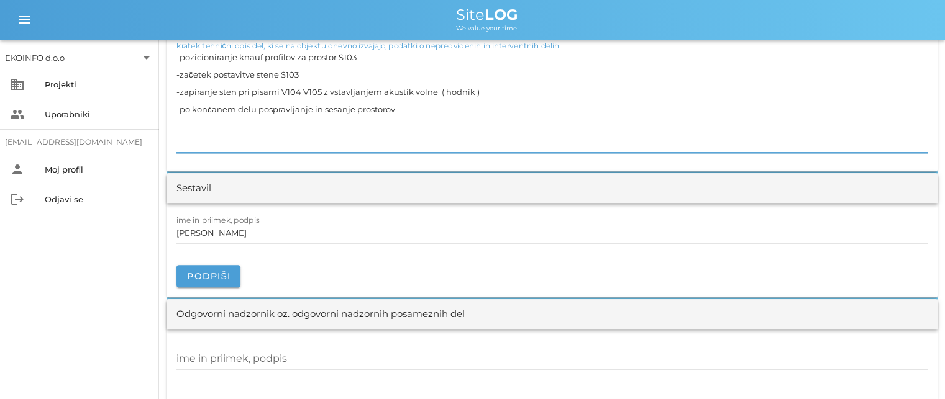
scroll to position [1242, 0]
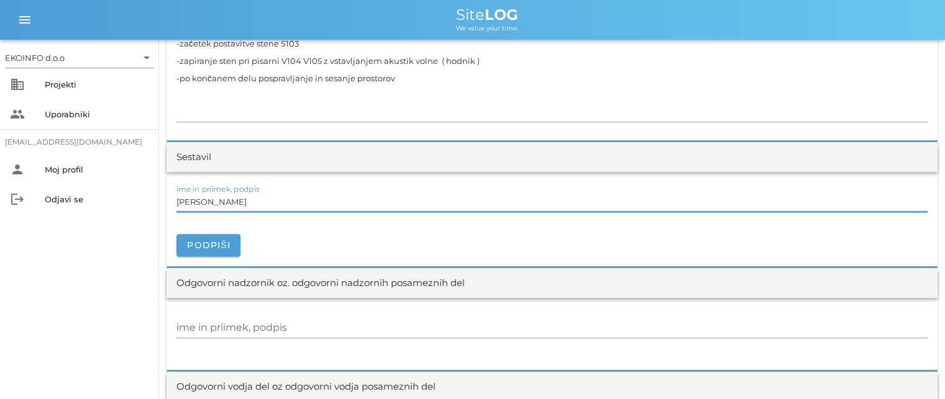
click at [235, 201] on input "[PERSON_NAME]" at bounding box center [551, 202] width 751 height 20
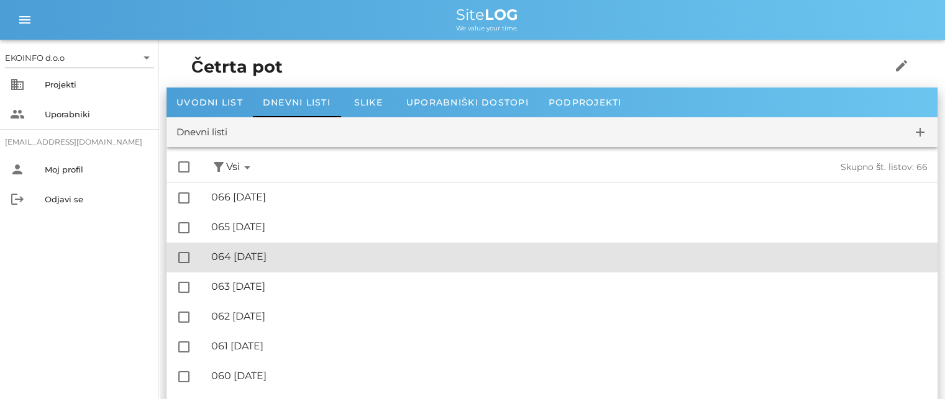
click at [277, 250] on div "🔏 064 [DATE] ✓ Podpisal: Nadzornik ✓ Podpisal: Sestavljalec ✓ Podpisal: Odgovor…" at bounding box center [569, 257] width 716 height 28
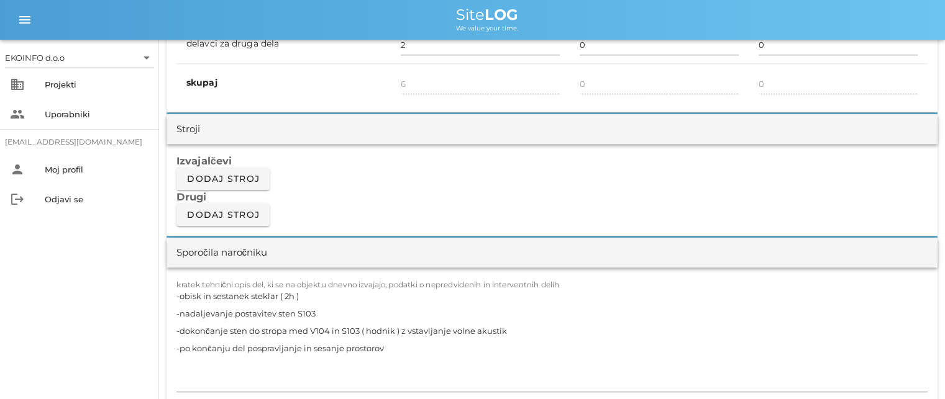
scroll to position [994, 0]
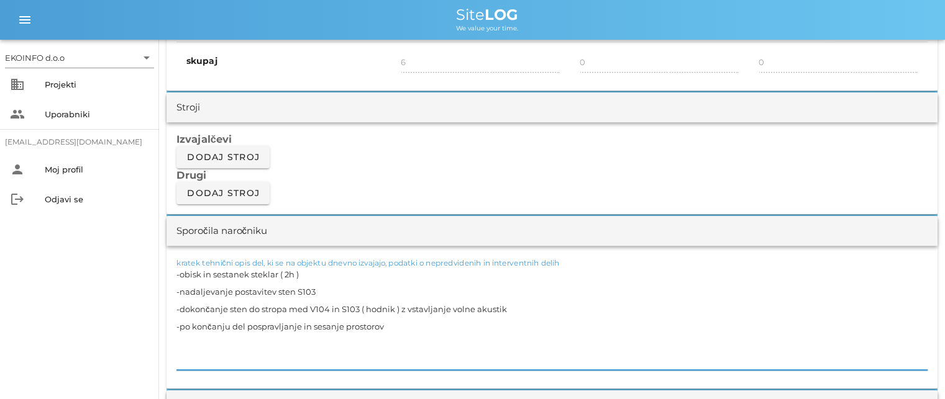
drag, startPoint x: 303, startPoint y: 273, endPoint x: 181, endPoint y: 275, distance: 122.4
click at [181, 275] on textarea "-obisk in sestanek steklar ( 2h ) -nadaljevanje postavitev sten S103 -dokončanj…" at bounding box center [551, 318] width 751 height 104
drag, startPoint x: 309, startPoint y: 291, endPoint x: 179, endPoint y: 294, distance: 129.8
click at [179, 294] on textarea "-obisk in sestanek steklar ( 2h ) -nadaljevanje postavitev sten S103 -dokončanj…" at bounding box center [551, 318] width 751 height 104
drag, startPoint x: 511, startPoint y: 308, endPoint x: 179, endPoint y: 306, distance: 331.7
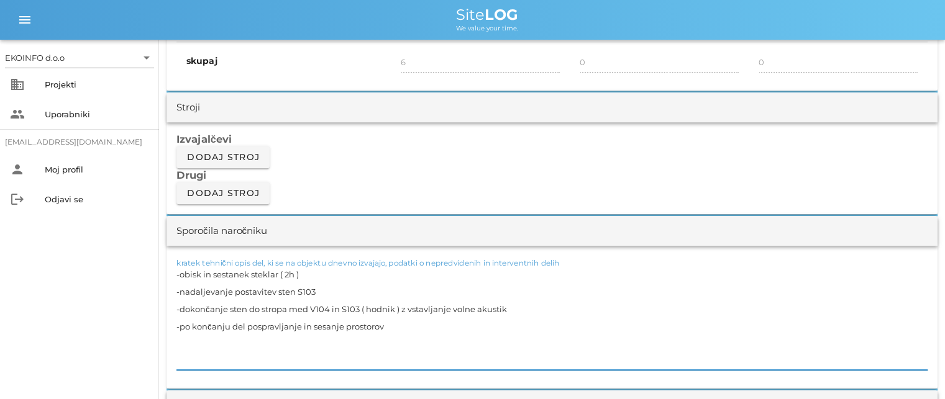
click at [179, 306] on textarea "-obisk in sestanek steklar ( 2h ) -nadaljevanje postavitev sten S103 -dokončanj…" at bounding box center [551, 318] width 751 height 104
drag, startPoint x: 382, startPoint y: 325, endPoint x: 180, endPoint y: 325, distance: 201.9
click at [180, 325] on textarea "-obisk in sestanek steklar ( 2h ) -nadaljevanje postavitev sten S103 -dokončanj…" at bounding box center [551, 318] width 751 height 104
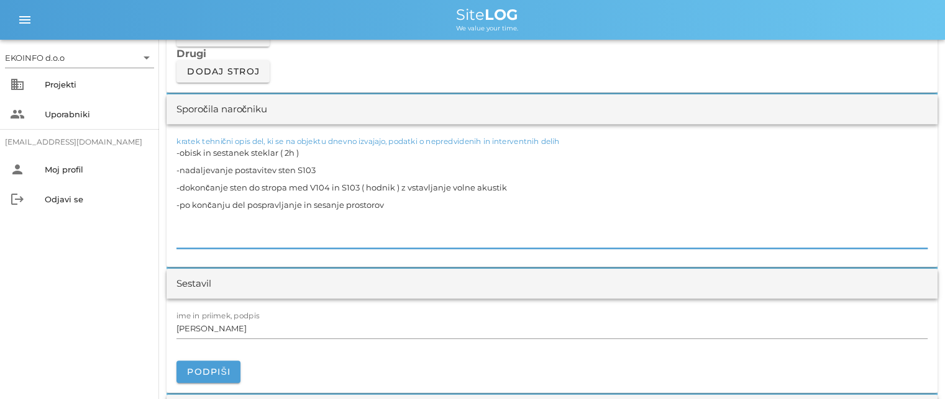
scroll to position [1118, 0]
click at [227, 329] on input "[PERSON_NAME]" at bounding box center [551, 326] width 751 height 20
